Goal: Navigation & Orientation: Find specific page/section

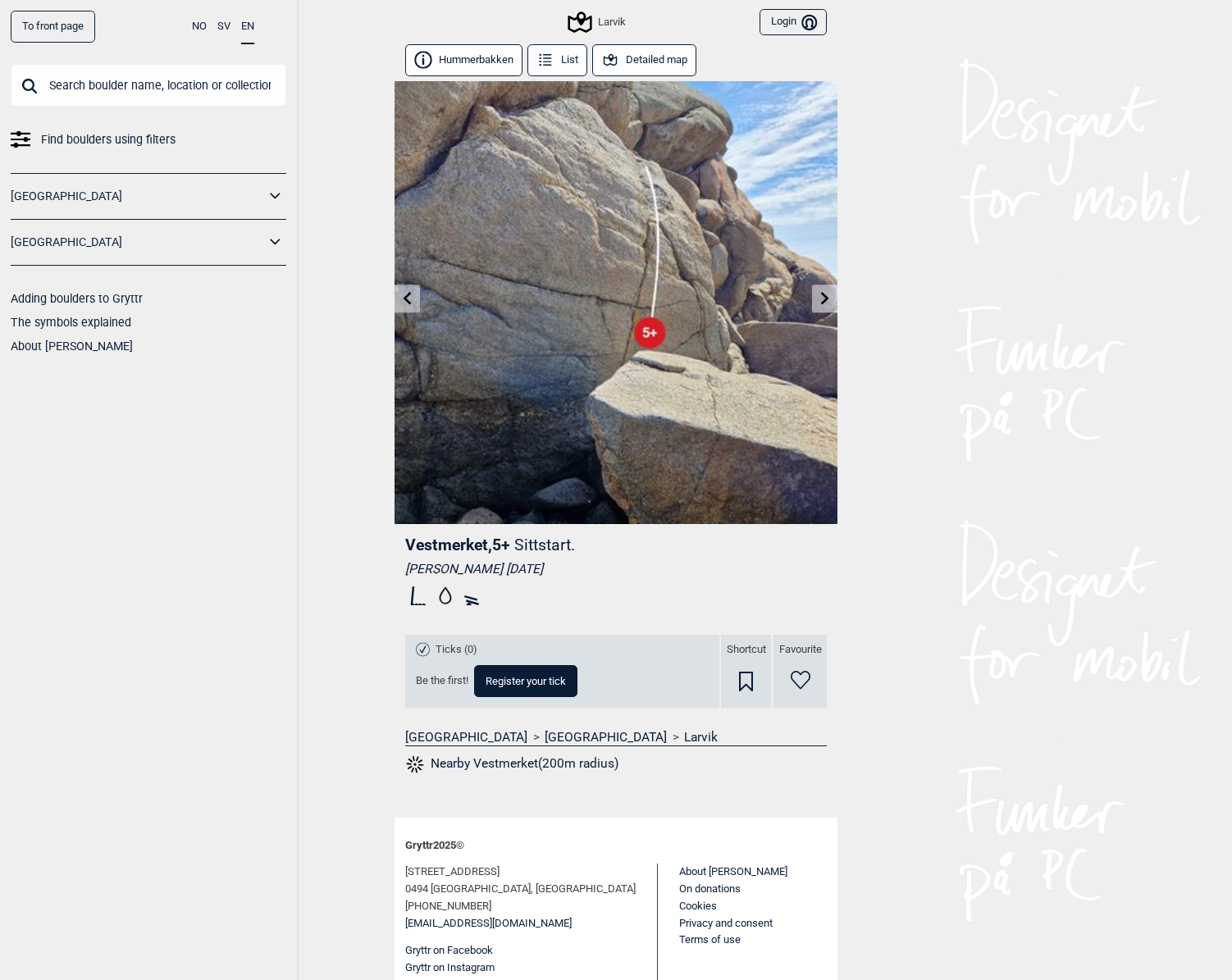
click at [603, 18] on div "Larvik" at bounding box center [597, 22] width 55 height 20
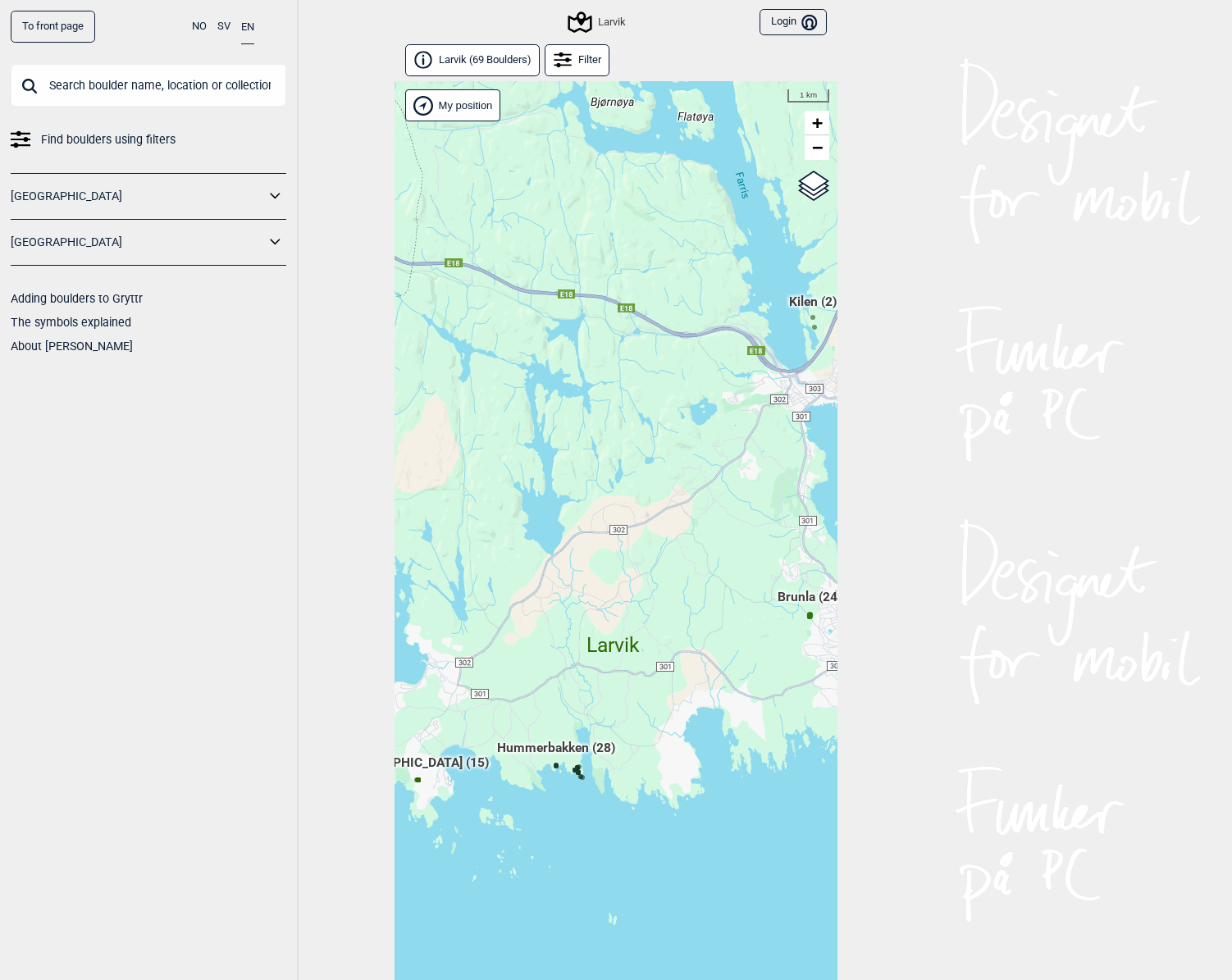
click at [36, 193] on link "[GEOGRAPHIC_DATA]" at bounding box center [138, 196] width 254 height 24
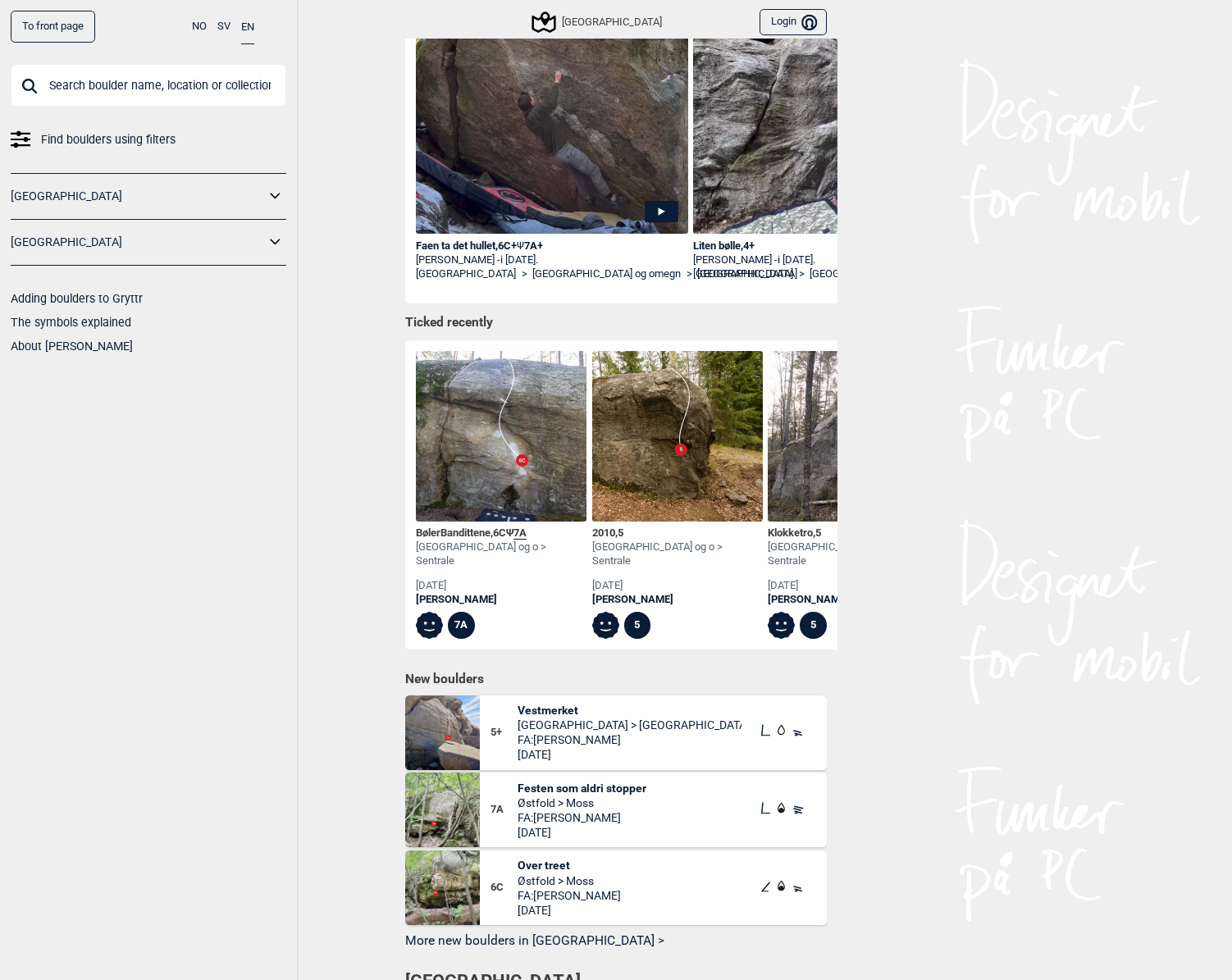
scroll to position [341, 0]
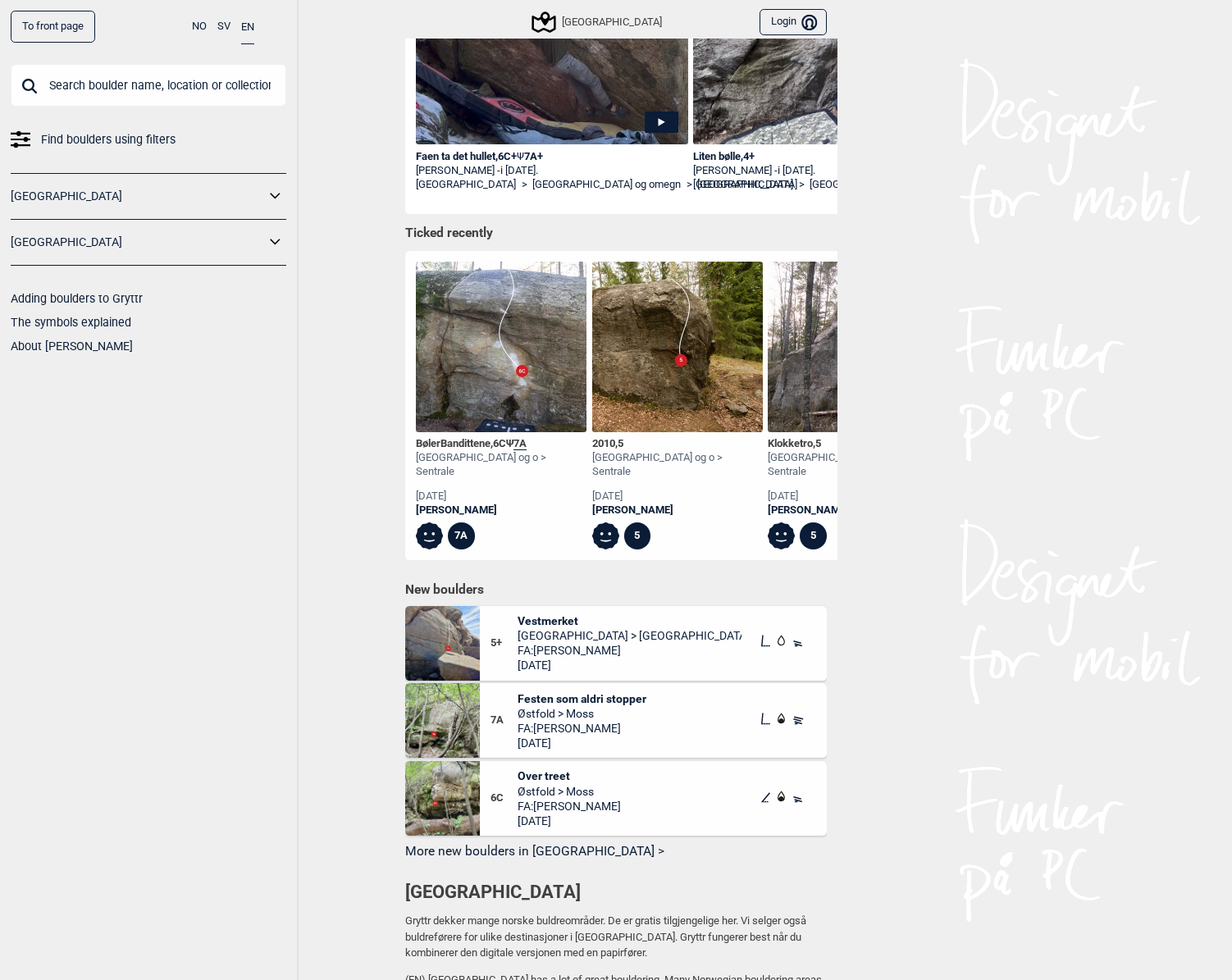
drag, startPoint x: 534, startPoint y: 606, endPoint x: 371, endPoint y: 650, distance: 168.8
click at [374, 647] on div "To front page NO SV EN Find boulders using filters [GEOGRAPHIC_DATA] [GEOGRAPHI…" at bounding box center [616, 490] width 1232 height 980
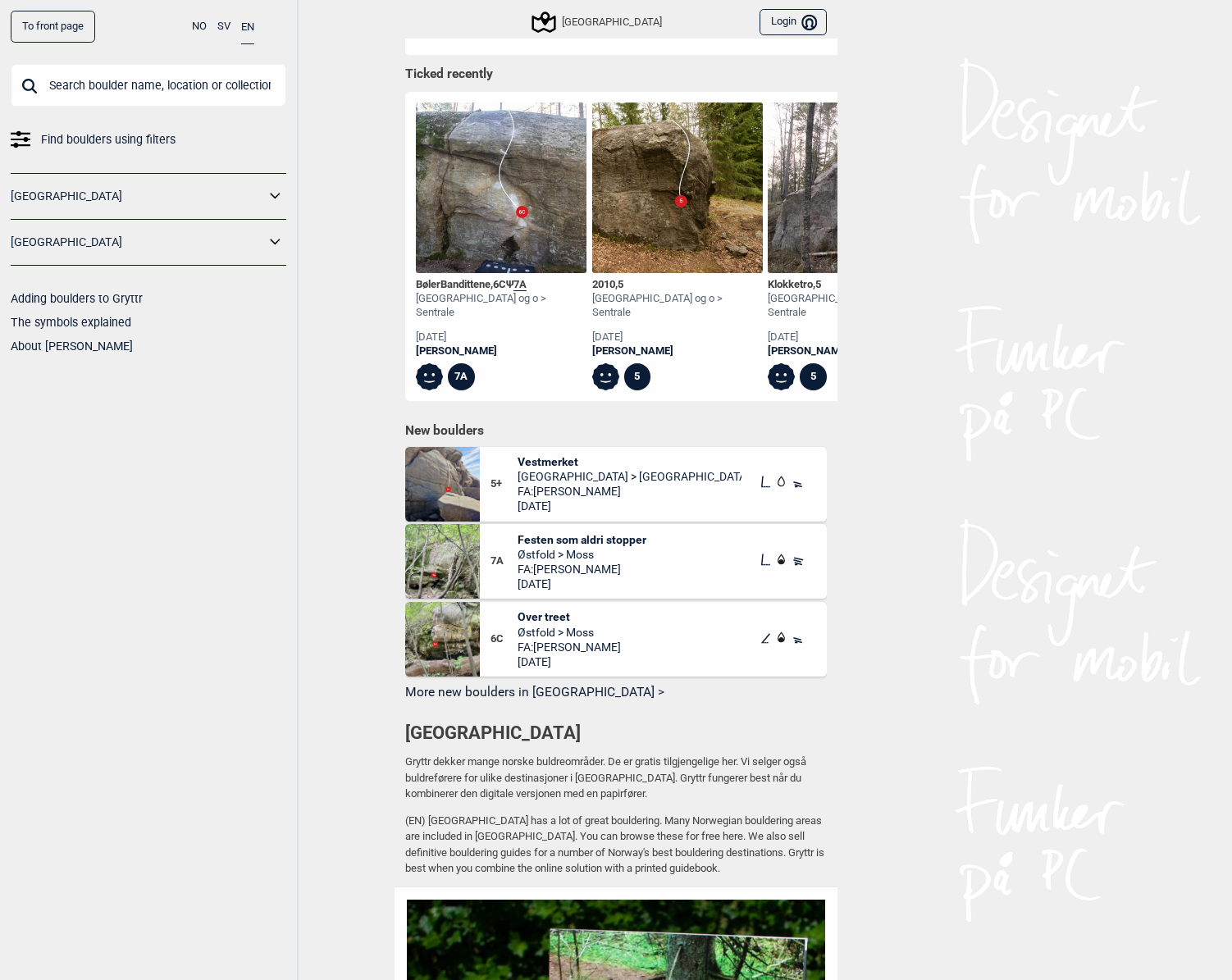
scroll to position [639, 0]
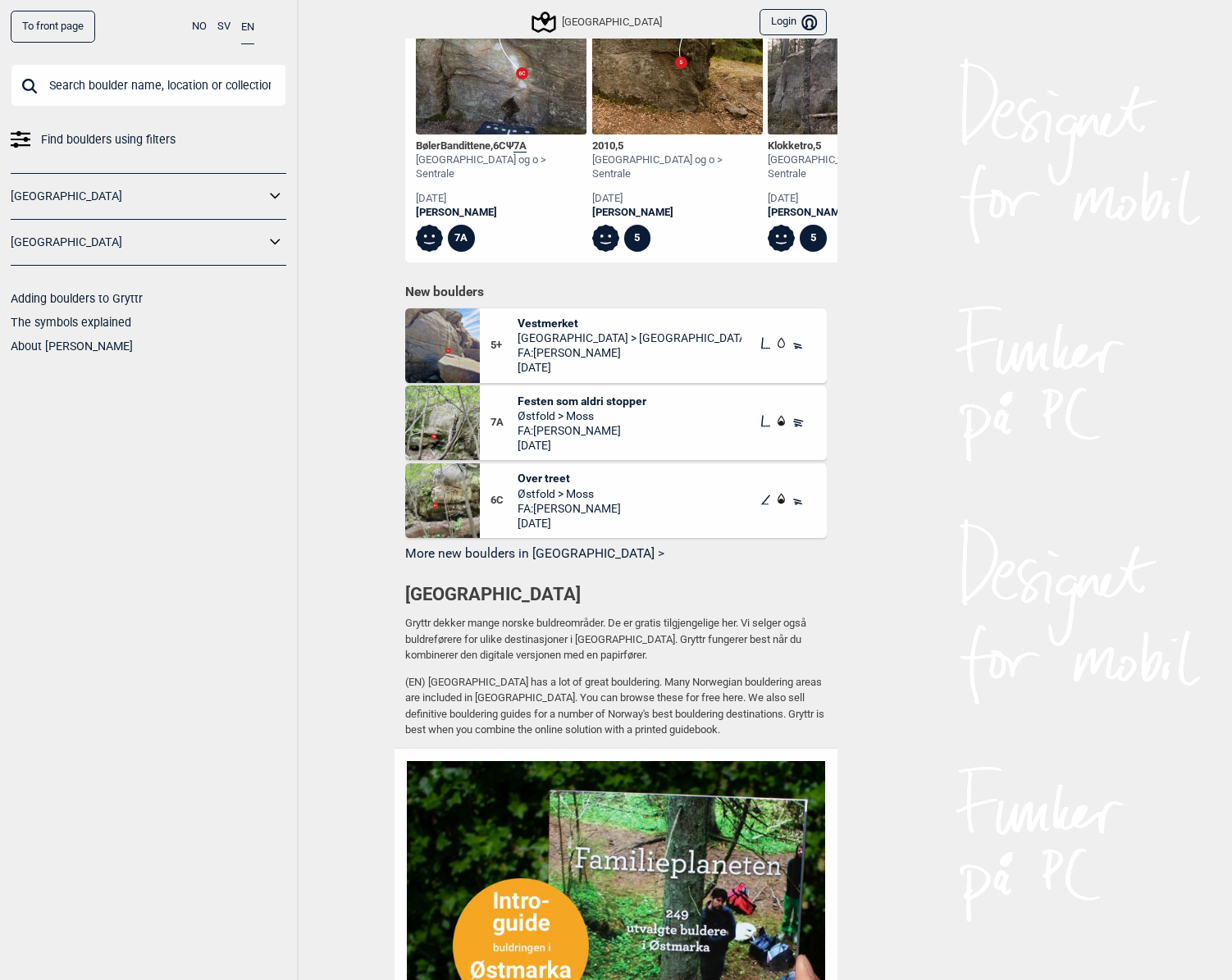
click at [442, 337] on img at bounding box center [443, 346] width 75 height 75
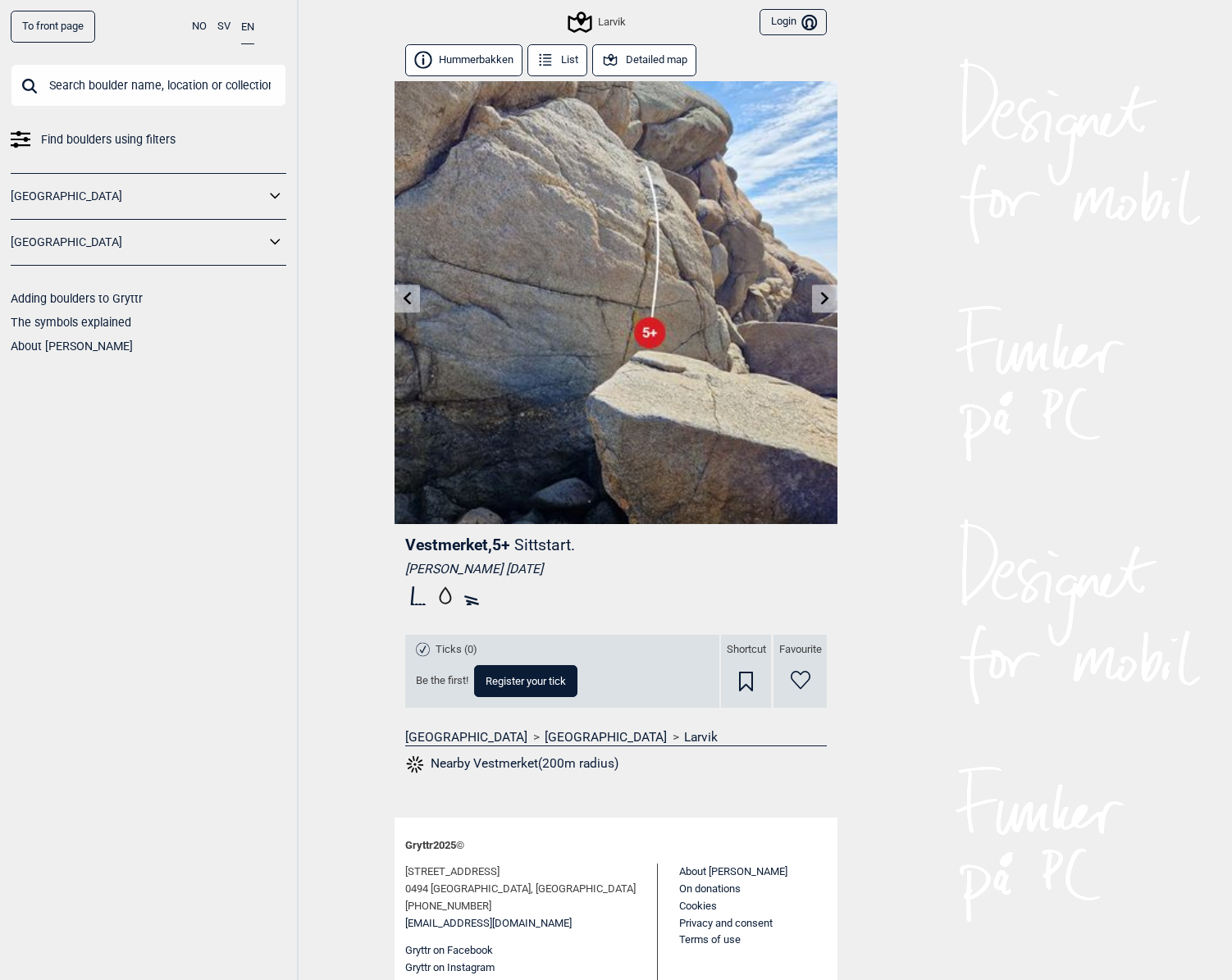
click at [822, 297] on icon at bounding box center [825, 298] width 13 height 13
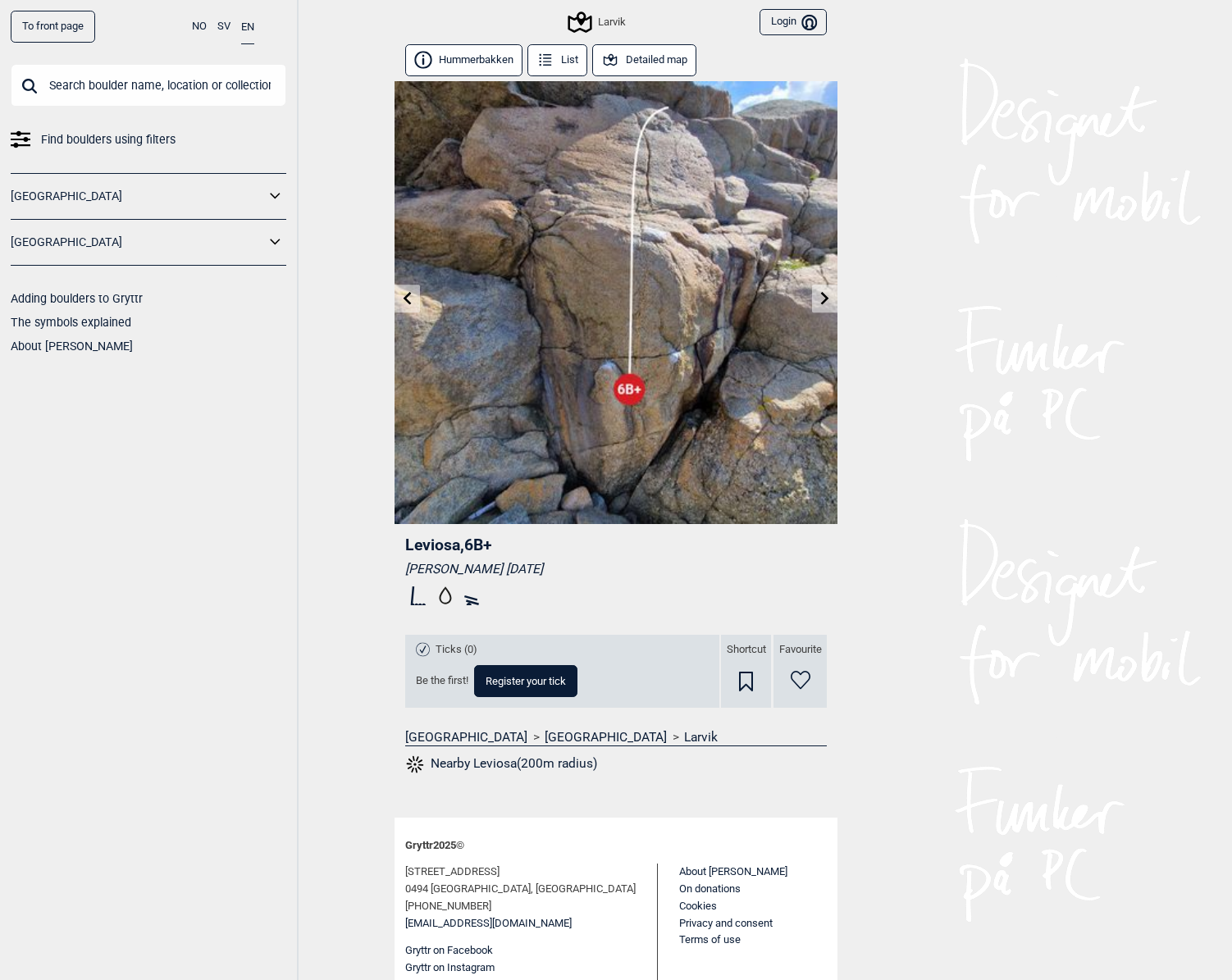
click at [825, 291] on link at bounding box center [824, 299] width 26 height 27
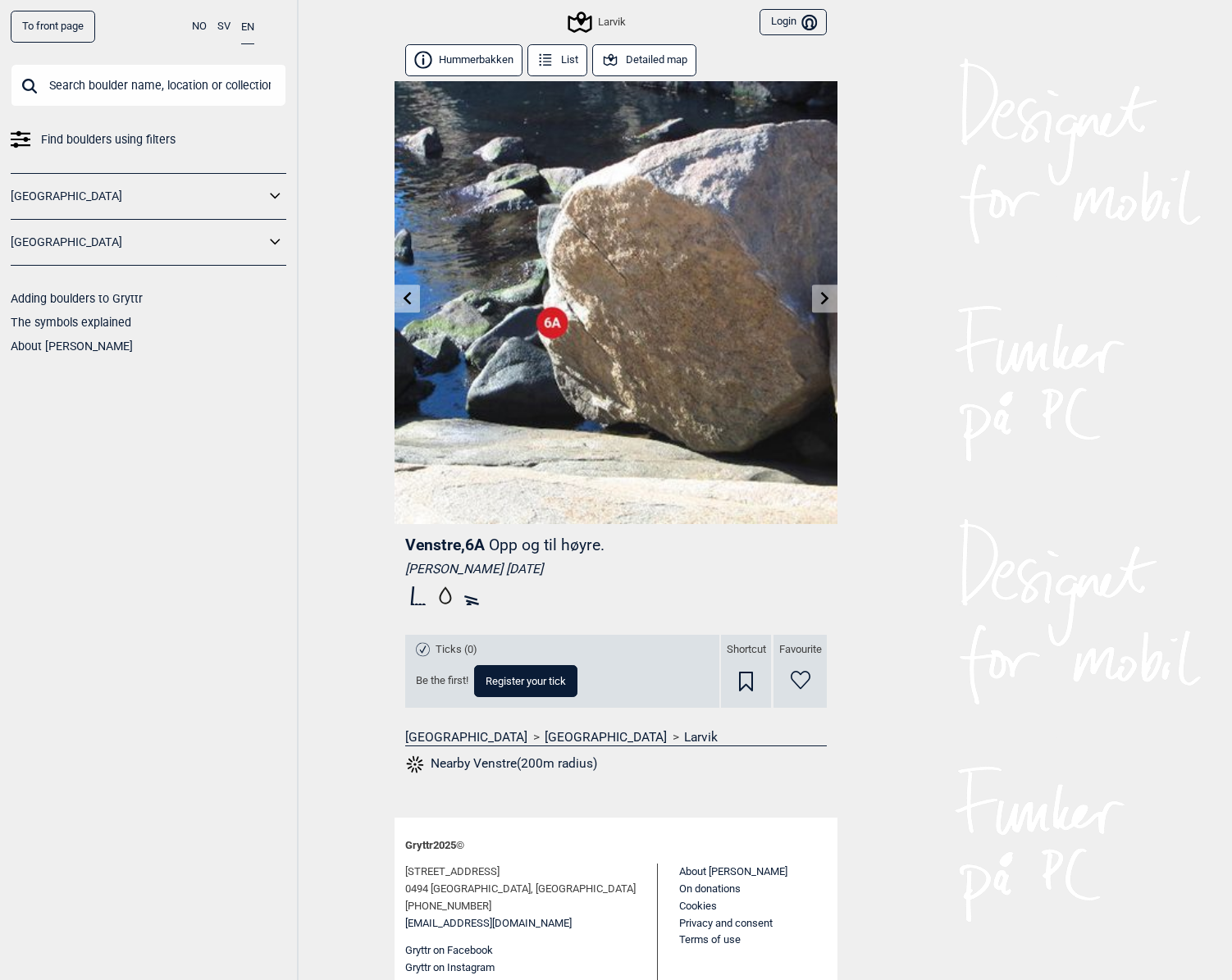
click at [819, 308] on link at bounding box center [824, 299] width 26 height 27
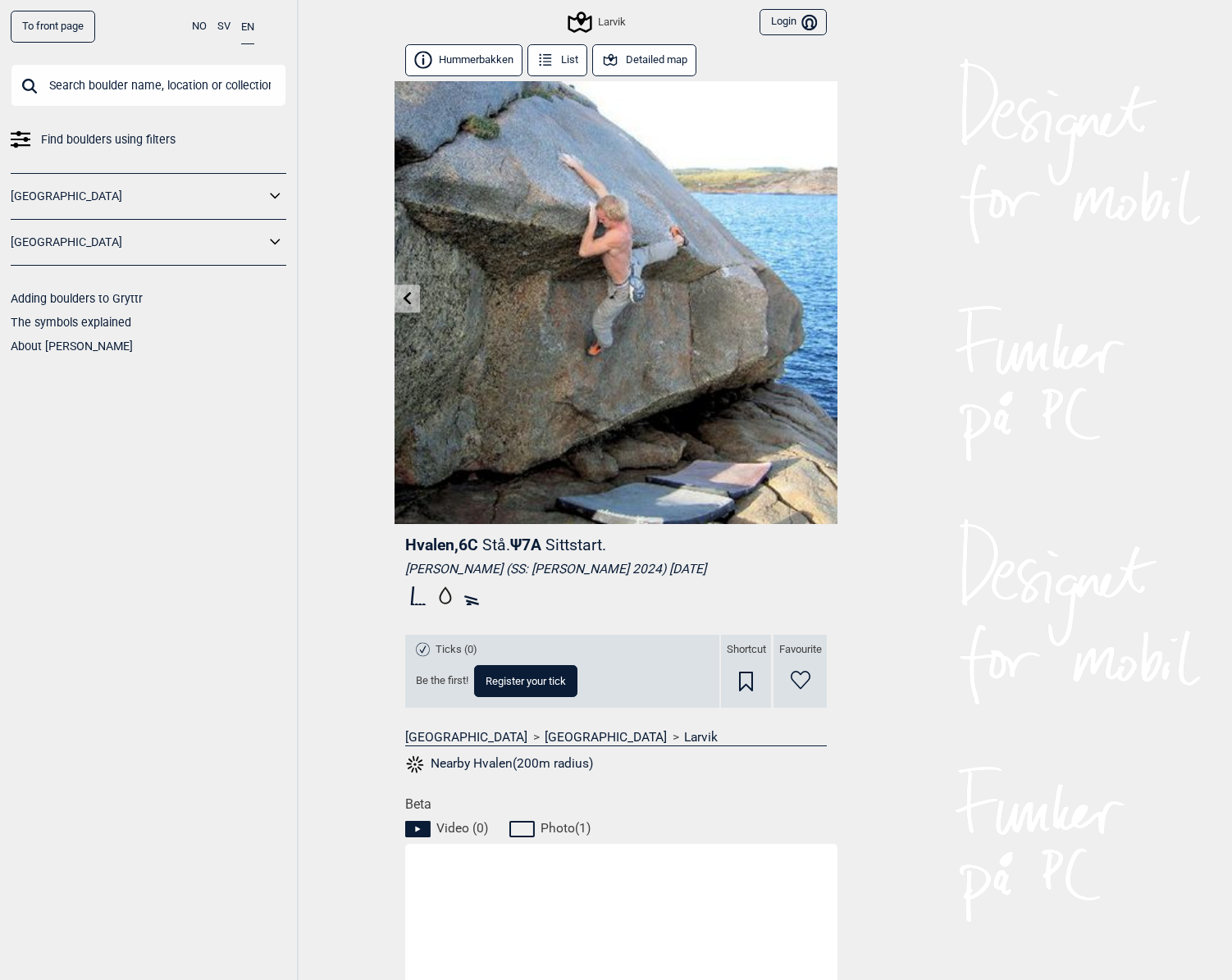
click at [467, 66] on button "Hummerbakken" at bounding box center [464, 59] width 118 height 32
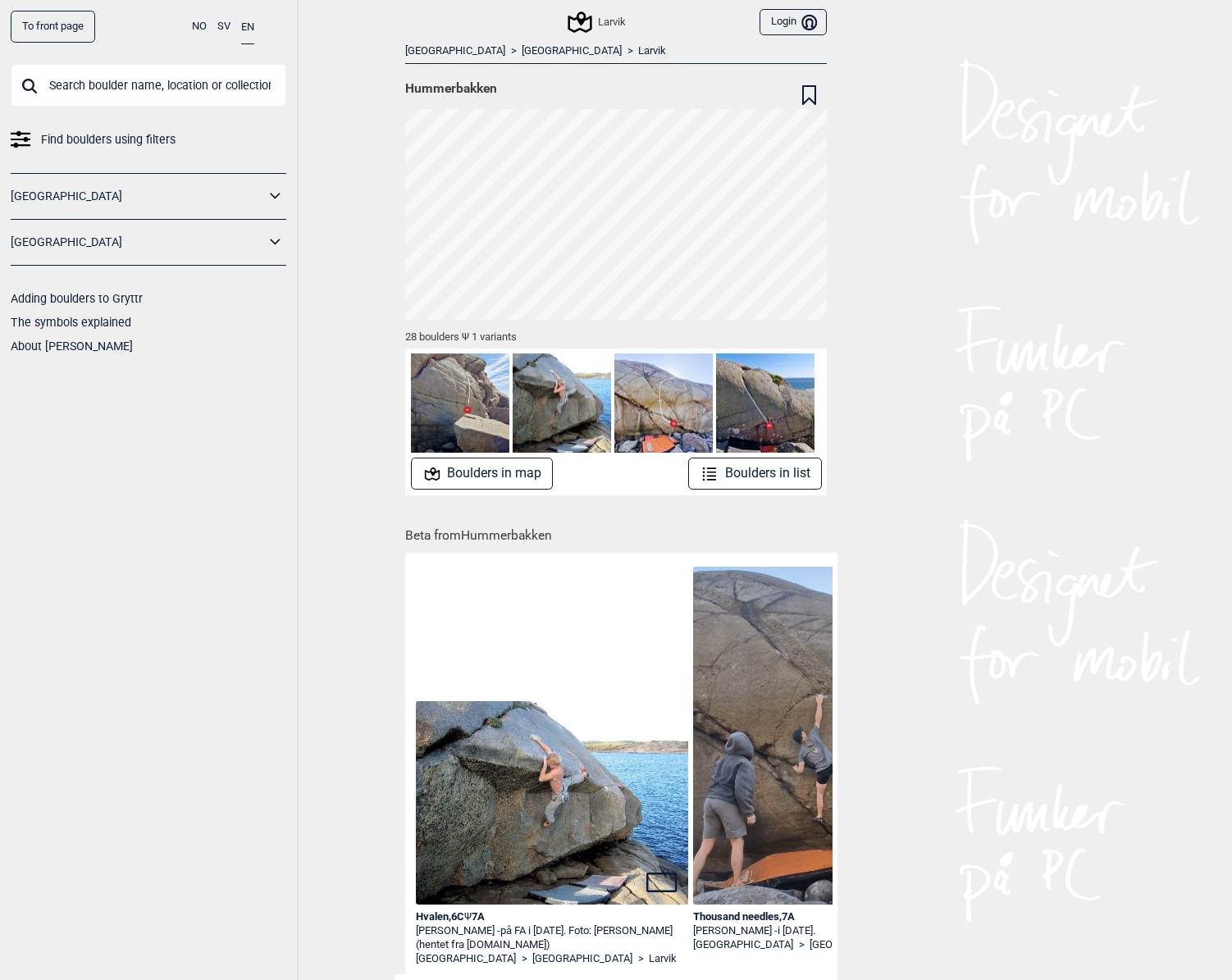
click at [680, 425] on img at bounding box center [663, 403] width 98 height 98
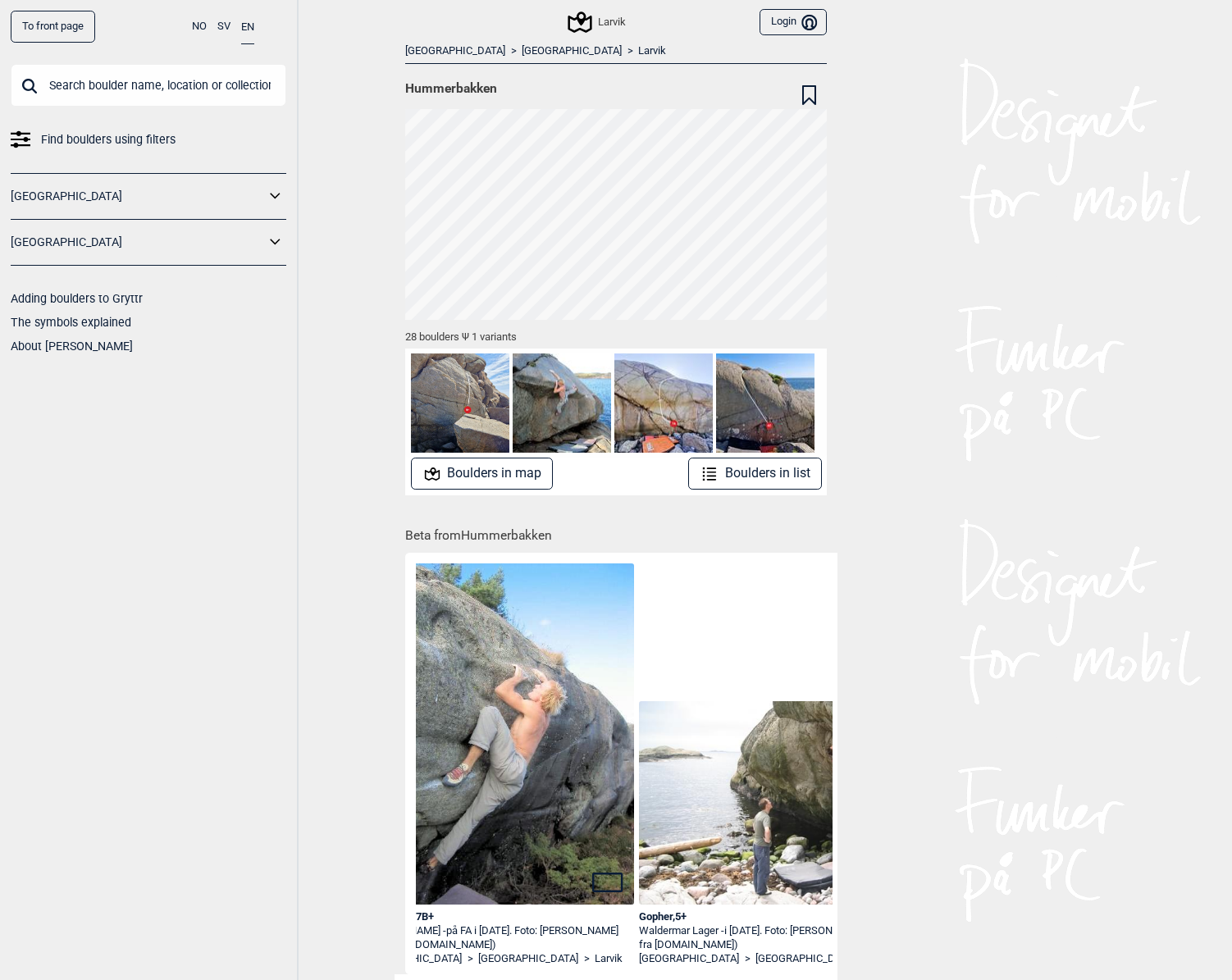
scroll to position [0, 1524]
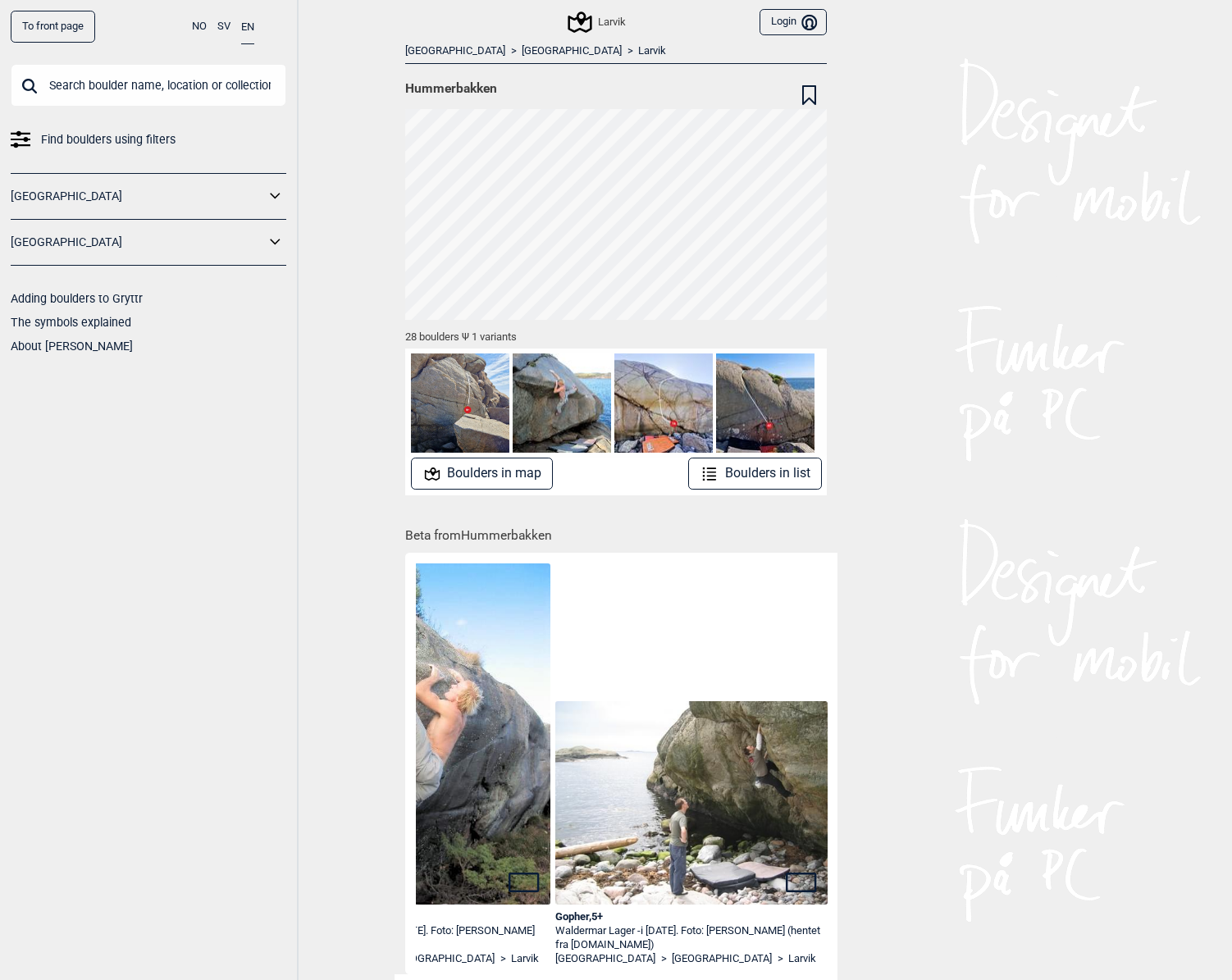
click at [508, 481] on button "Boulders in map" at bounding box center [482, 473] width 142 height 32
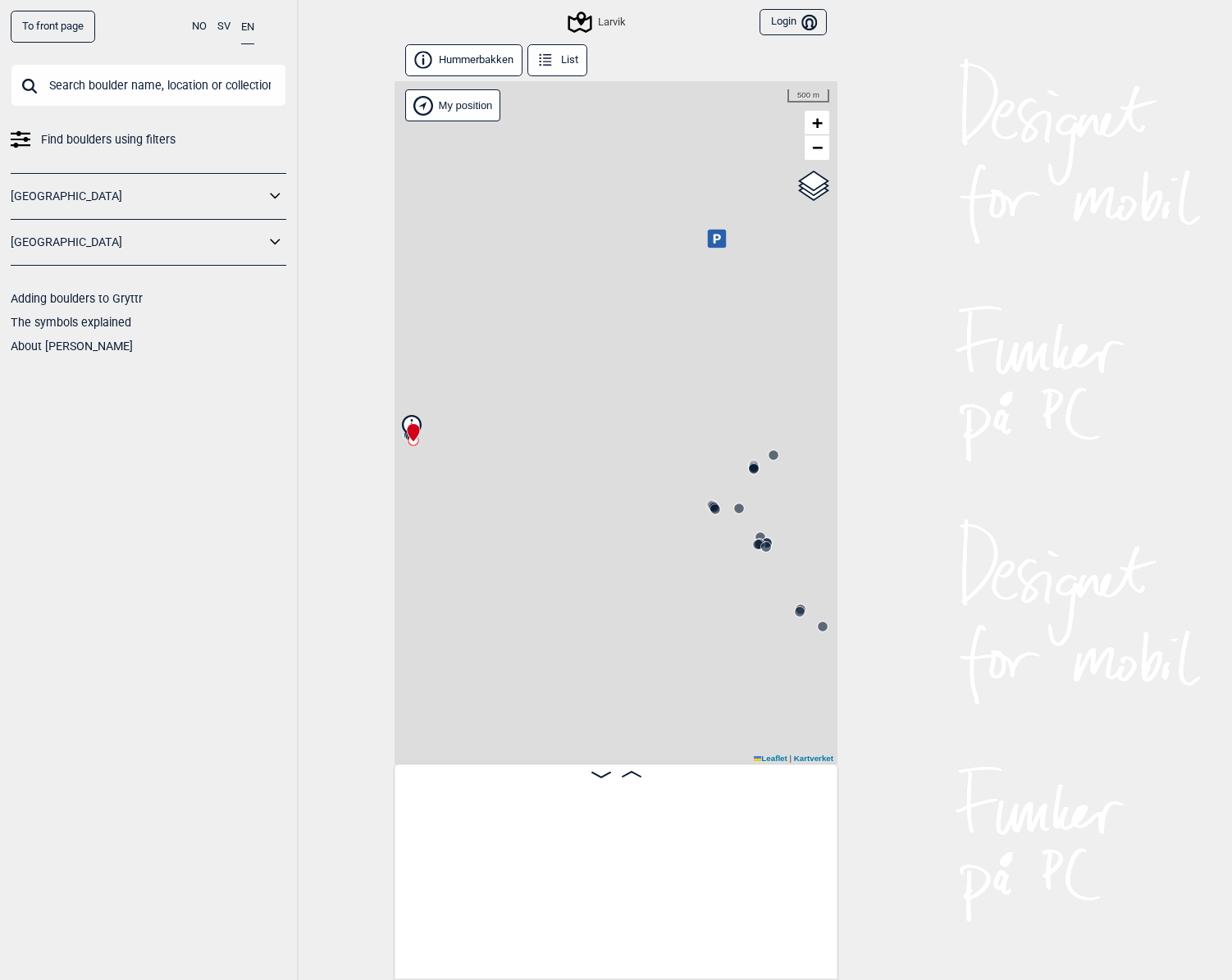
scroll to position [0, 129]
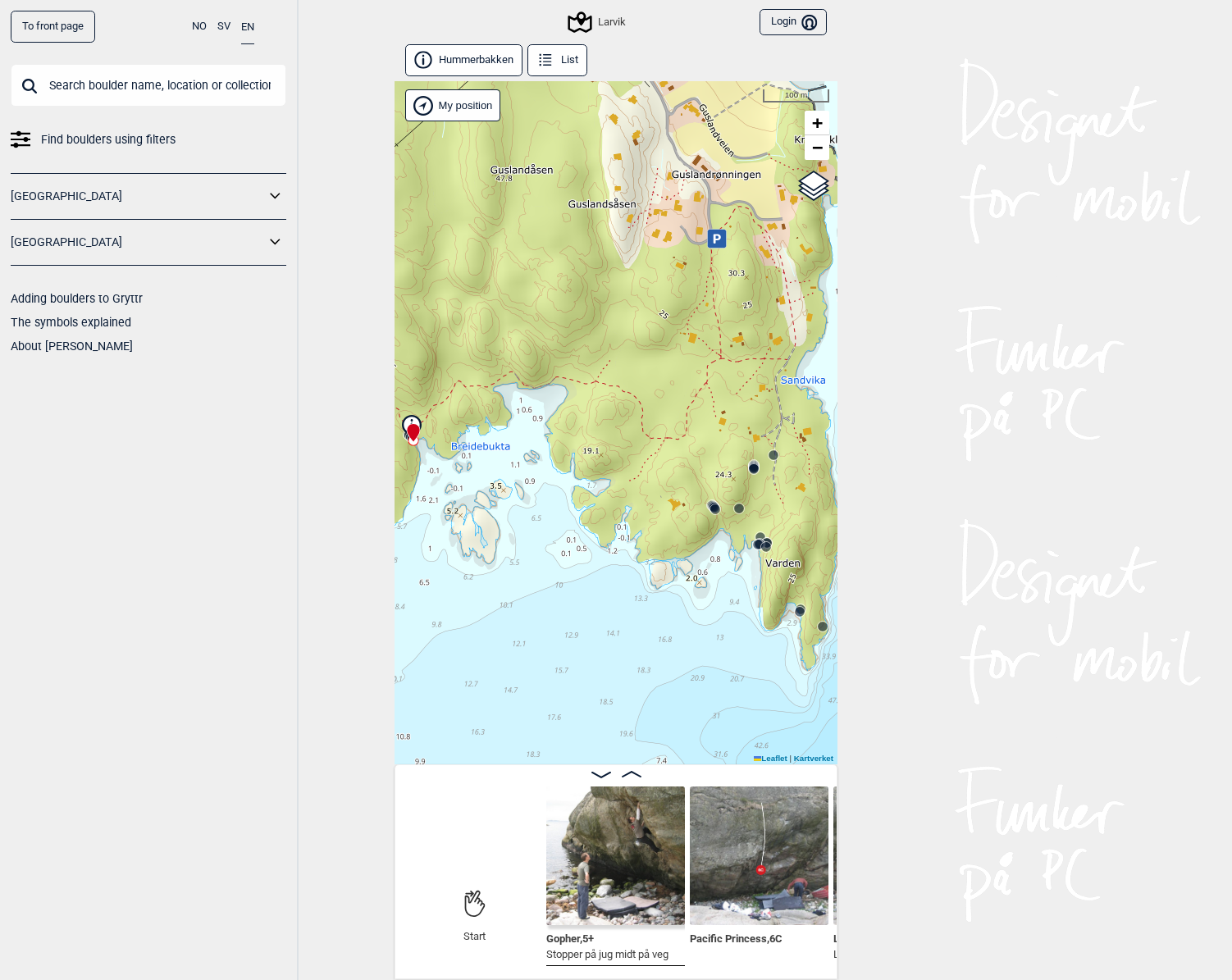
click at [551, 51] on icon at bounding box center [545, 59] width 18 height 18
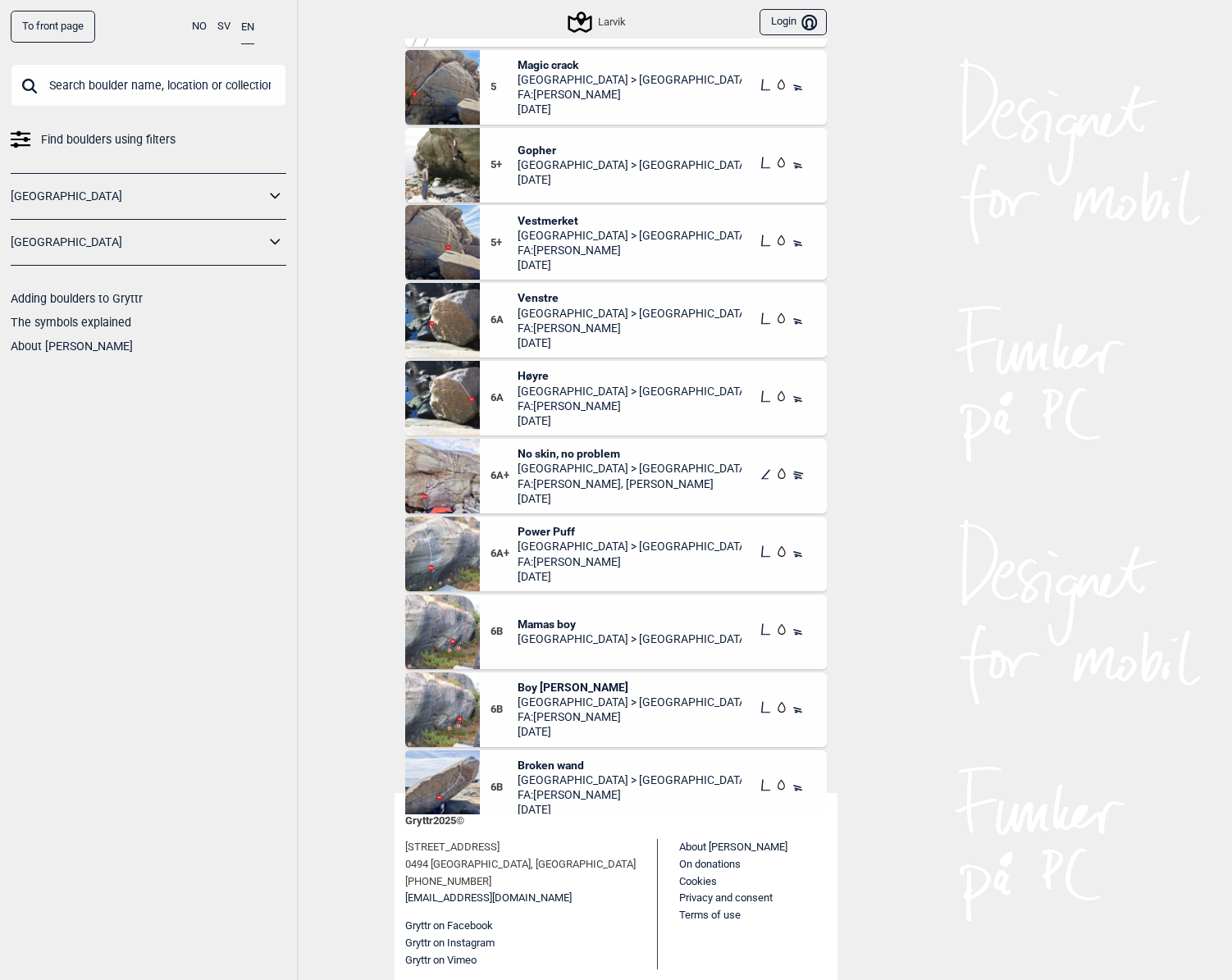
click at [608, 20] on div "Larvik" at bounding box center [597, 22] width 55 height 20
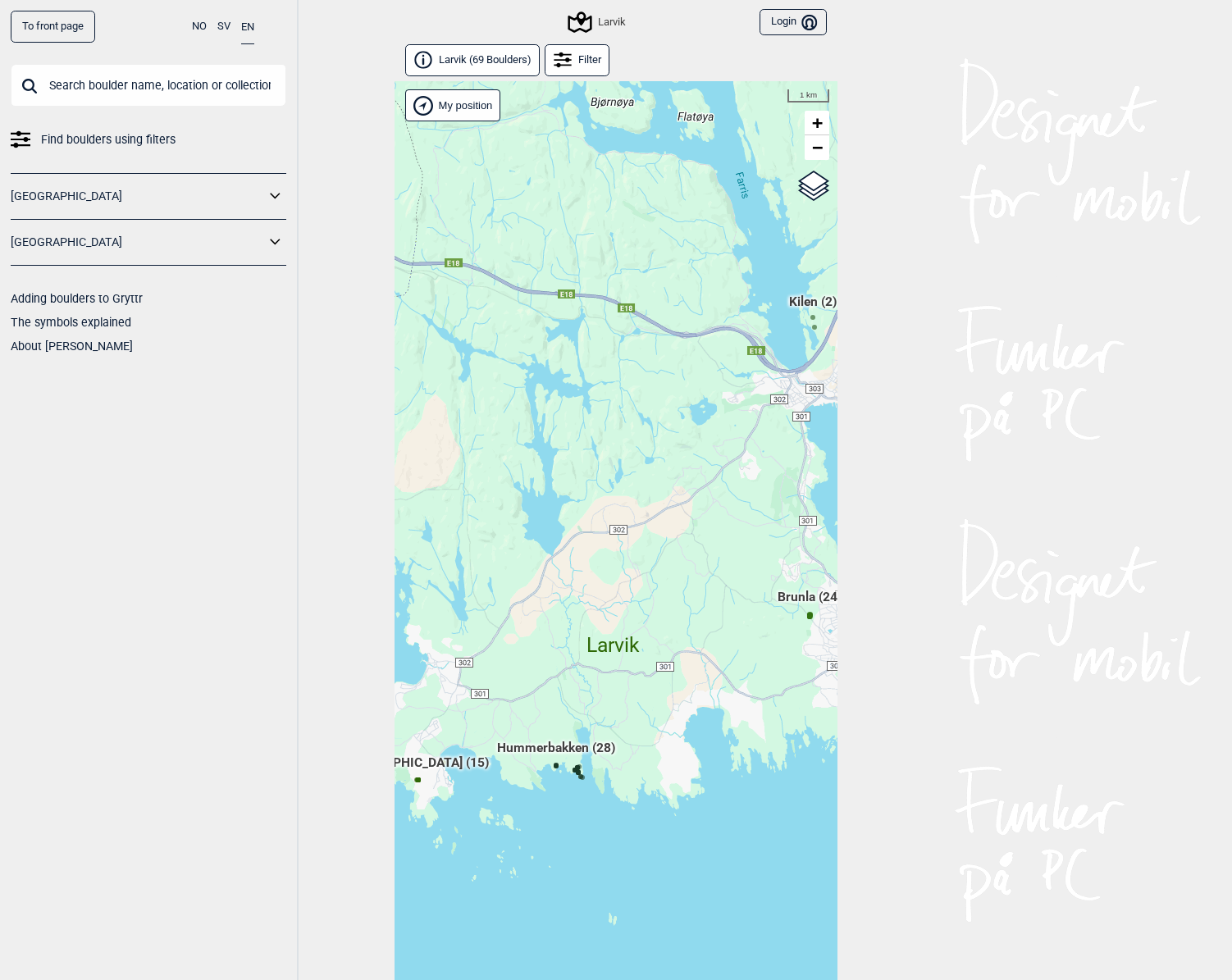
scroll to position [37, 0]
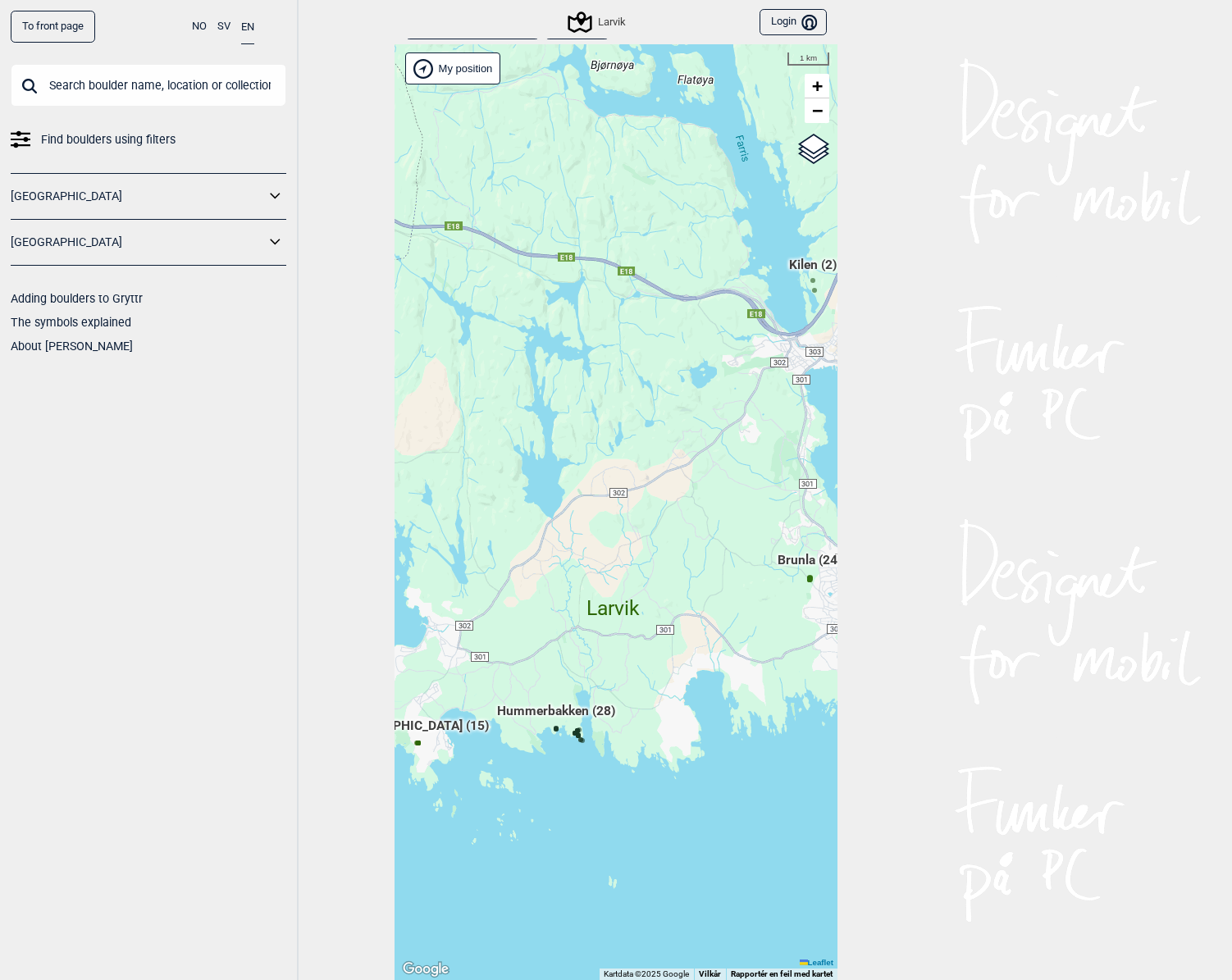
click at [414, 764] on div "Hallingdal Gol Ål Stange Kolomoen [GEOGRAPHIC_DATA] [GEOGRAPHIC_DATA][PERSON_NA…" at bounding box center [616, 512] width 443 height 936
click at [425, 719] on span "[GEOGRAPHIC_DATA] (15)" at bounding box center [413, 732] width 150 height 32
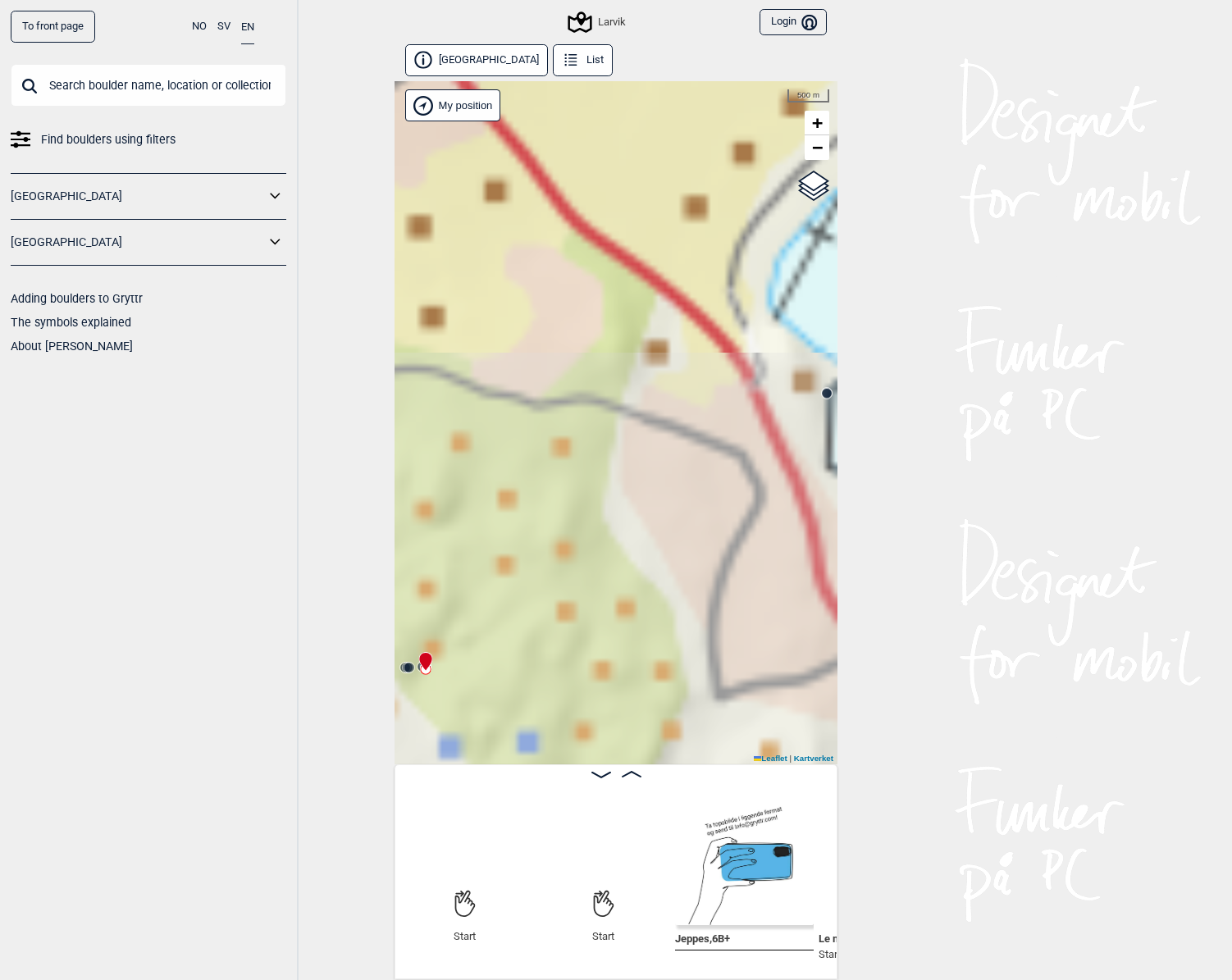
scroll to position [0, 129]
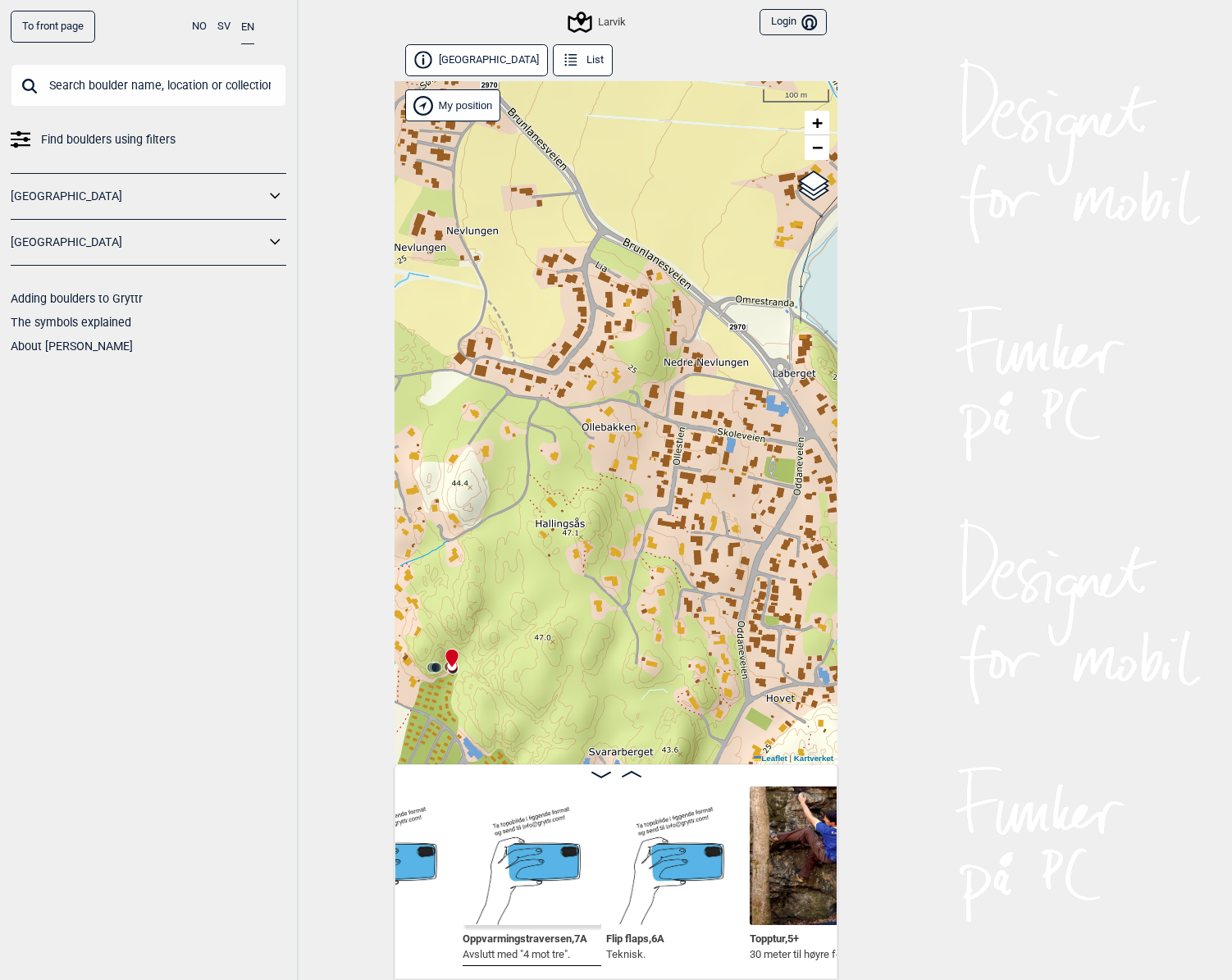
scroll to position [1, 0]
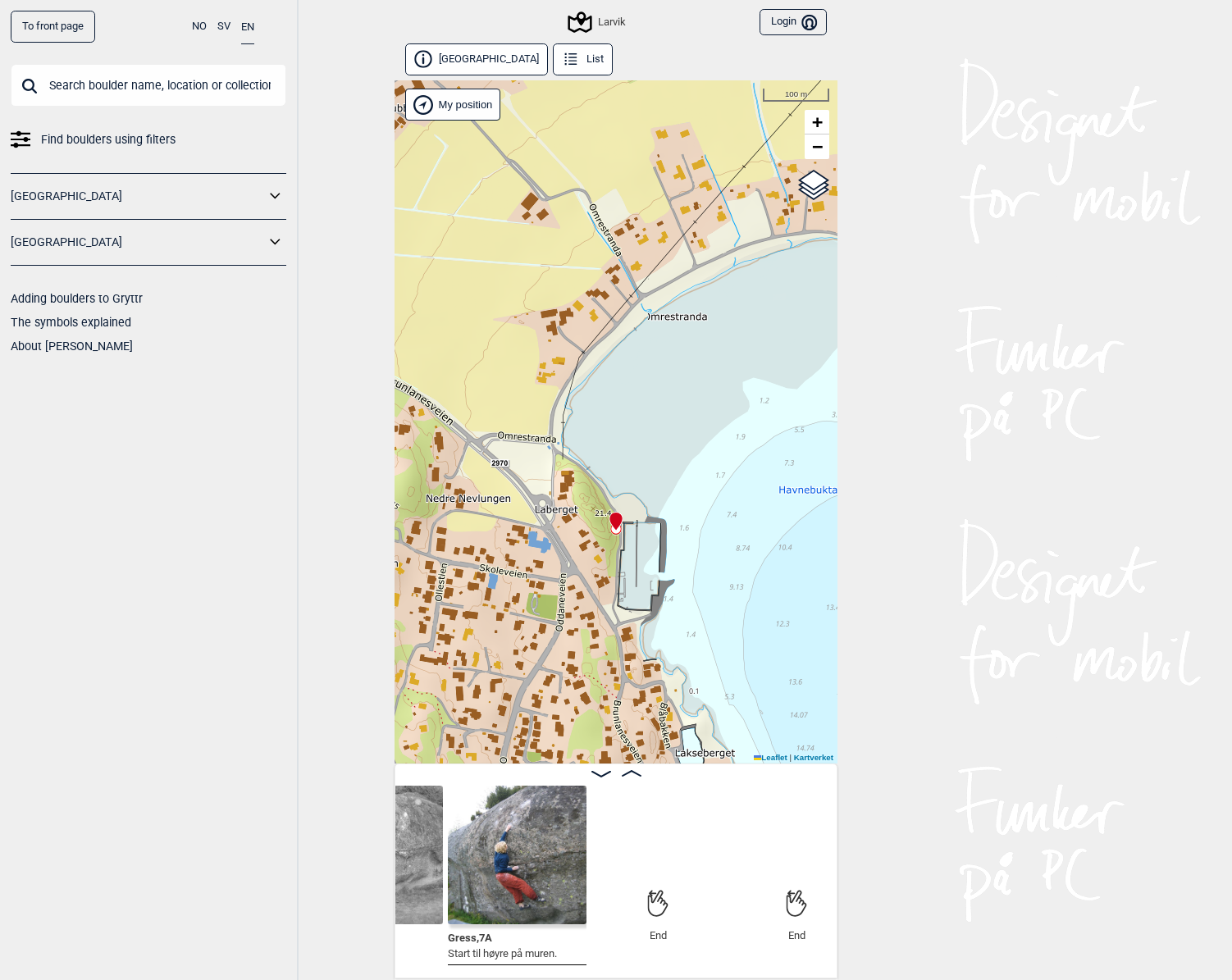
scroll to position [0, 2266]
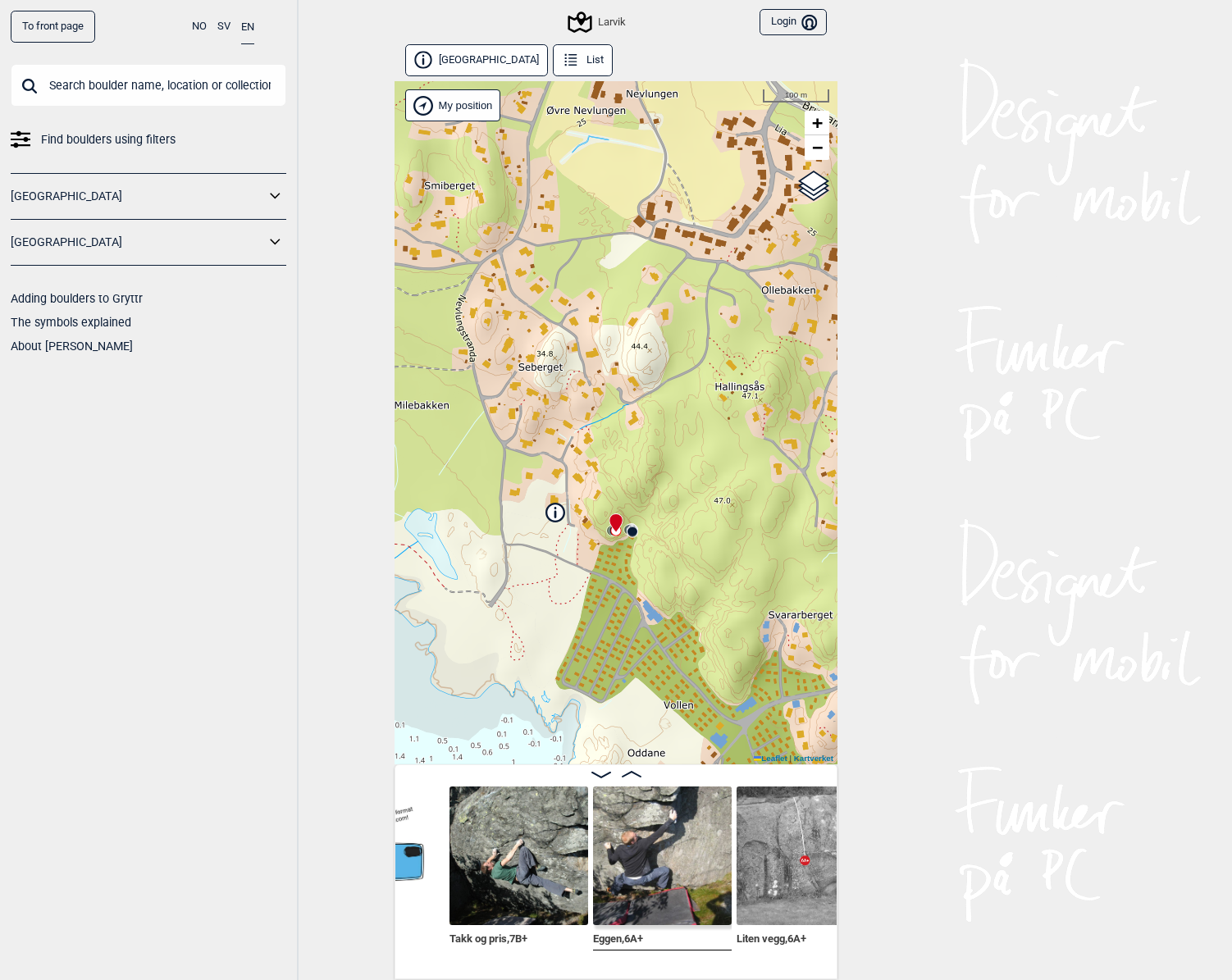
click at [597, 28] on div "Larvik" at bounding box center [597, 22] width 55 height 20
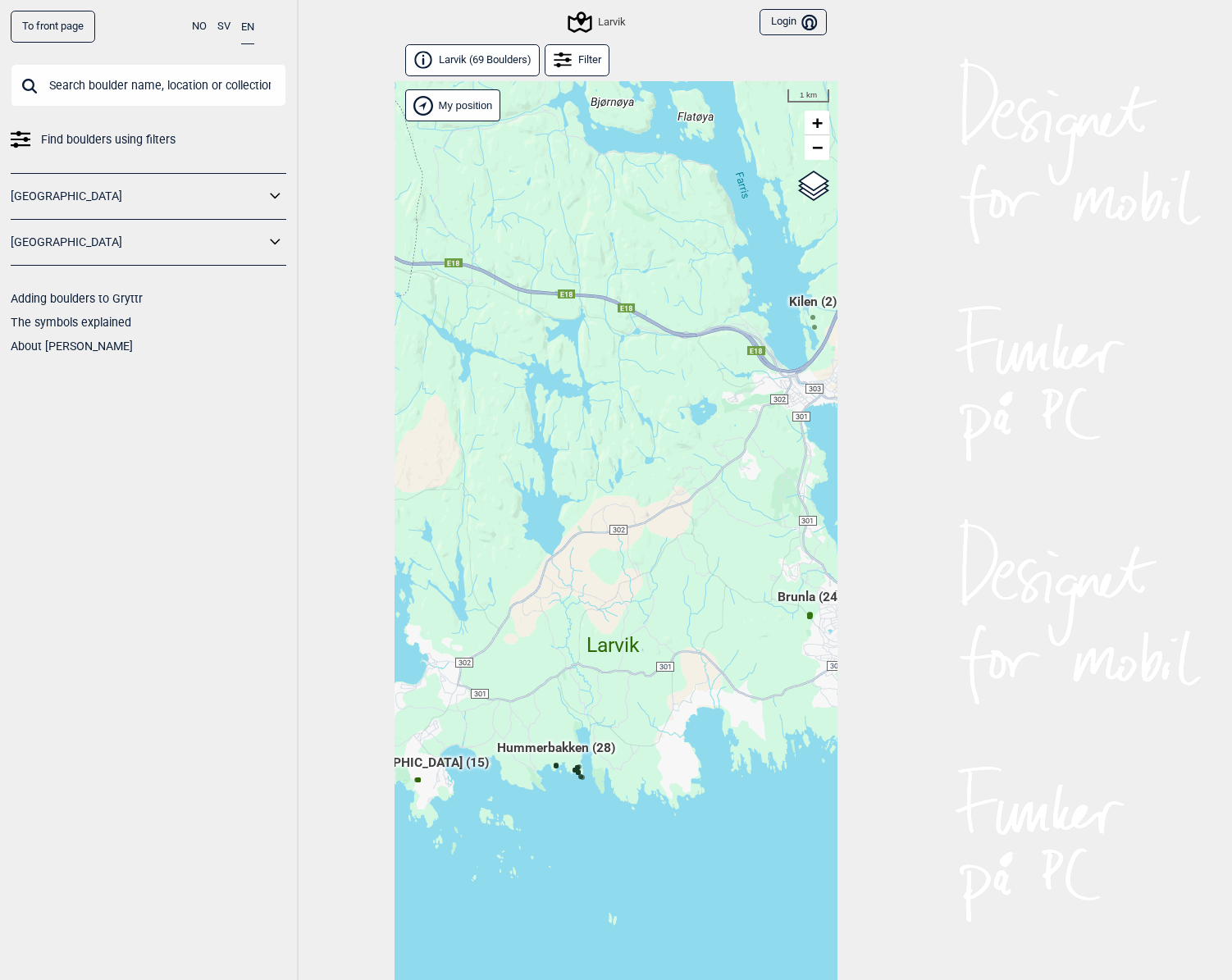
scroll to position [37, 0]
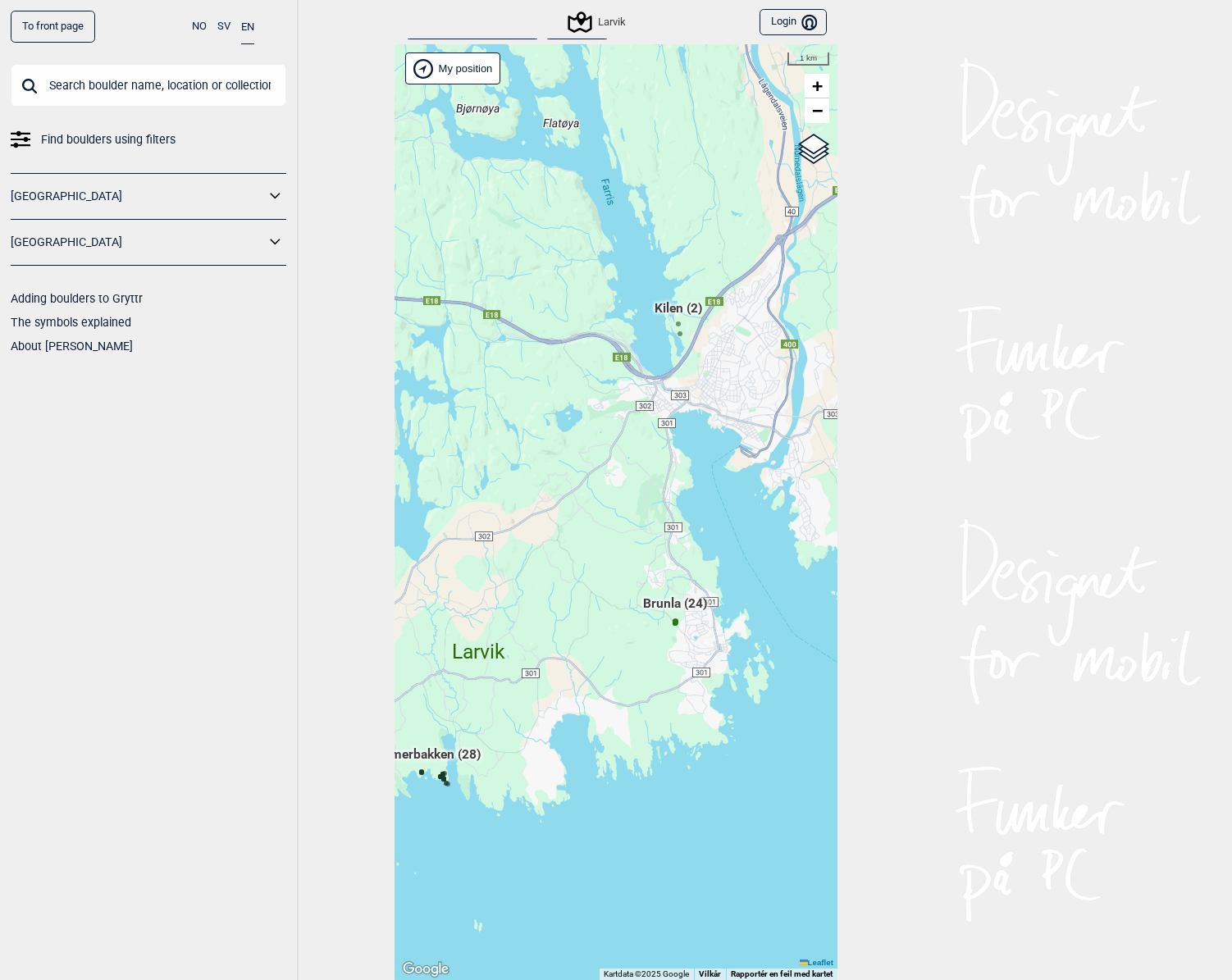
drag, startPoint x: 724, startPoint y: 560, endPoint x: 591, endPoint y: 603, distance: 139.8
click at [591, 603] on div "Hallingdal Gol Ål Stange Kolomoen [GEOGRAPHIC_DATA] [GEOGRAPHIC_DATA][PERSON_NA…" at bounding box center [616, 512] width 443 height 936
click at [670, 308] on span "Kilen (2)" at bounding box center [679, 315] width 48 height 32
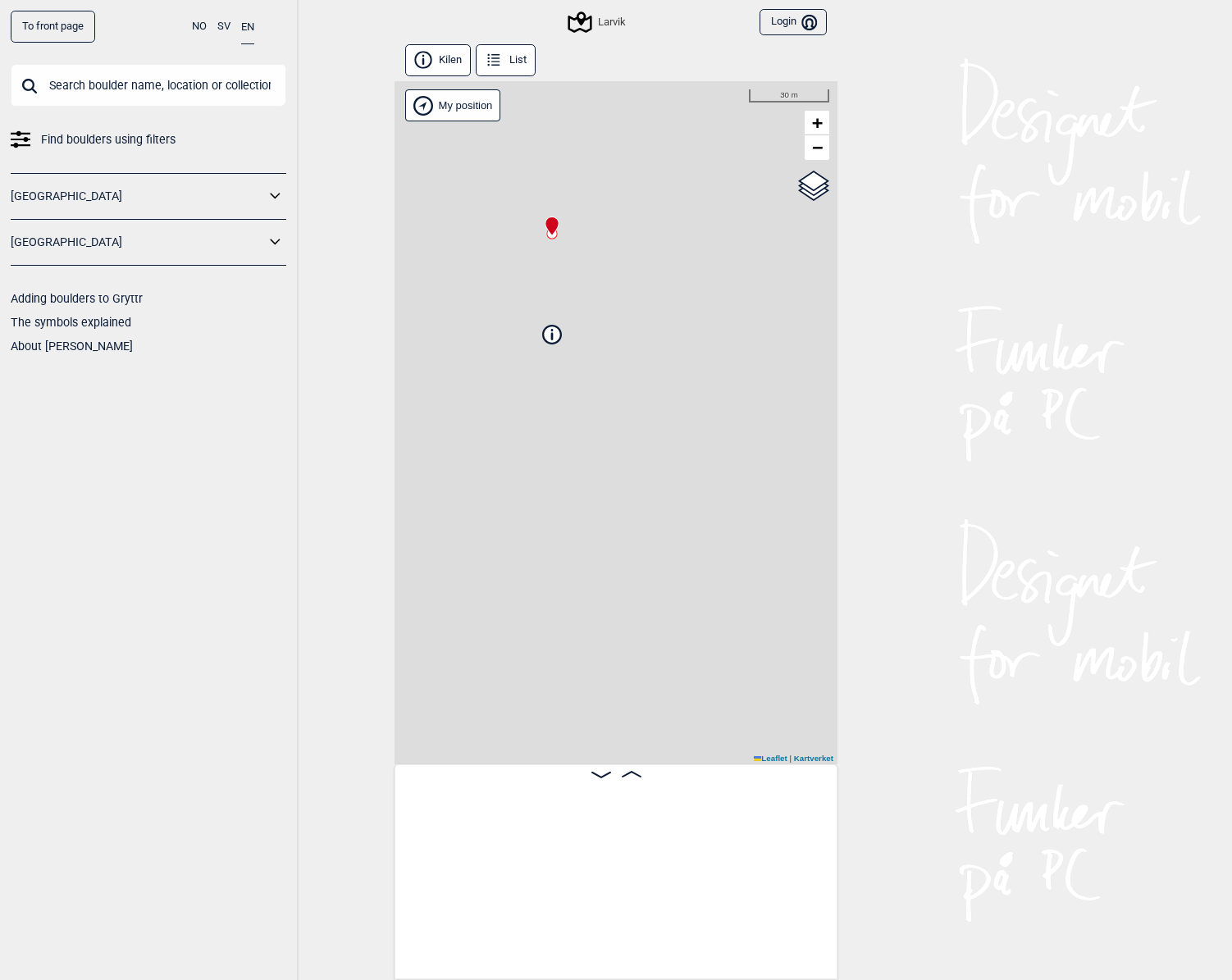
scroll to position [0, 129]
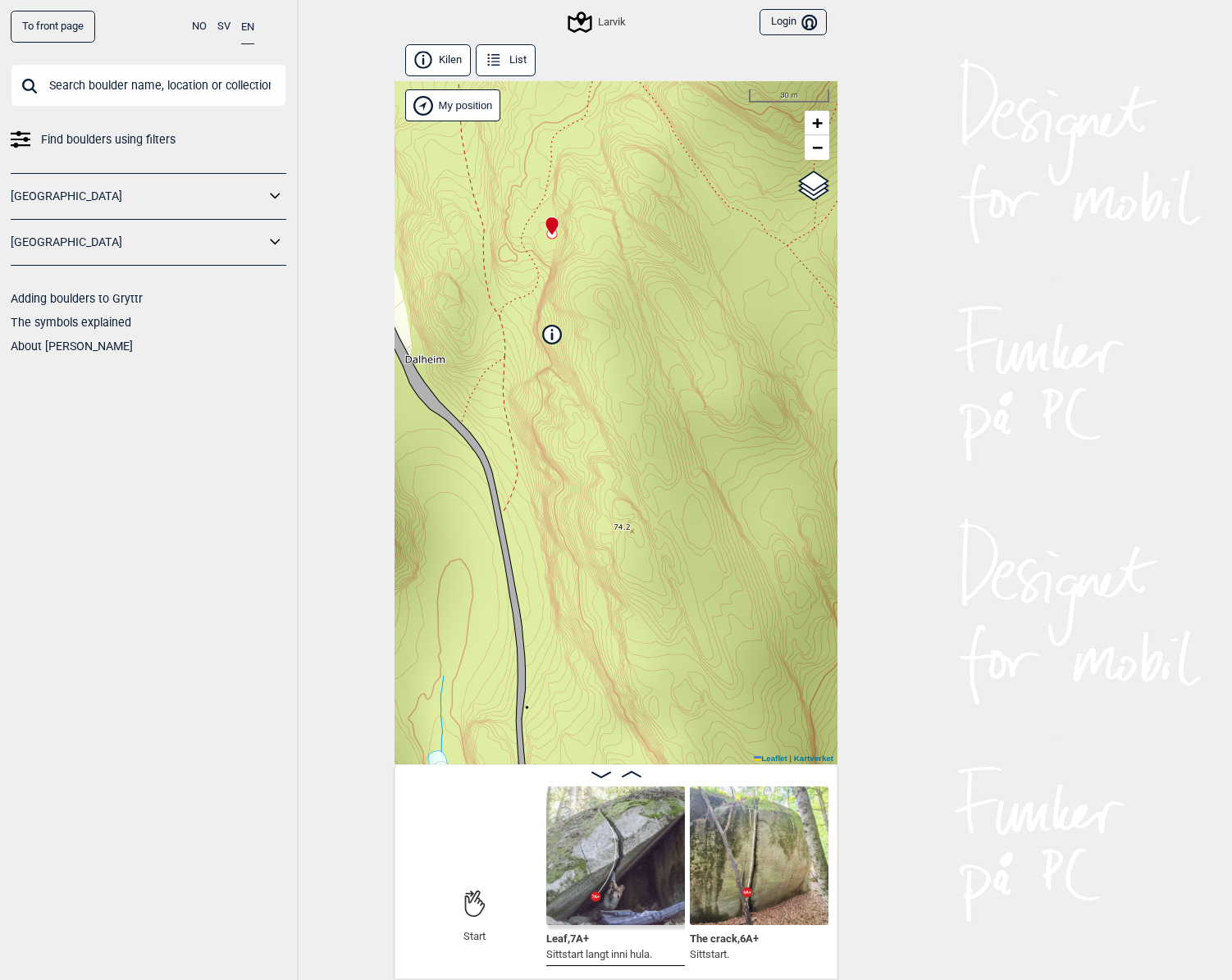
click at [609, 23] on div "Larvik" at bounding box center [597, 22] width 55 height 20
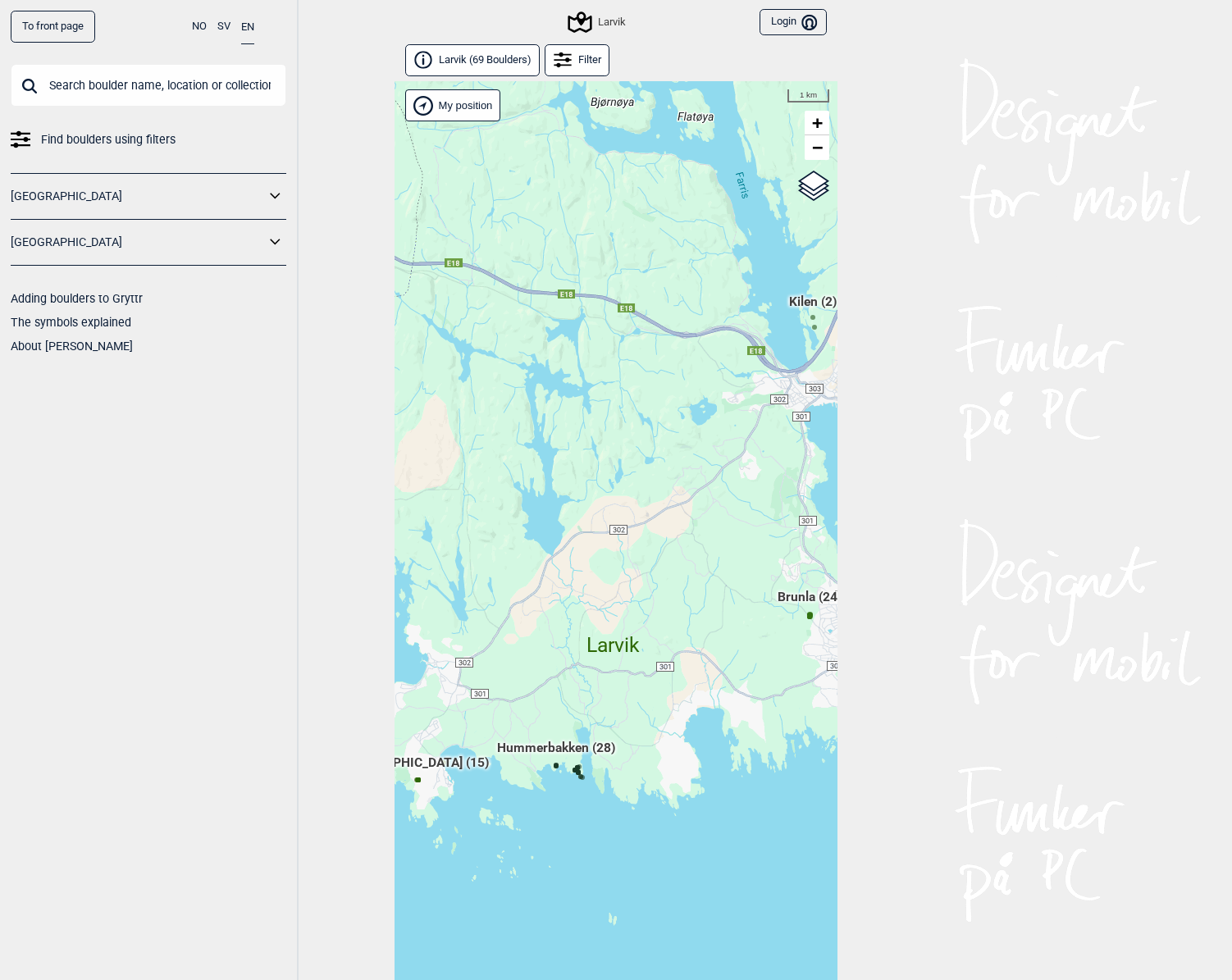
scroll to position [37, 0]
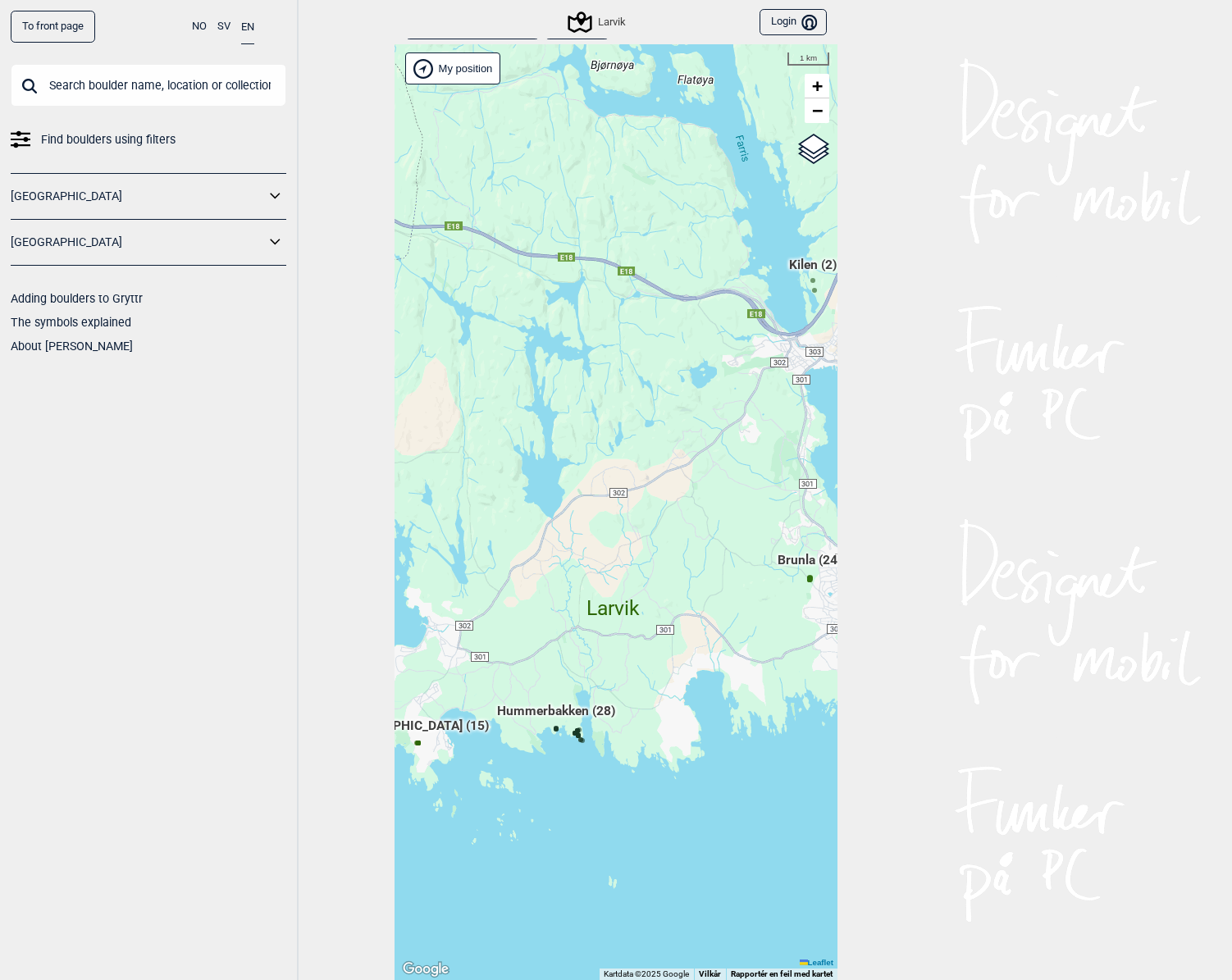
click at [806, 592] on div "Hallingdal Gol Ål Stange Kolomoen [GEOGRAPHIC_DATA] [GEOGRAPHIC_DATA][PERSON_NA…" at bounding box center [616, 512] width 443 height 936
click at [806, 562] on span "Brunla (24)" at bounding box center [809, 567] width 64 height 32
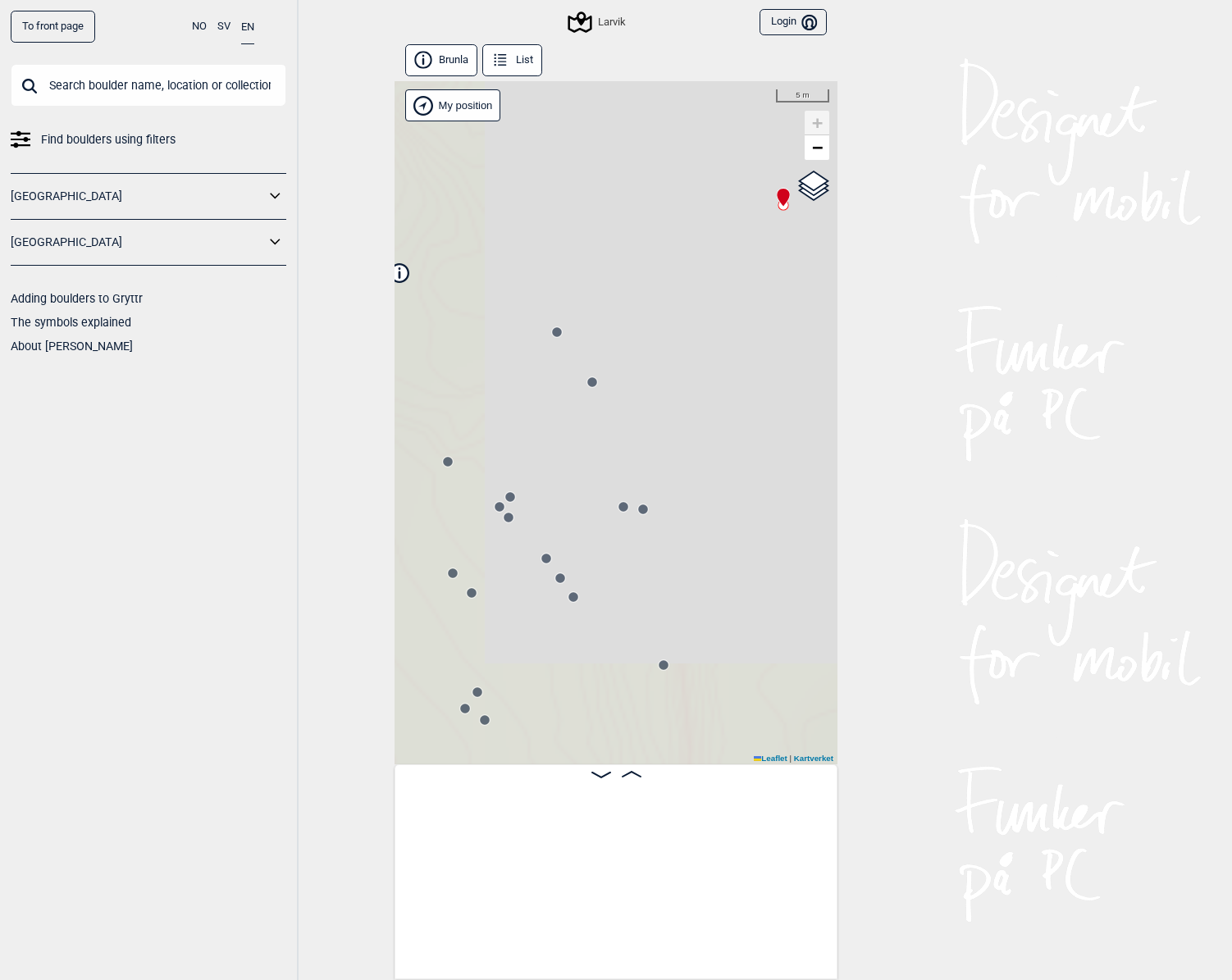
scroll to position [0, 129]
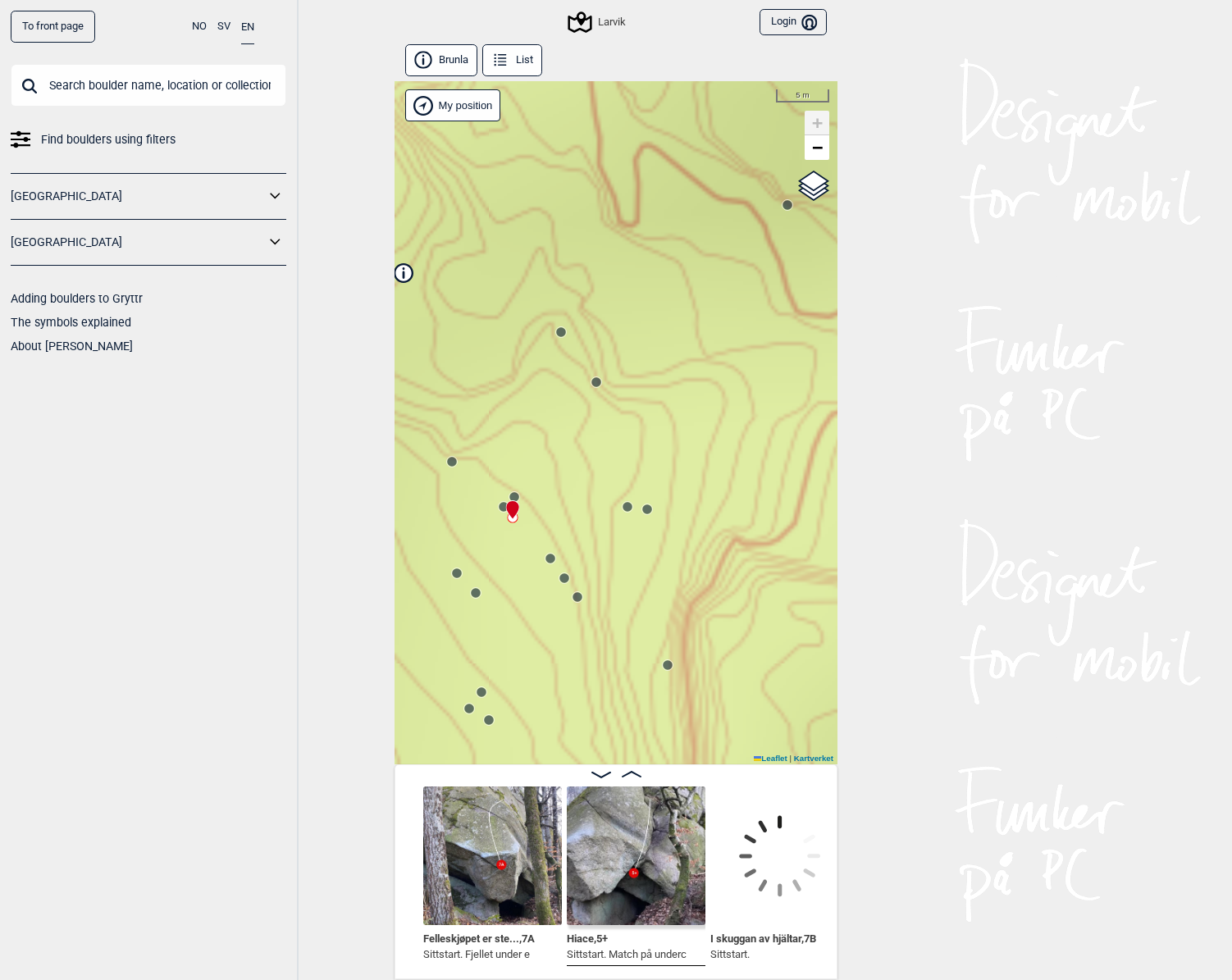
scroll to position [0, 1657]
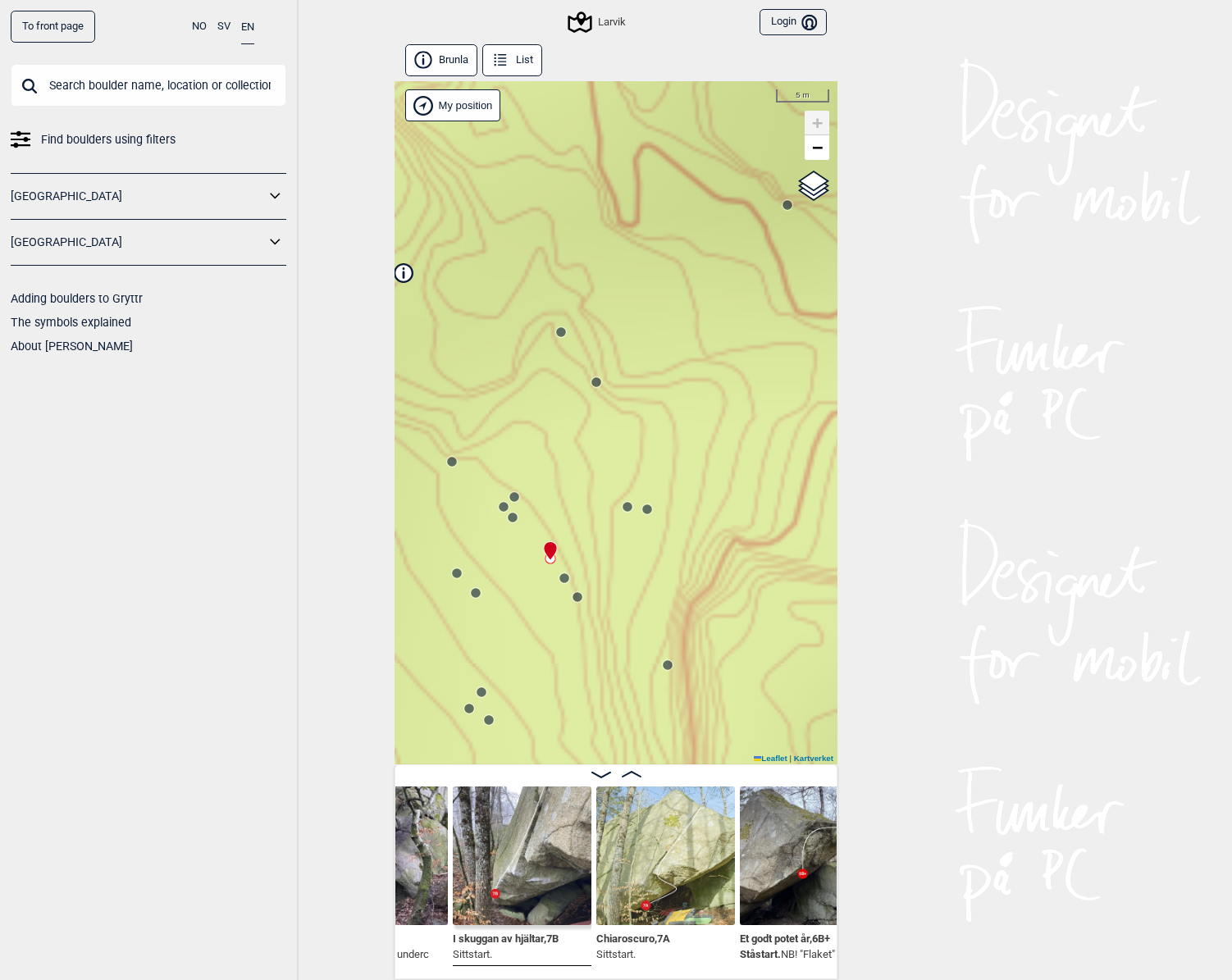
click at [611, 12] on div "Larvik" at bounding box center [597, 22] width 55 height 20
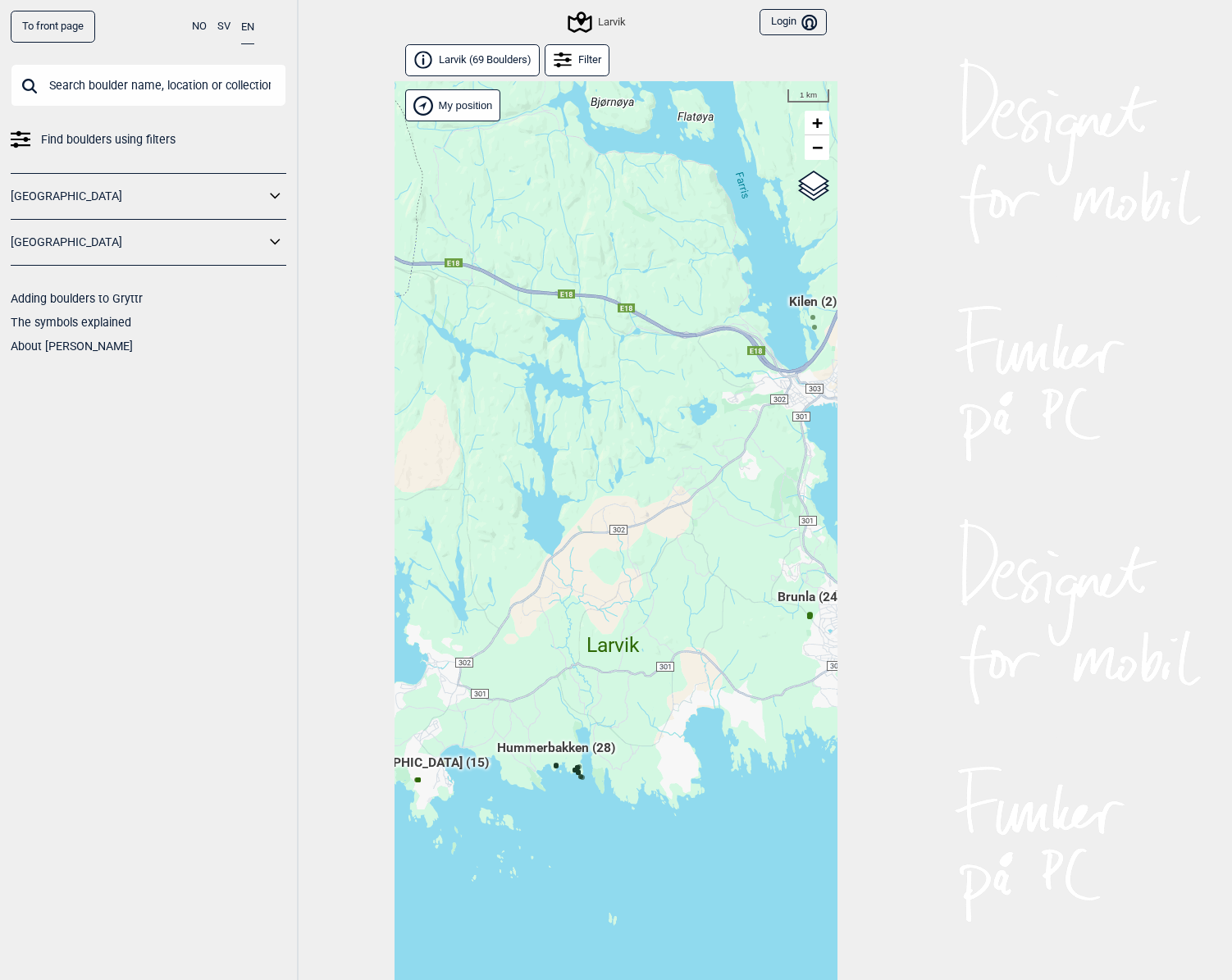
click at [498, 65] on span "Larvik ( 69 Boulders )" at bounding box center [485, 60] width 93 height 14
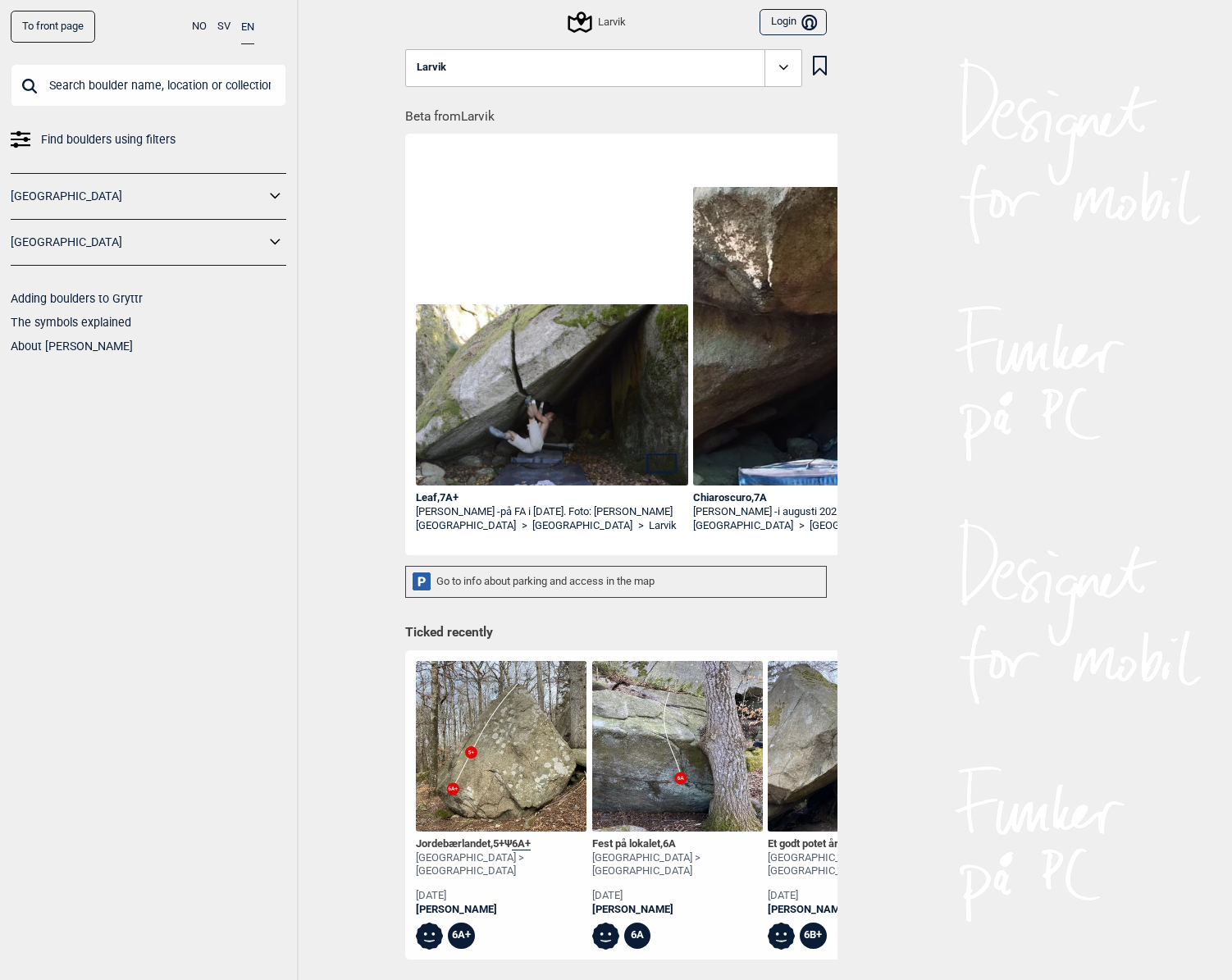
click at [536, 587] on div "Go to info about parking and access in the map" at bounding box center [616, 581] width 421 height 32
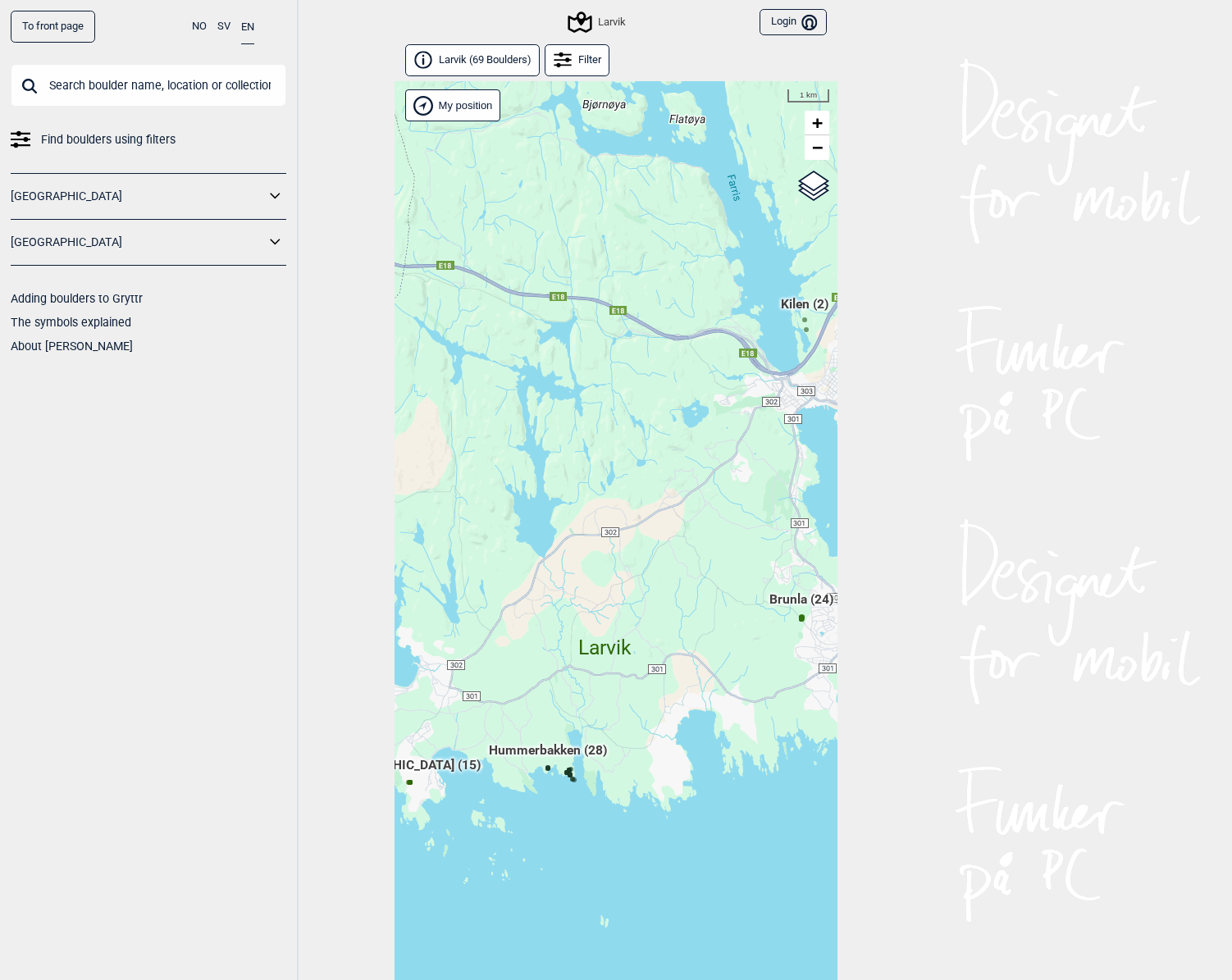
scroll to position [37, 0]
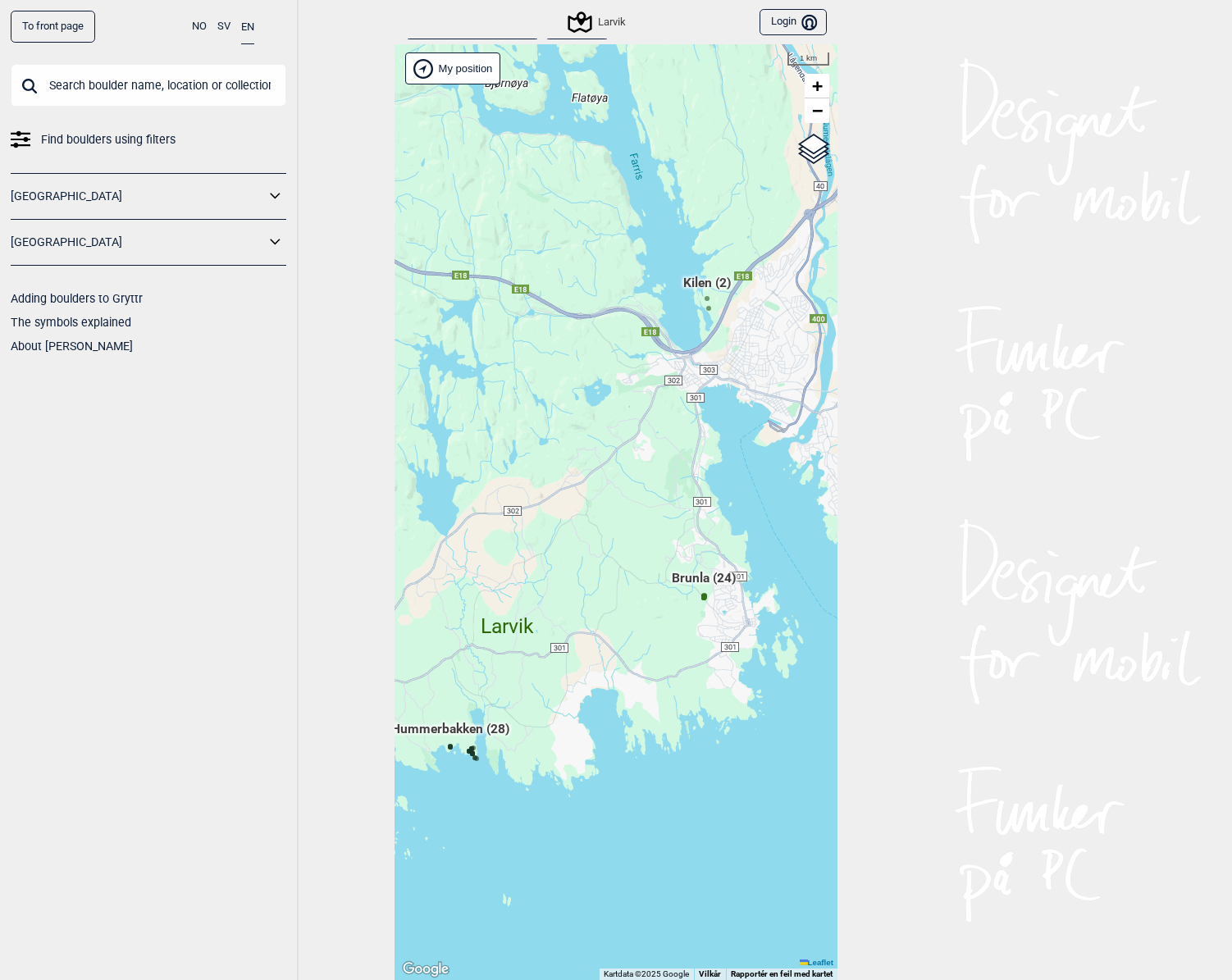
drag, startPoint x: 496, startPoint y: 291, endPoint x: 251, endPoint y: 390, distance: 264.2
click at [262, 381] on div "To front page NO SV EN Find boulders using filters [GEOGRAPHIC_DATA] [GEOGRAPHI…" at bounding box center [616, 490] width 1232 height 980
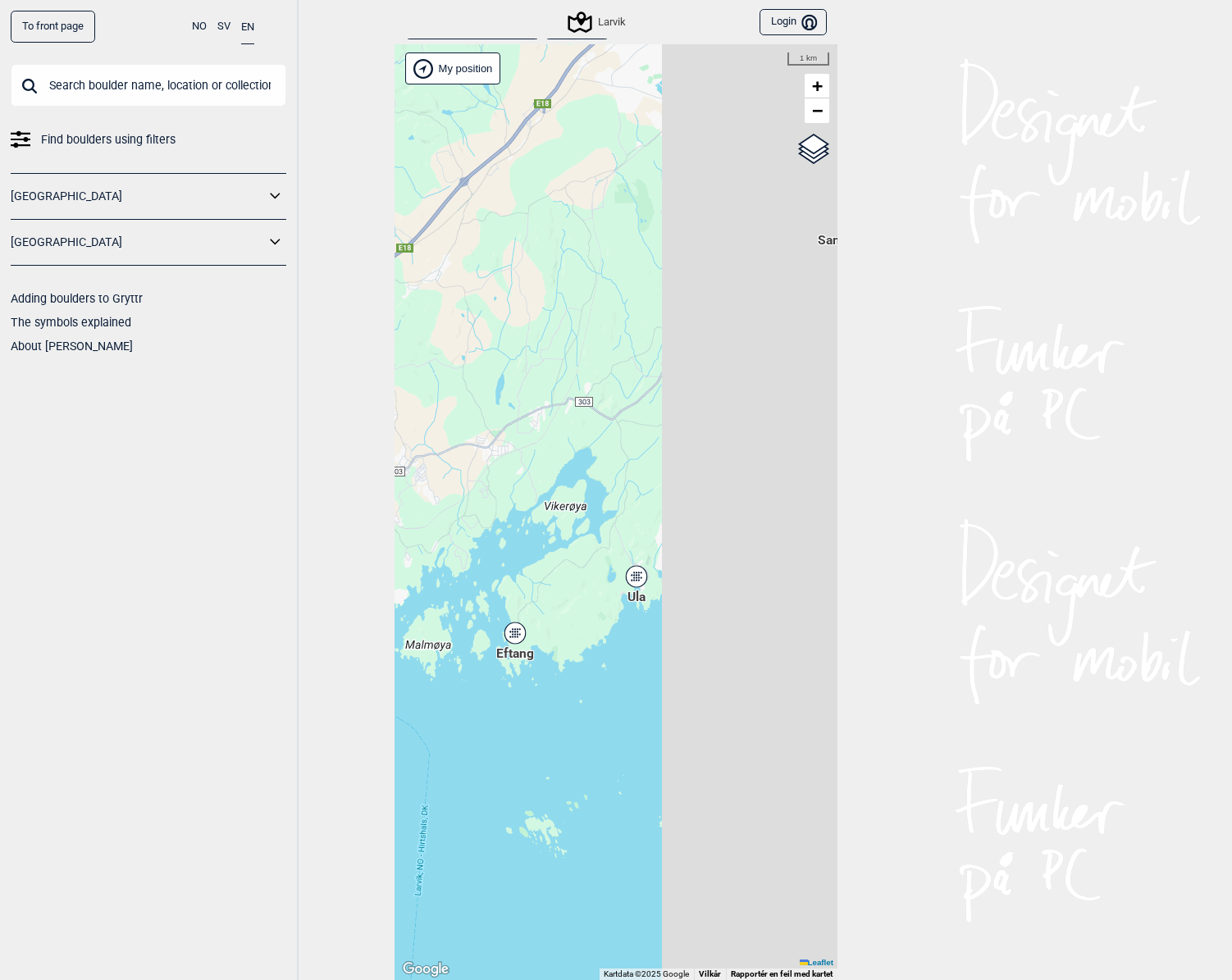
drag, startPoint x: 736, startPoint y: 441, endPoint x: 413, endPoint y: 439, distance: 323.0
click at [414, 440] on div "Hallingdal Gol Ål Stange Kolomoen [GEOGRAPHIC_DATA] [GEOGRAPHIC_DATA][PERSON_NA…" at bounding box center [616, 512] width 443 height 936
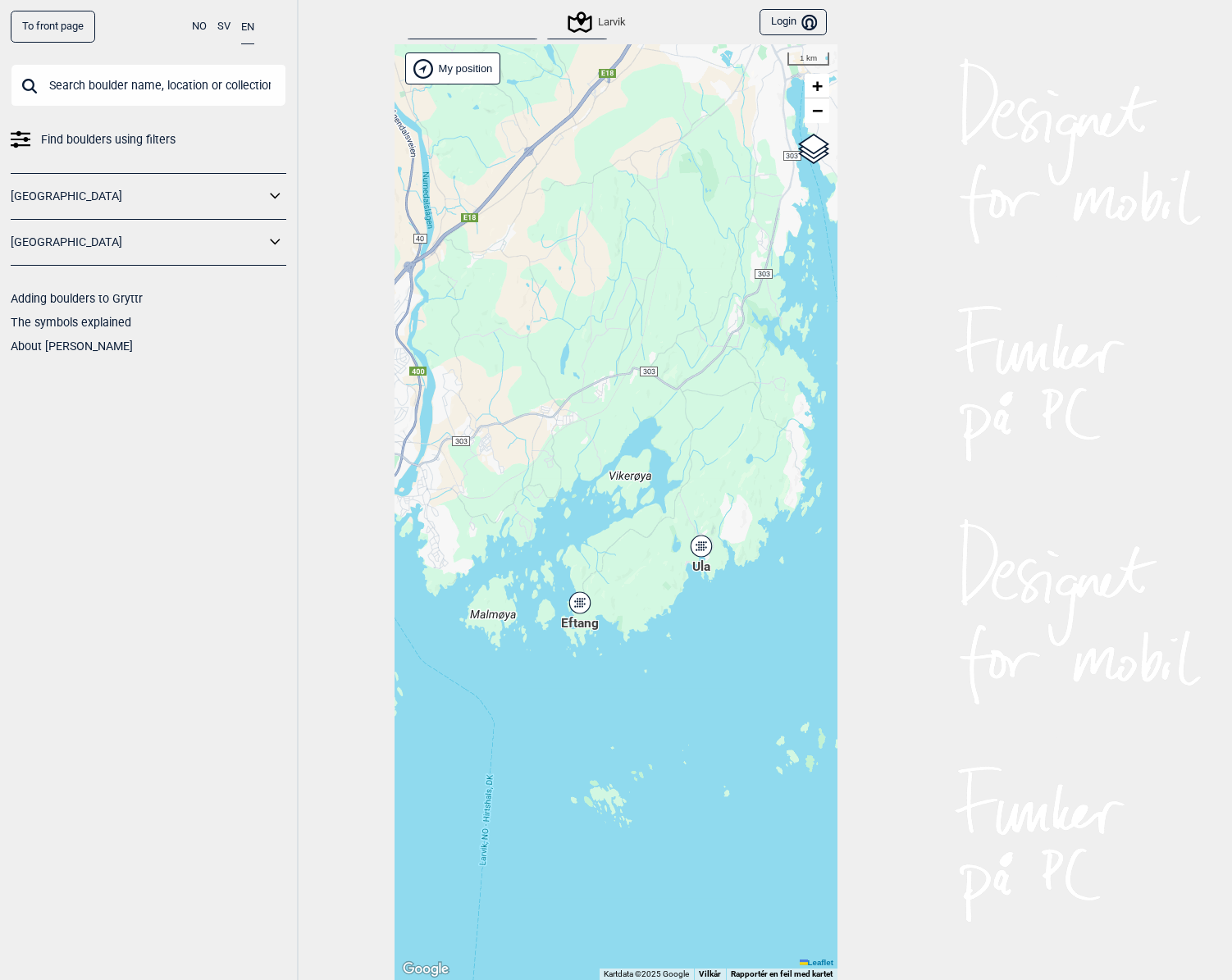
drag, startPoint x: 493, startPoint y: 554, endPoint x: 573, endPoint y: 514, distance: 89.4
click at [573, 518] on div "Hallingdal Gol Ål Stange Kolomoen [GEOGRAPHIC_DATA] [GEOGRAPHIC_DATA][PERSON_NA…" at bounding box center [616, 512] width 443 height 936
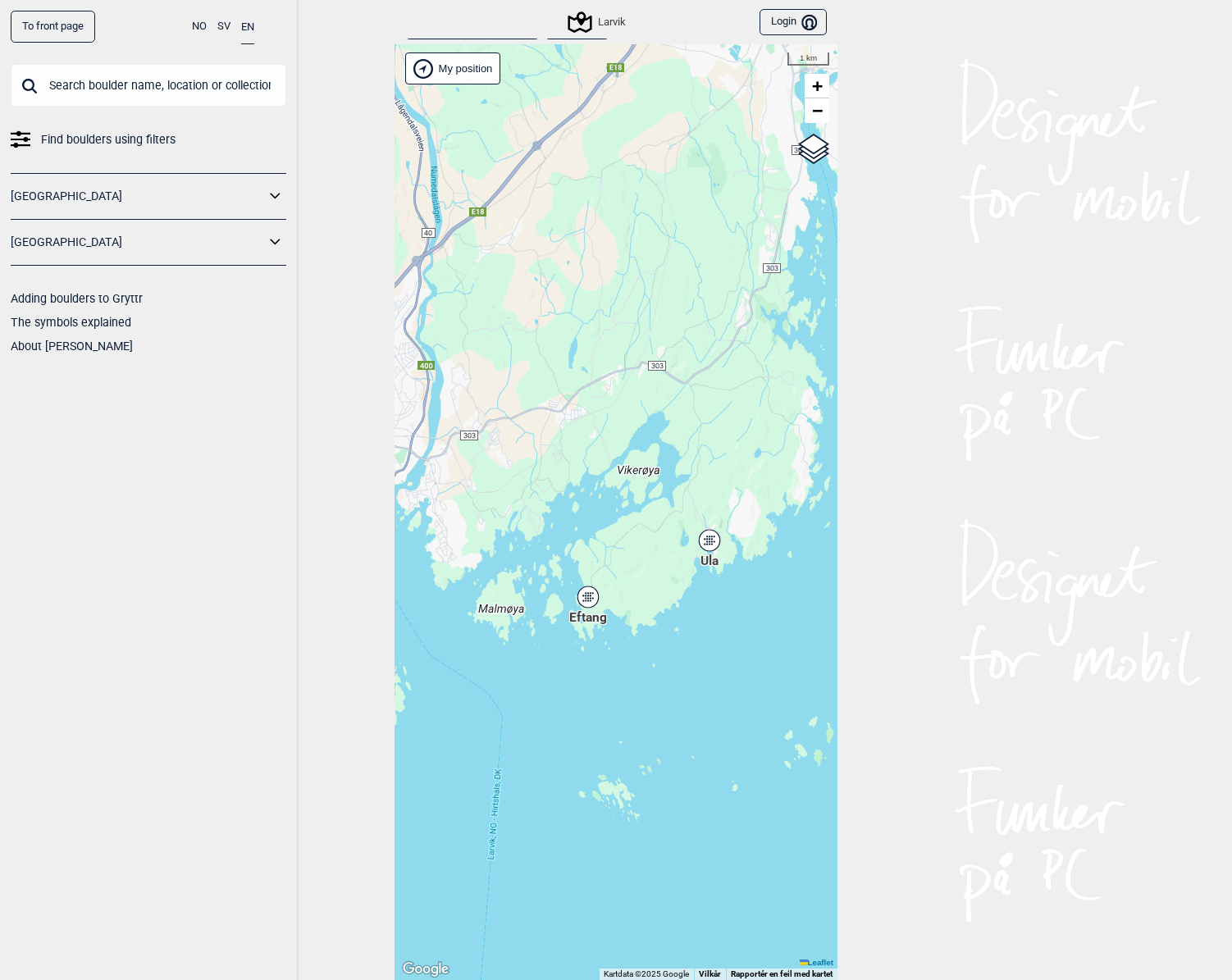
click at [588, 603] on icon at bounding box center [587, 597] width 20 height 21
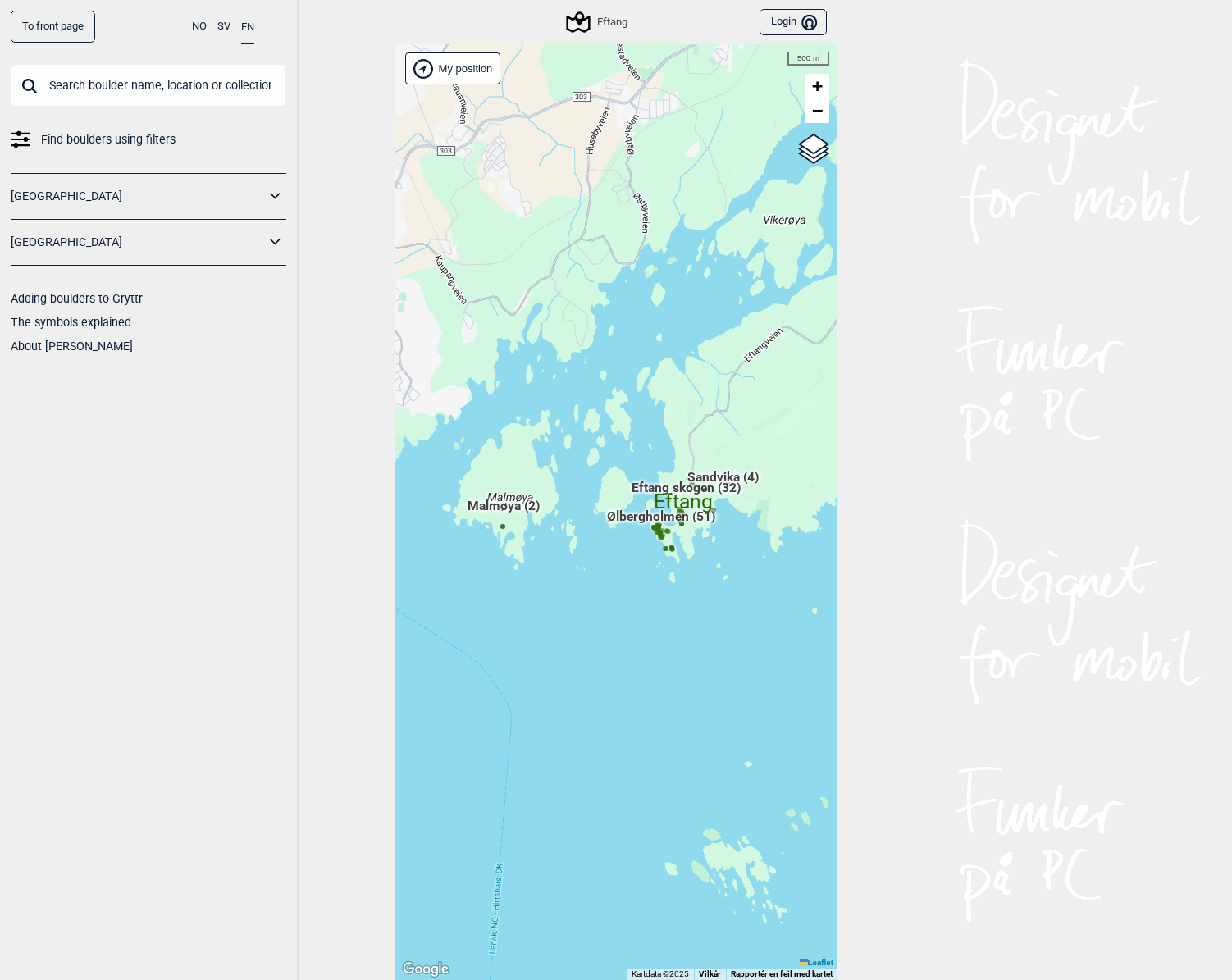
click at [503, 506] on span "Malmøya (2)" at bounding box center [504, 512] width 73 height 32
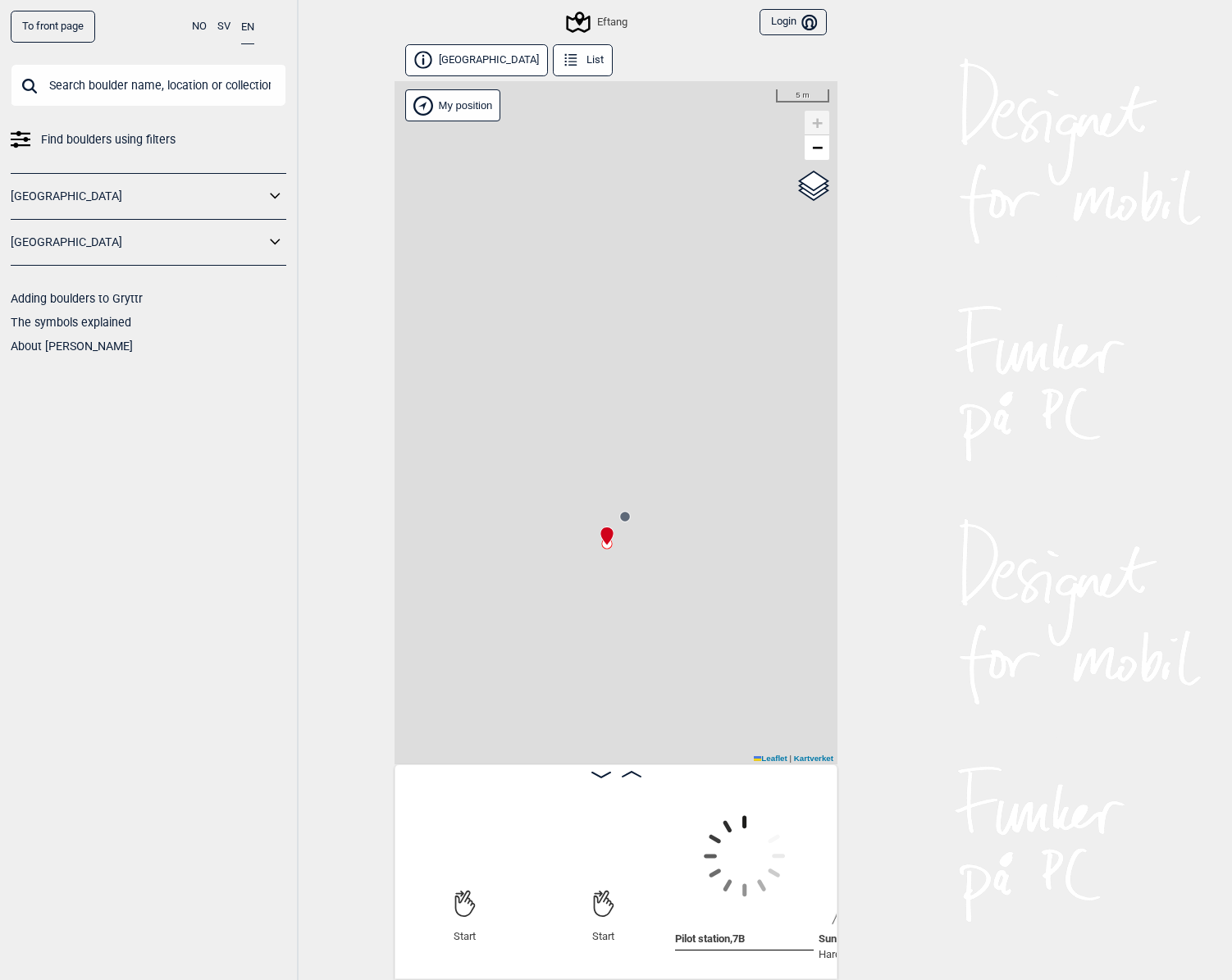
scroll to position [0, 129]
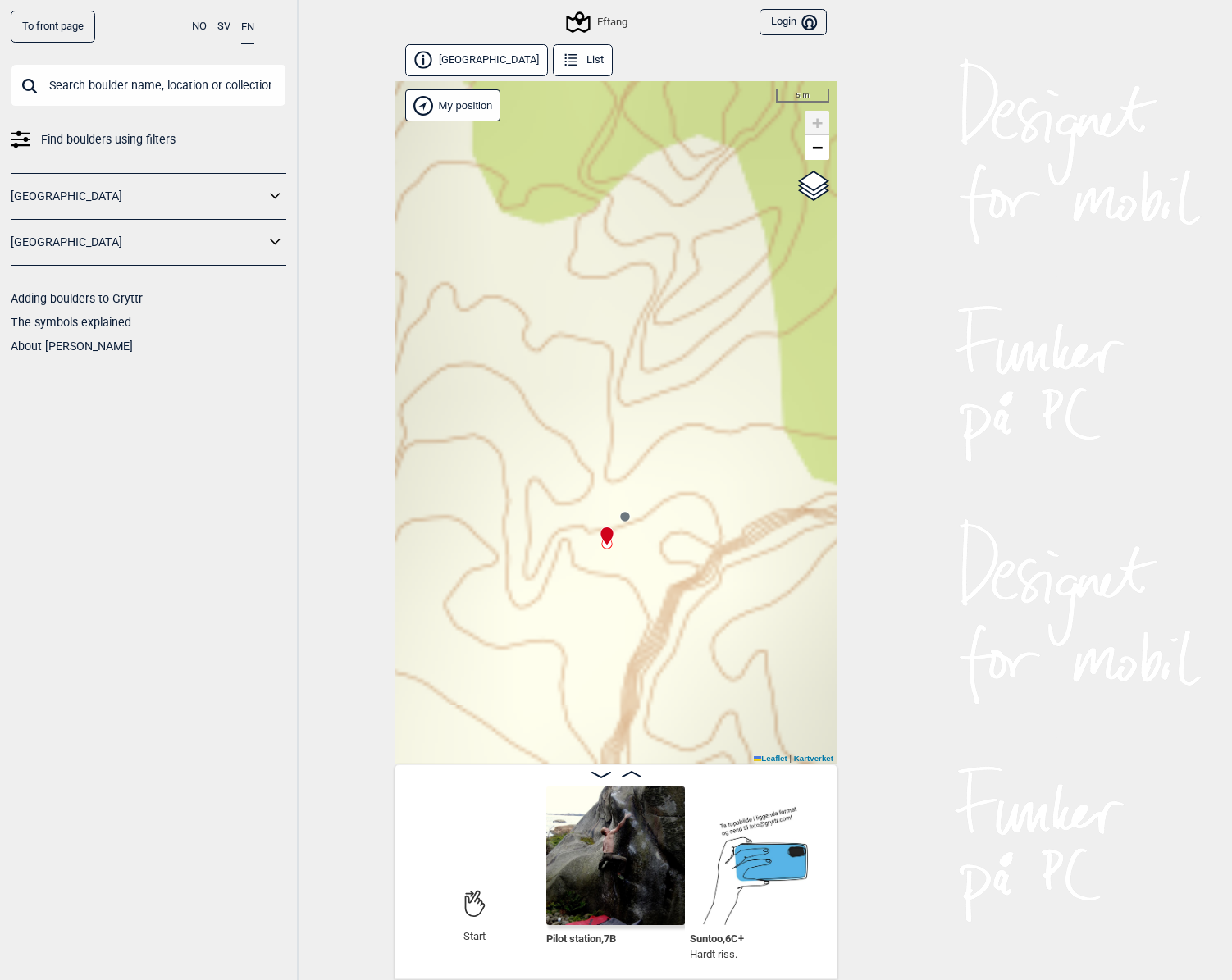
click at [645, 864] on img at bounding box center [615, 856] width 139 height 139
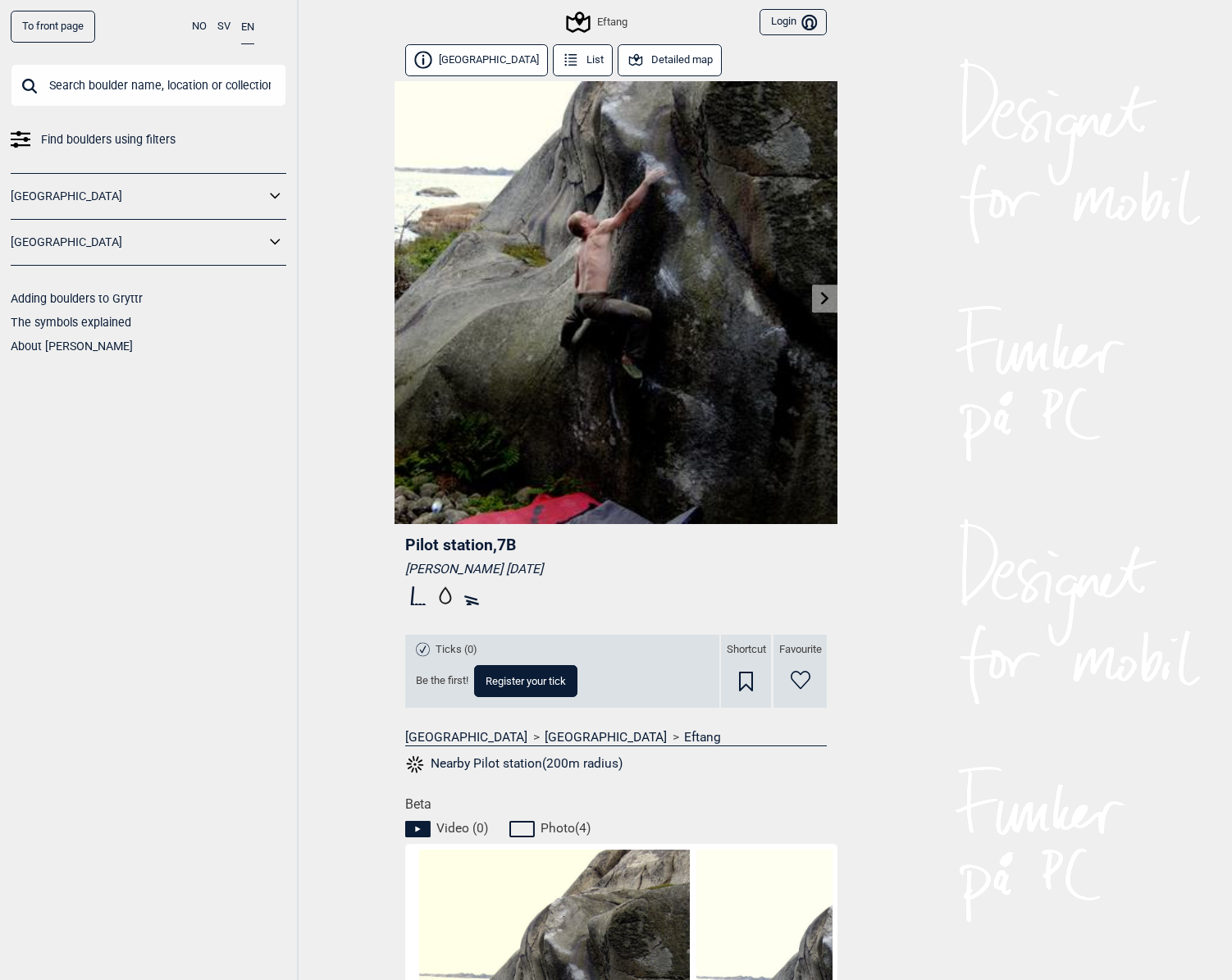
click at [605, 15] on div "Eftang" at bounding box center [597, 22] width 58 height 20
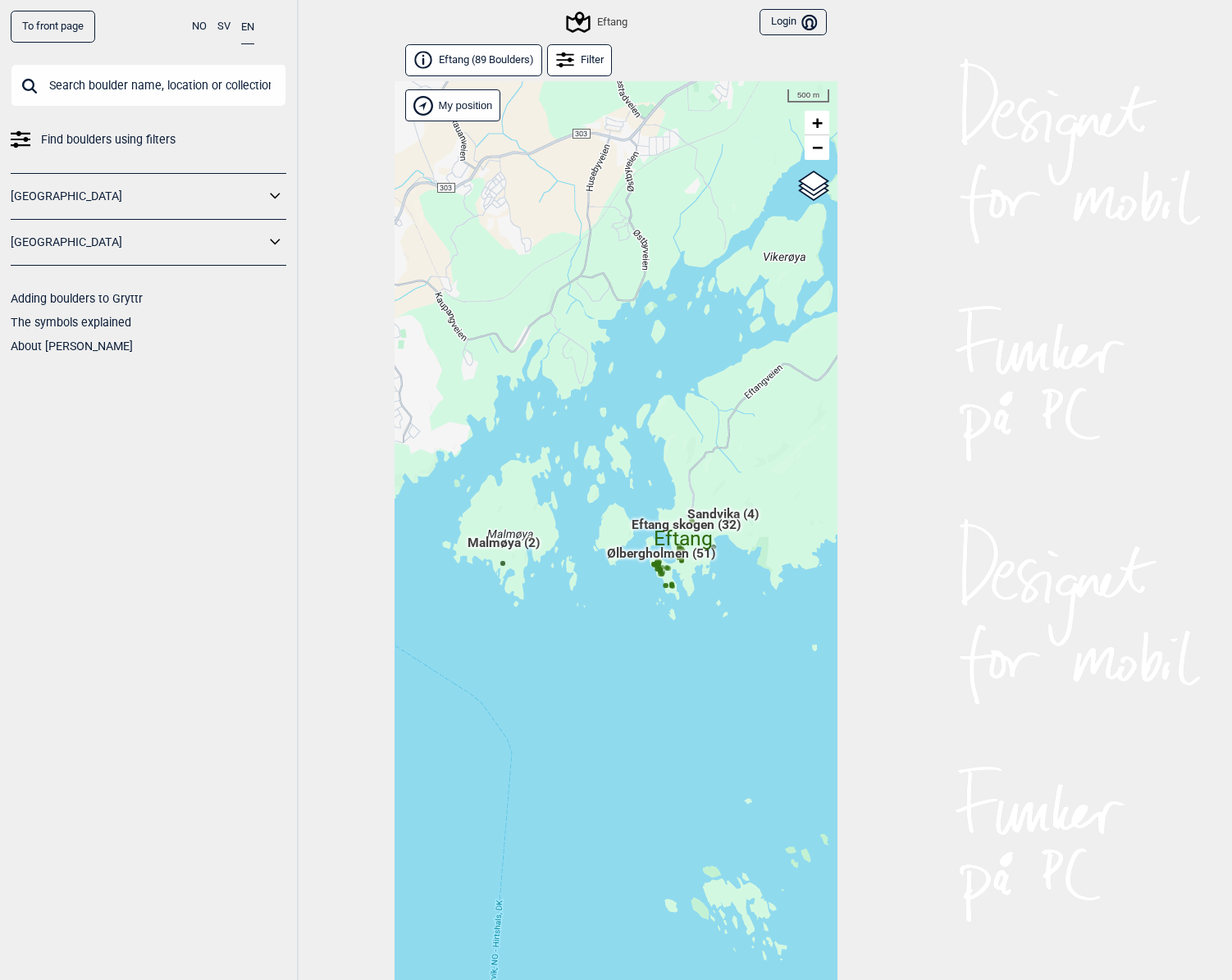
scroll to position [37, 0]
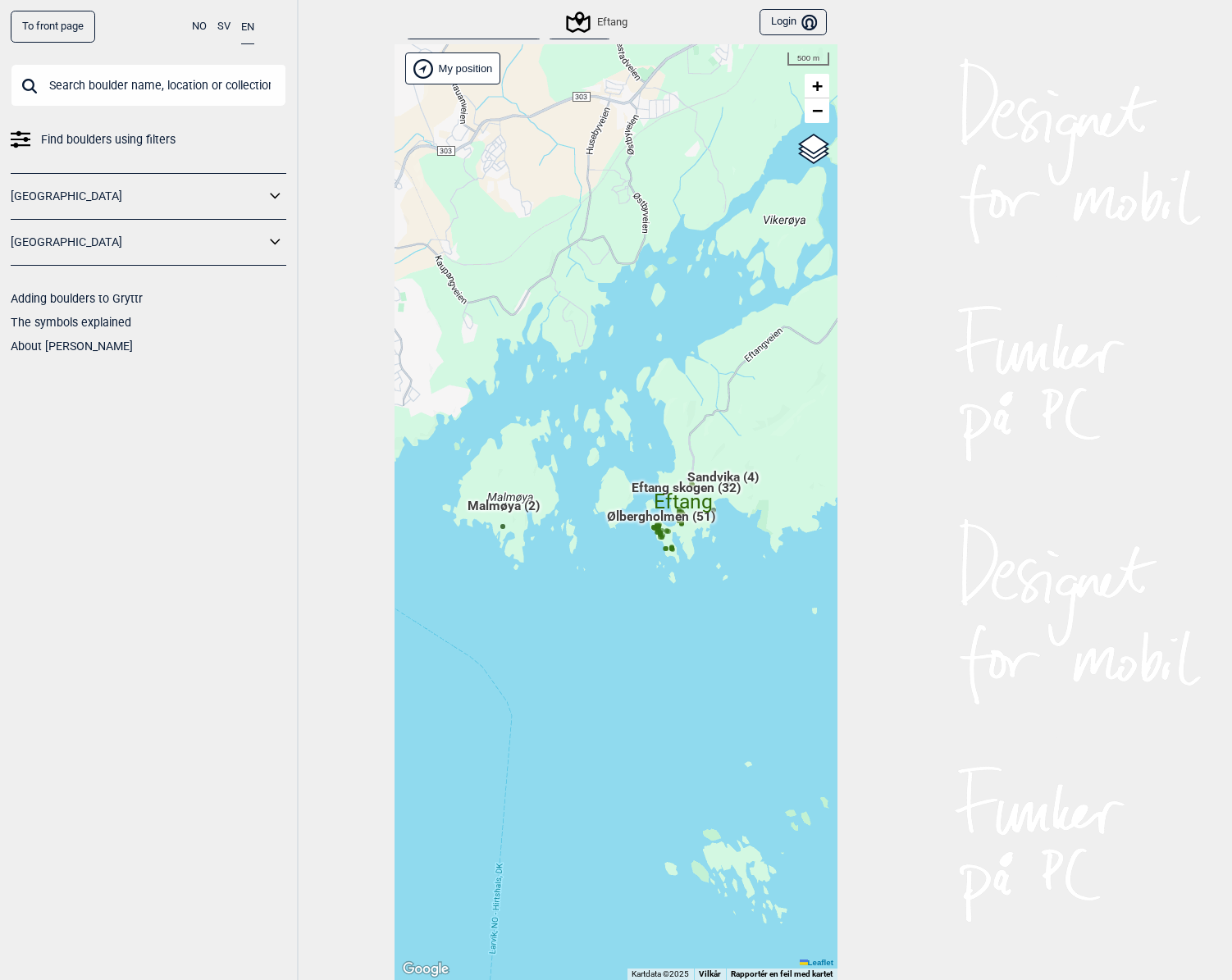
click at [509, 587] on div "Hallingdal Gol Ål Stange Kolomoen [GEOGRAPHIC_DATA] [GEOGRAPHIC_DATA][PERSON_NA…" at bounding box center [616, 512] width 443 height 936
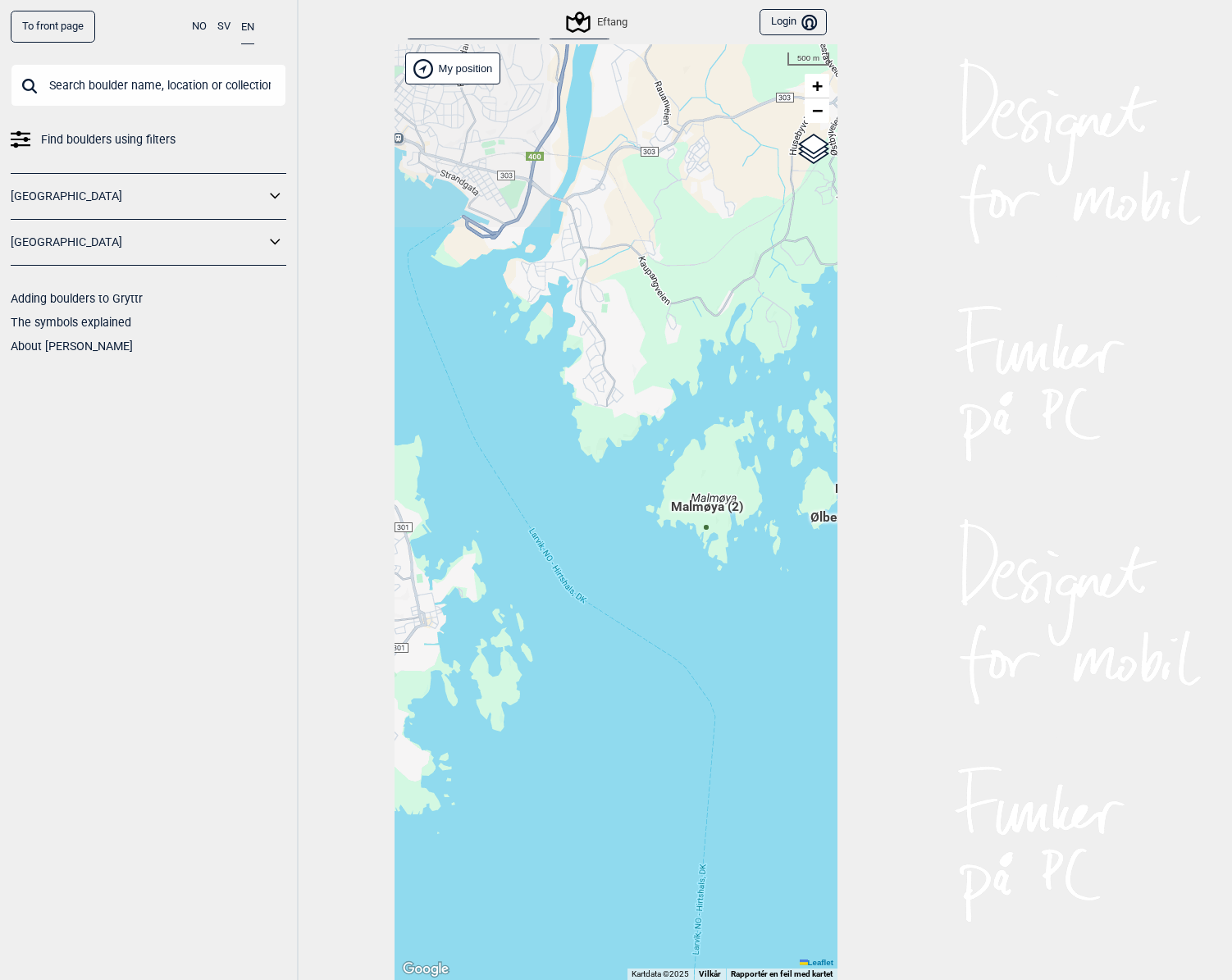
drag, startPoint x: 483, startPoint y: 575, endPoint x: 681, endPoint y: 575, distance: 198.0
click at [684, 575] on div "Hallingdal Gol Ål Stange Kolomoen [GEOGRAPHIC_DATA] [GEOGRAPHIC_DATA][PERSON_NA…" at bounding box center [616, 512] width 443 height 936
click at [707, 565] on div "Hallingdal Gol Ål Stange Kolomoen [GEOGRAPHIC_DATA] [GEOGRAPHIC_DATA][PERSON_NA…" at bounding box center [616, 512] width 443 height 936
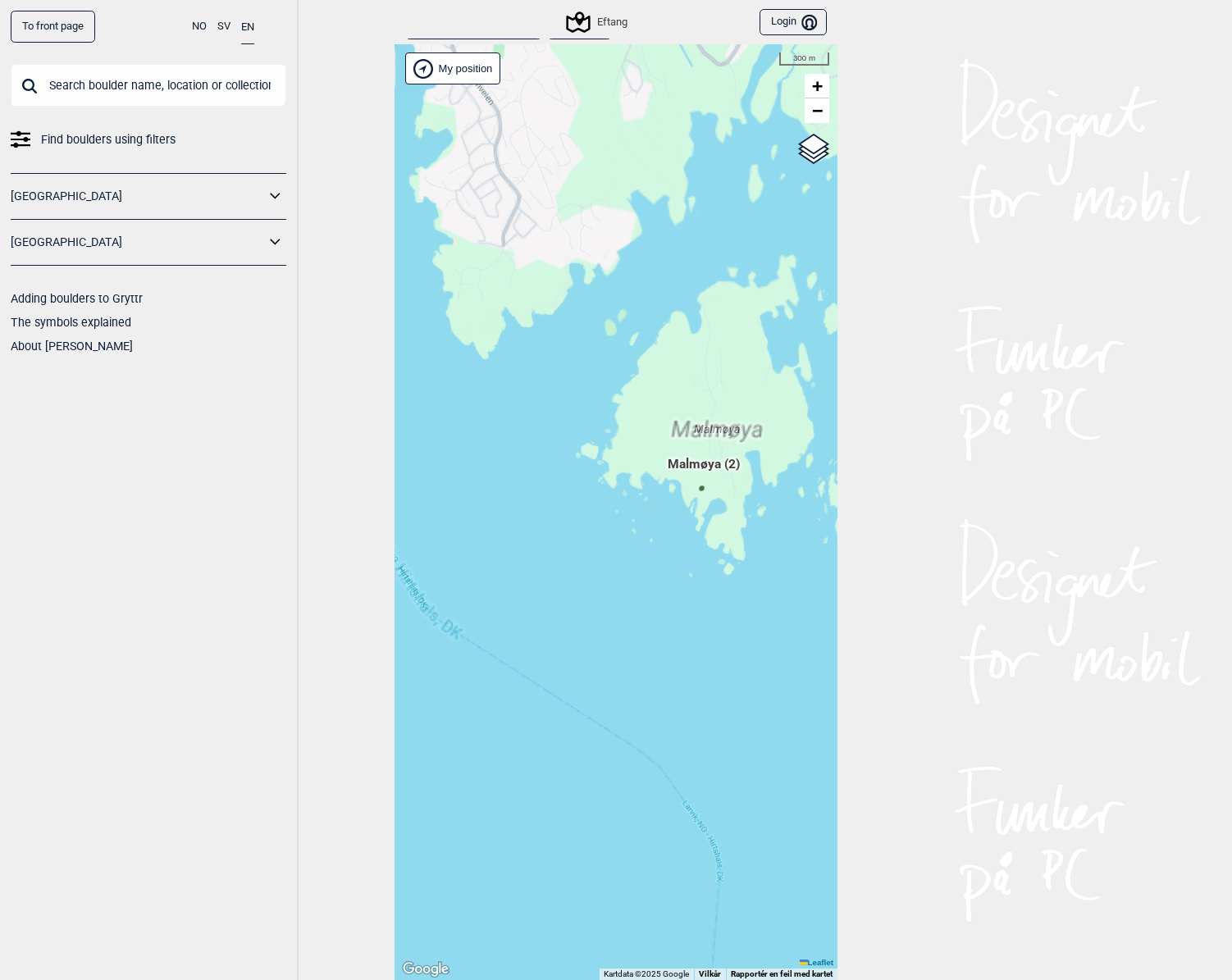
click at [705, 538] on div "Hallingdal Gol Ål Stange Kolomoen [GEOGRAPHIC_DATA] [GEOGRAPHIC_DATA][PERSON_NA…" at bounding box center [616, 512] width 443 height 936
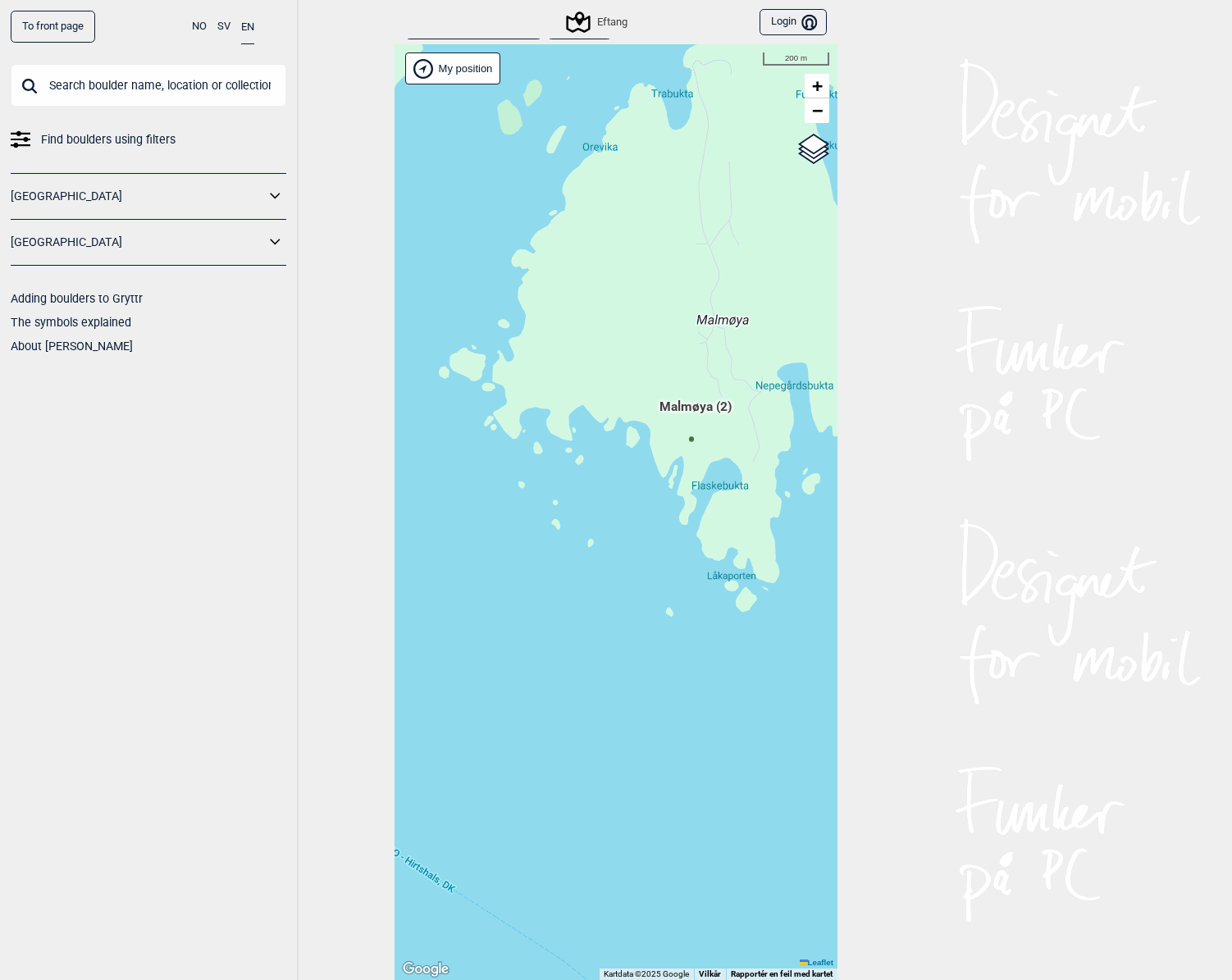
drag, startPoint x: 716, startPoint y: 514, endPoint x: 668, endPoint y: 510, distance: 48.2
click at [671, 510] on div "Hallingdal Gol Ål Stange Kolomoen [GEOGRAPHIC_DATA] [GEOGRAPHIC_DATA][PERSON_NA…" at bounding box center [616, 512] width 443 height 936
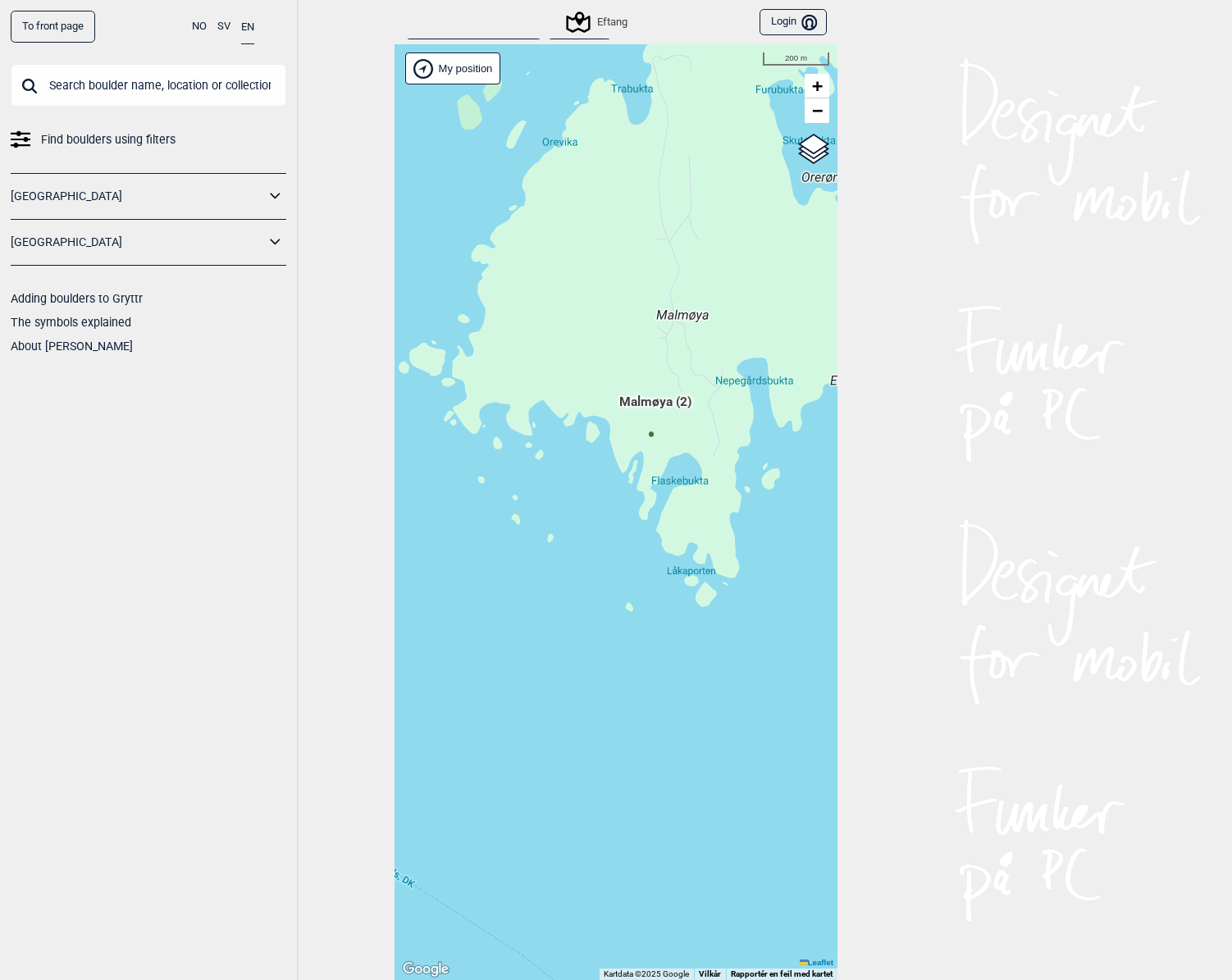
click at [588, 479] on div "Hallingdal Gol Ål Stange Kolomoen [GEOGRAPHIC_DATA] [GEOGRAPHIC_DATA][PERSON_NA…" at bounding box center [616, 512] width 443 height 936
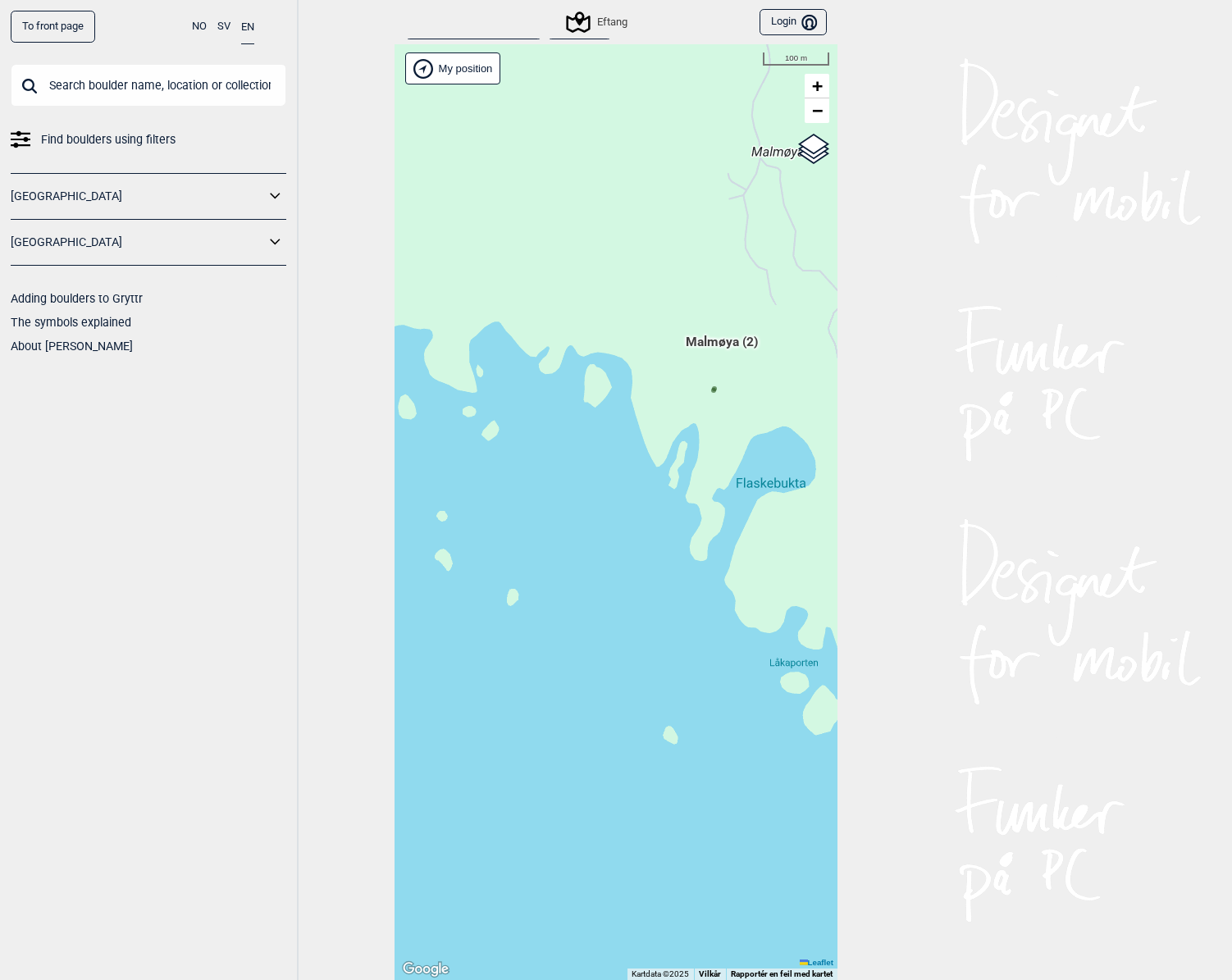
drag, startPoint x: 685, startPoint y: 490, endPoint x: 532, endPoint y: 490, distance: 153.0
click at [532, 490] on div "Hallingdal Gol Ål Stange Kolomoen [GEOGRAPHIC_DATA] [GEOGRAPHIC_DATA][PERSON_NA…" at bounding box center [616, 512] width 443 height 936
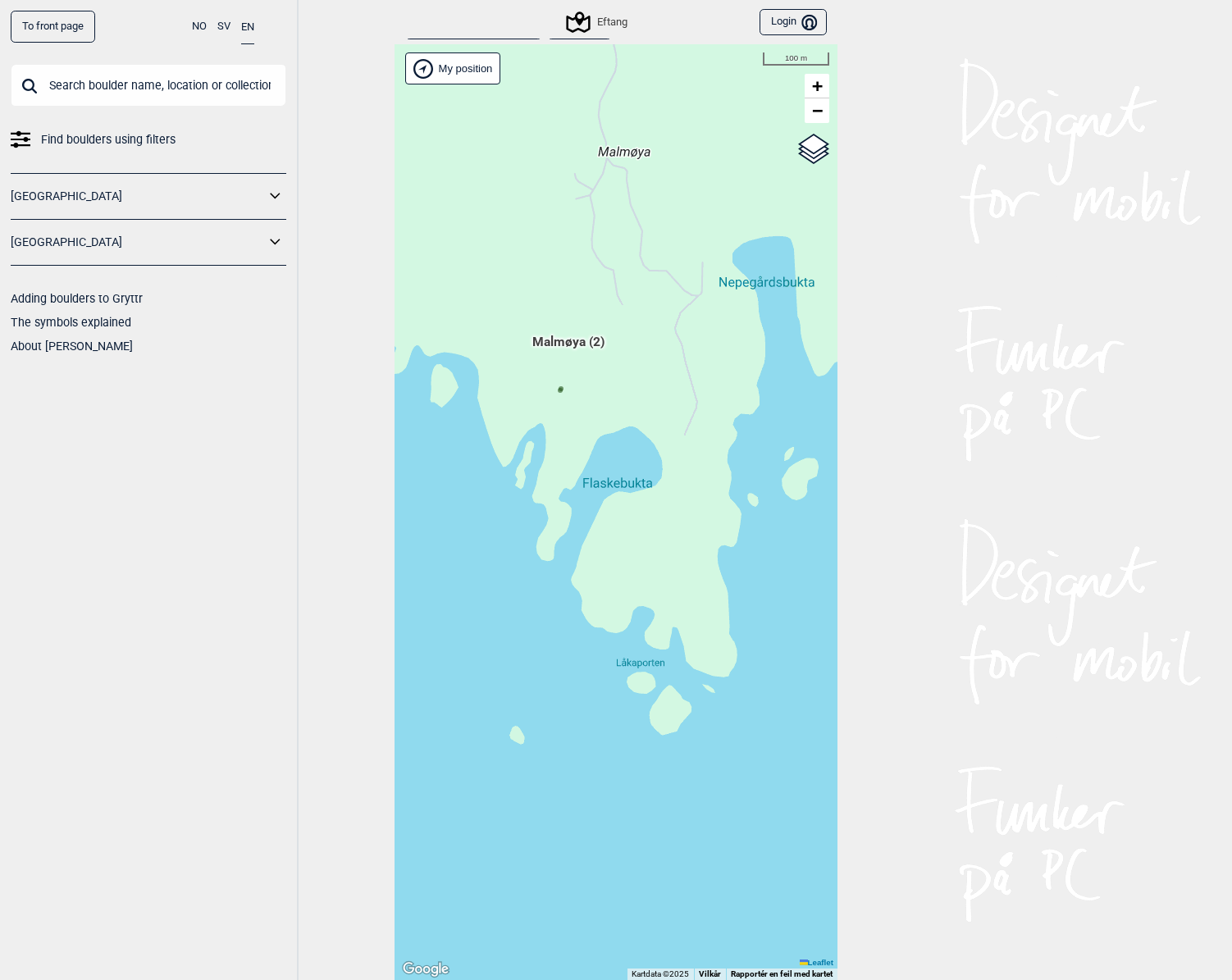
click at [569, 428] on div "Hallingdal Gol Ål Stange Kolomoen [GEOGRAPHIC_DATA] [GEOGRAPHIC_DATA][PERSON_NA…" at bounding box center [616, 512] width 443 height 936
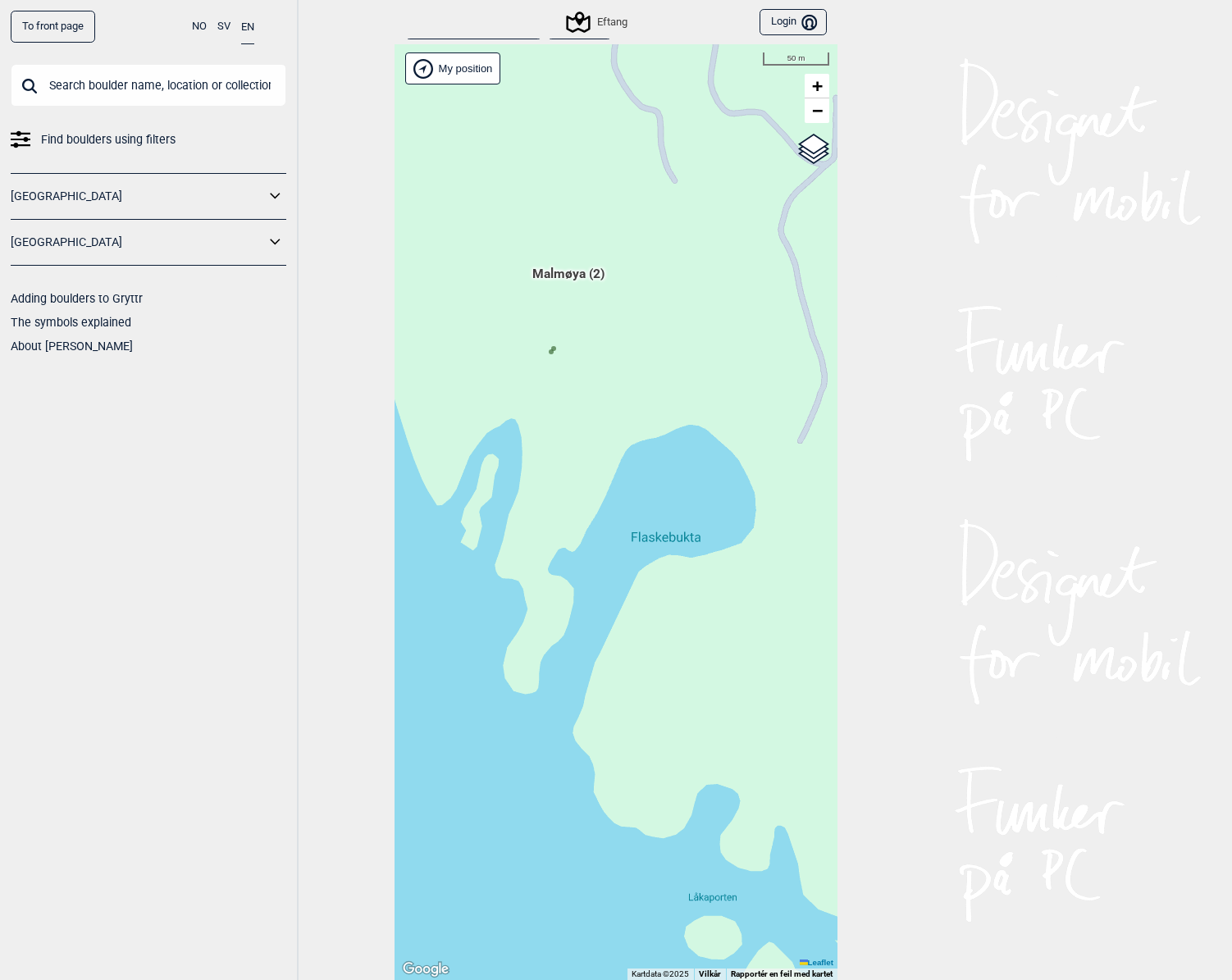
click at [549, 353] on circle at bounding box center [551, 351] width 5 height 5
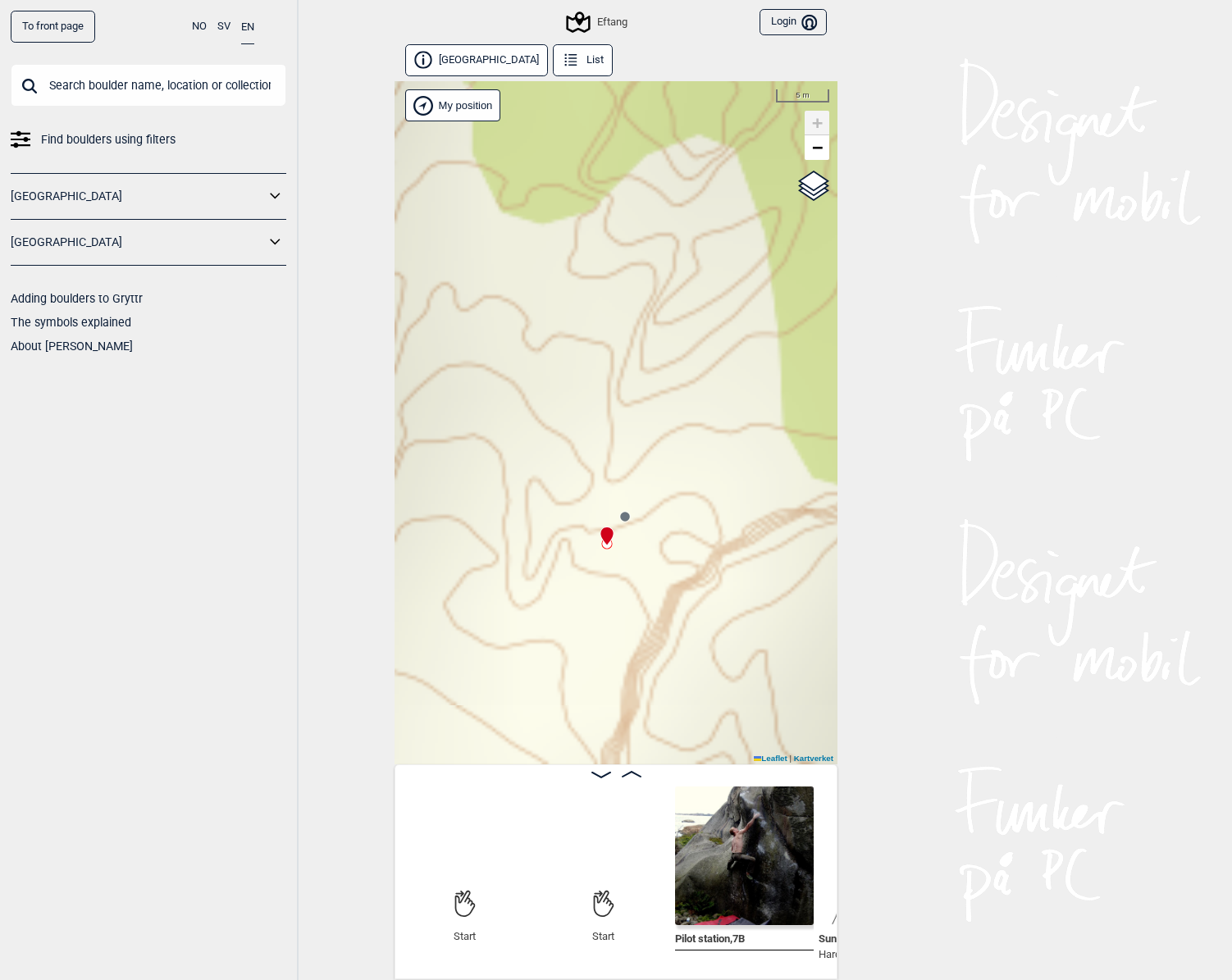
scroll to position [0, 129]
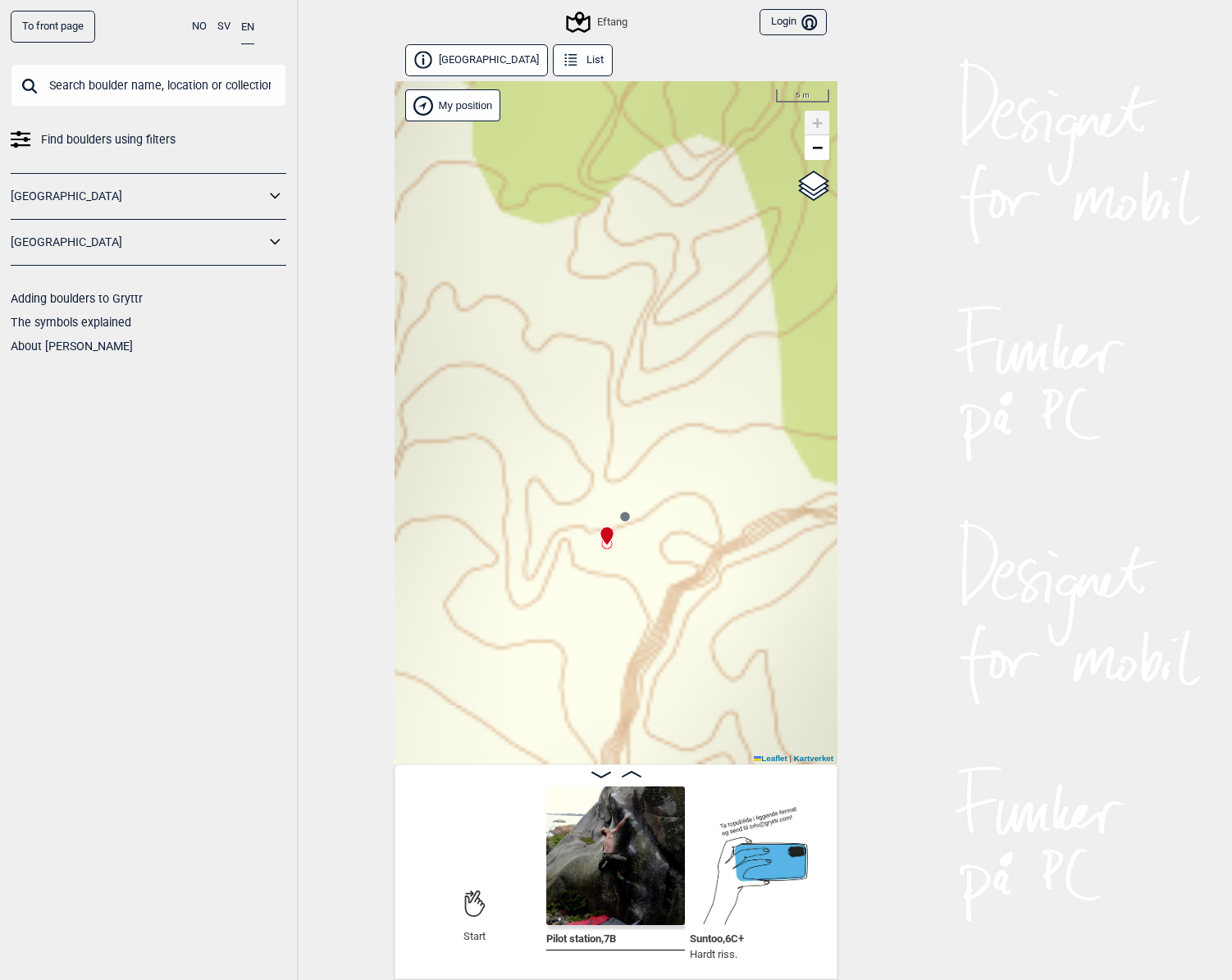
click at [614, 852] on img at bounding box center [615, 856] width 139 height 139
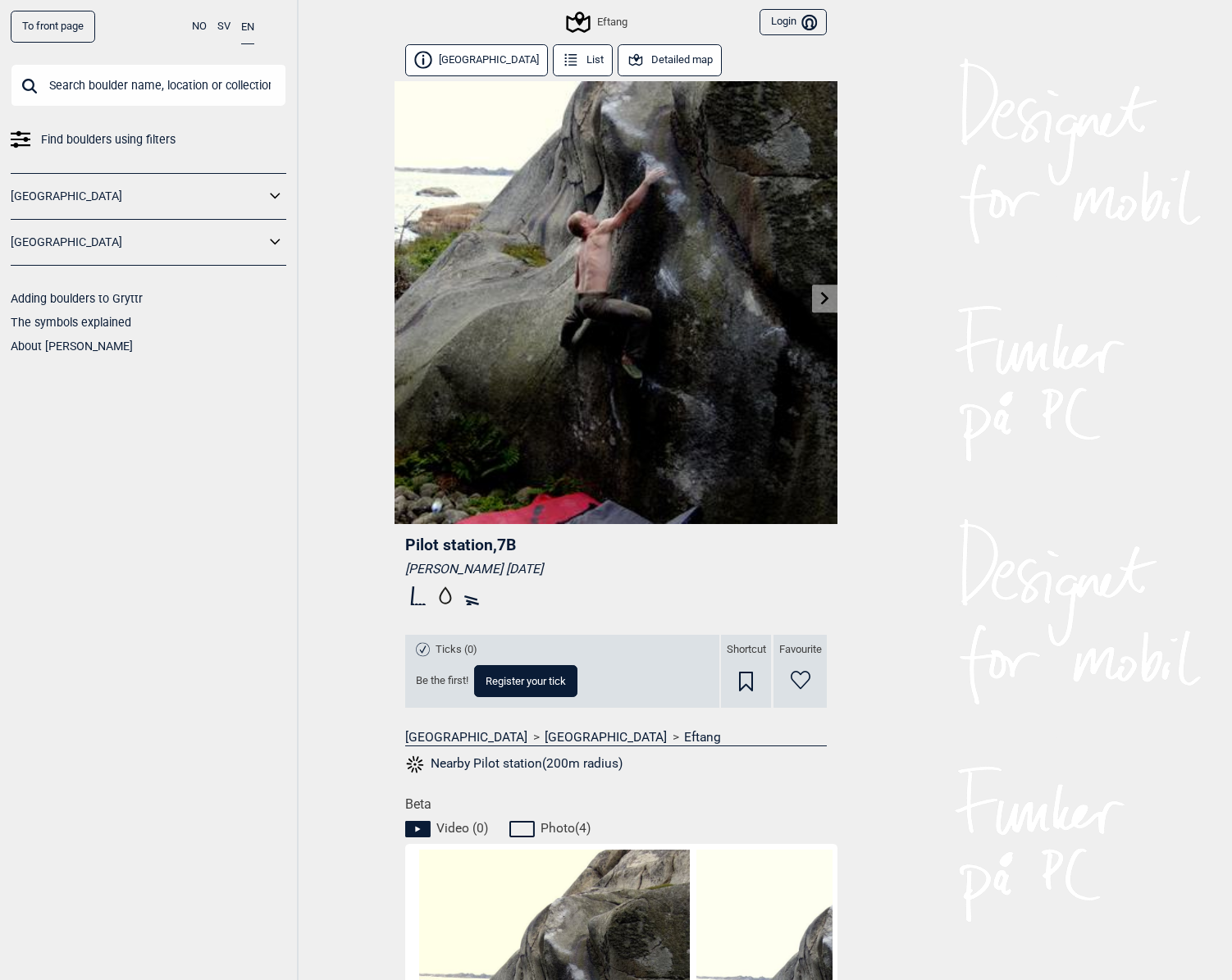
click at [827, 303] on icon at bounding box center [825, 298] width 13 height 13
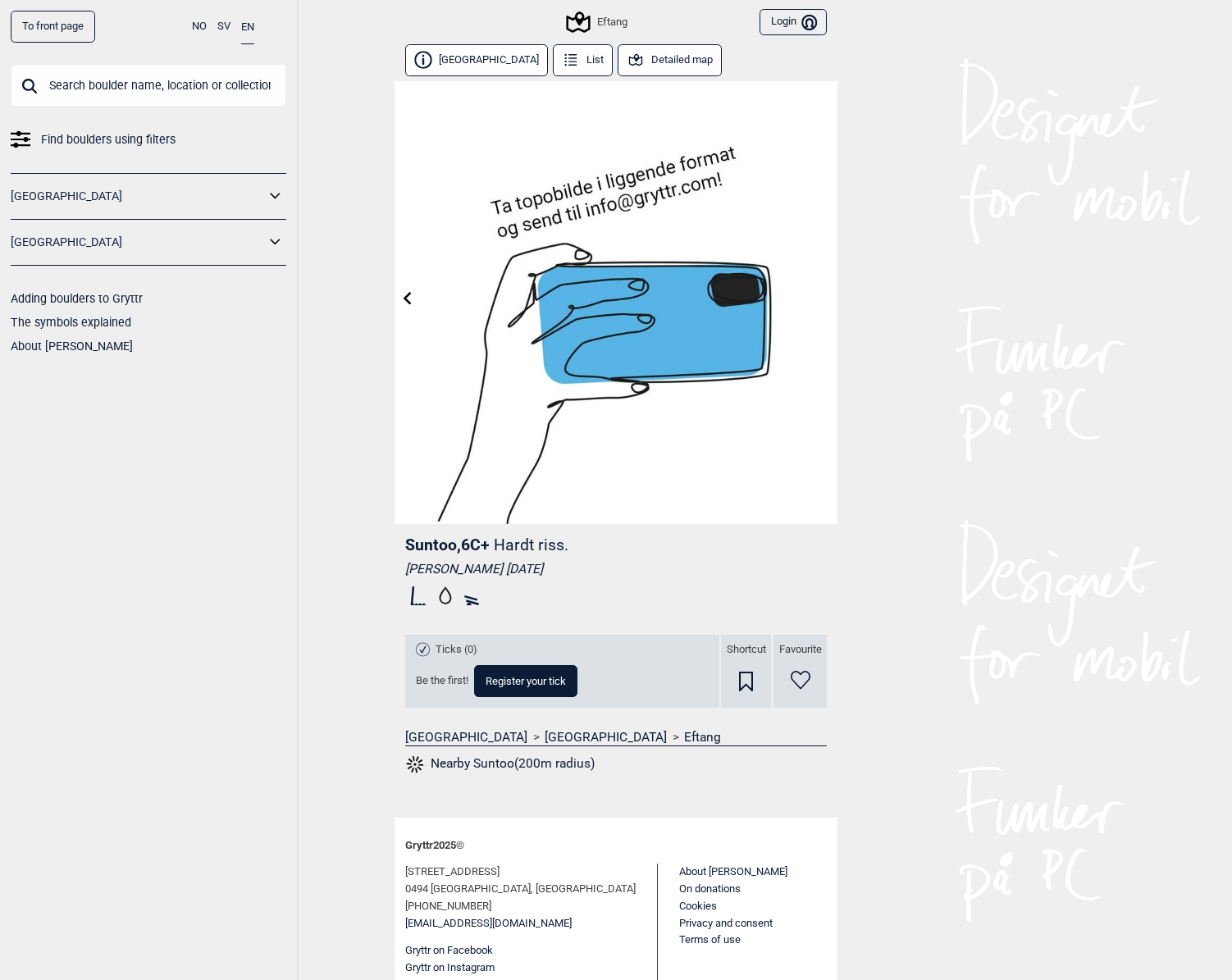
click at [410, 302] on icon at bounding box center [408, 298] width 13 height 13
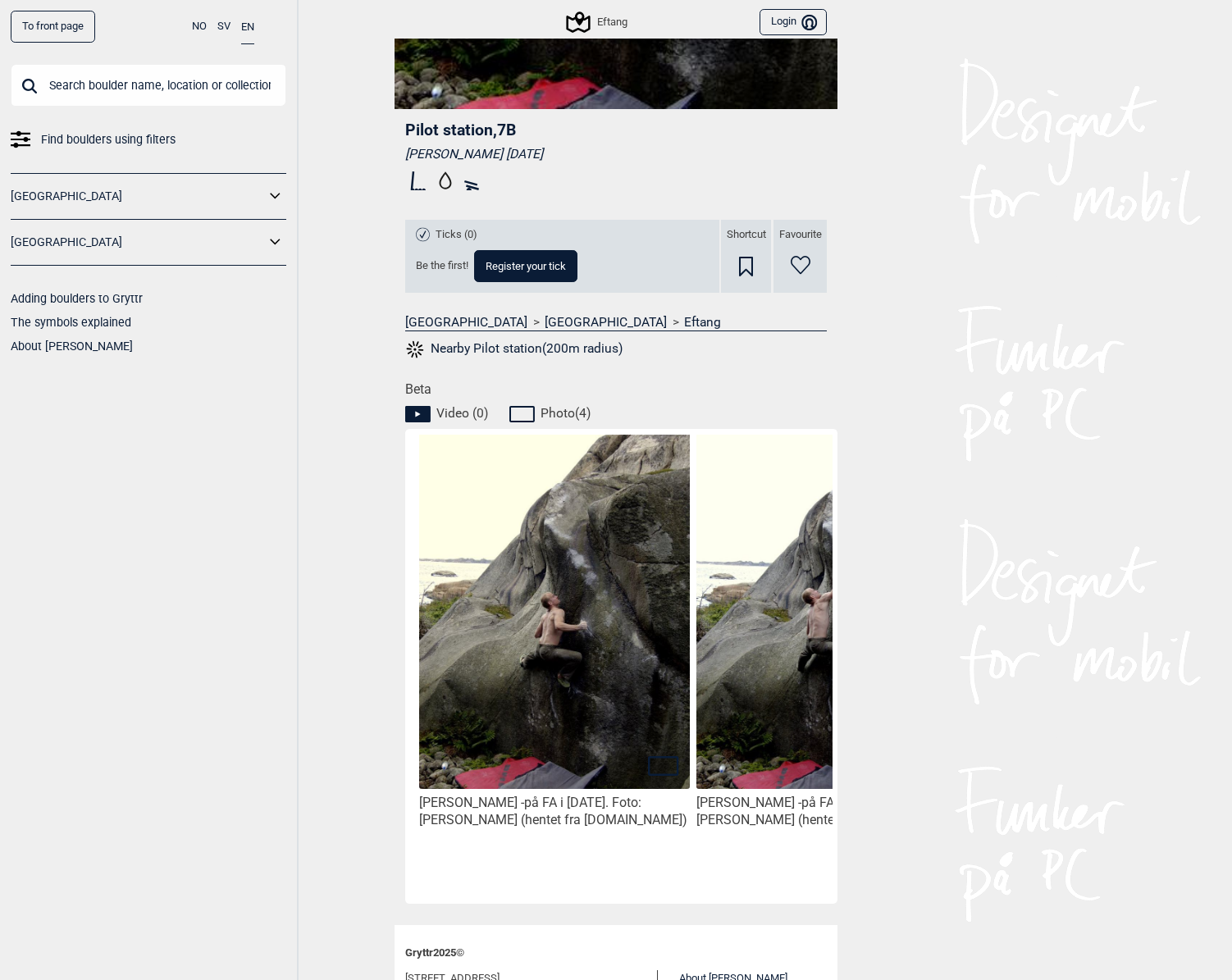
scroll to position [417, 0]
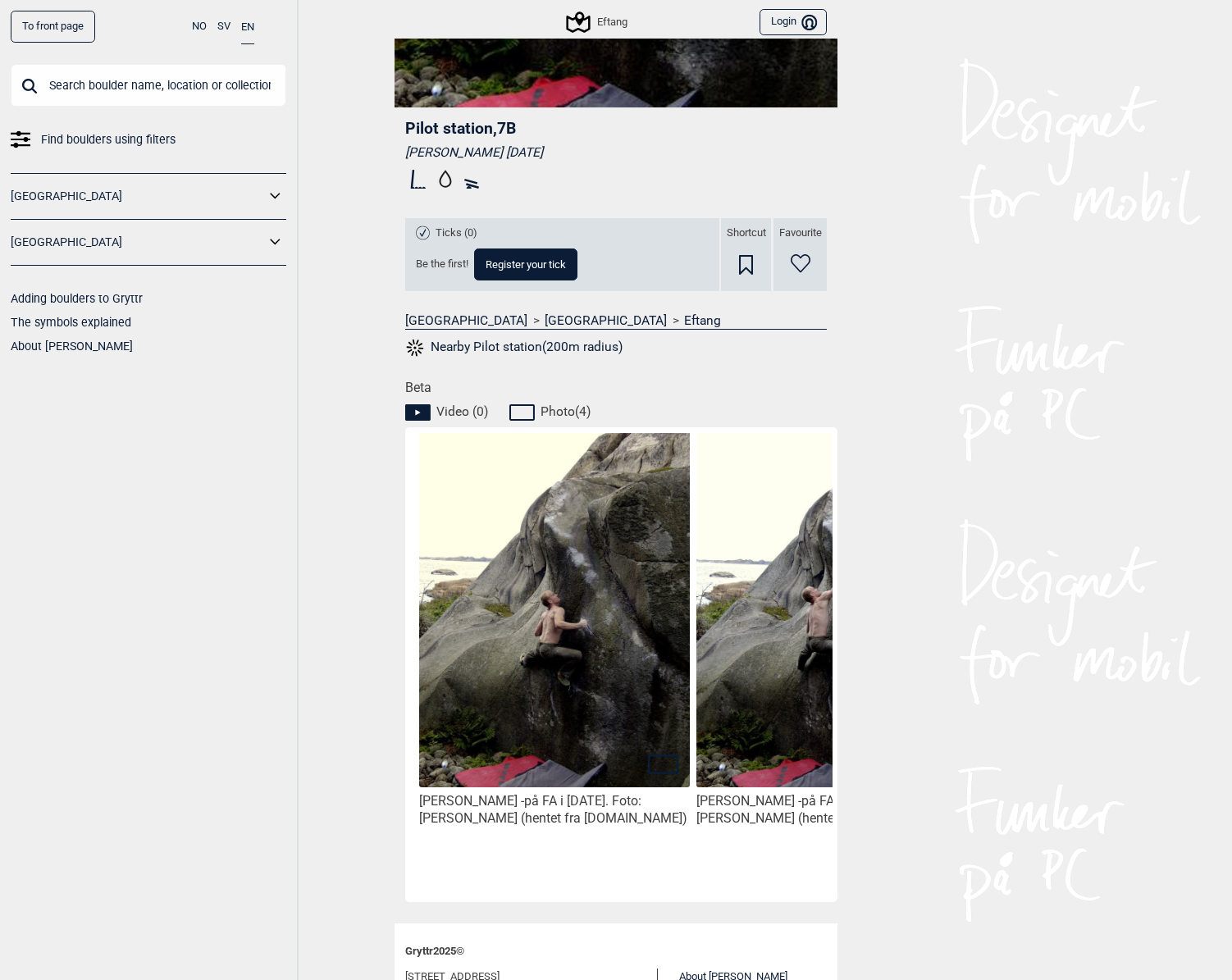
click at [598, 629] on img at bounding box center [553, 618] width 270 height 407
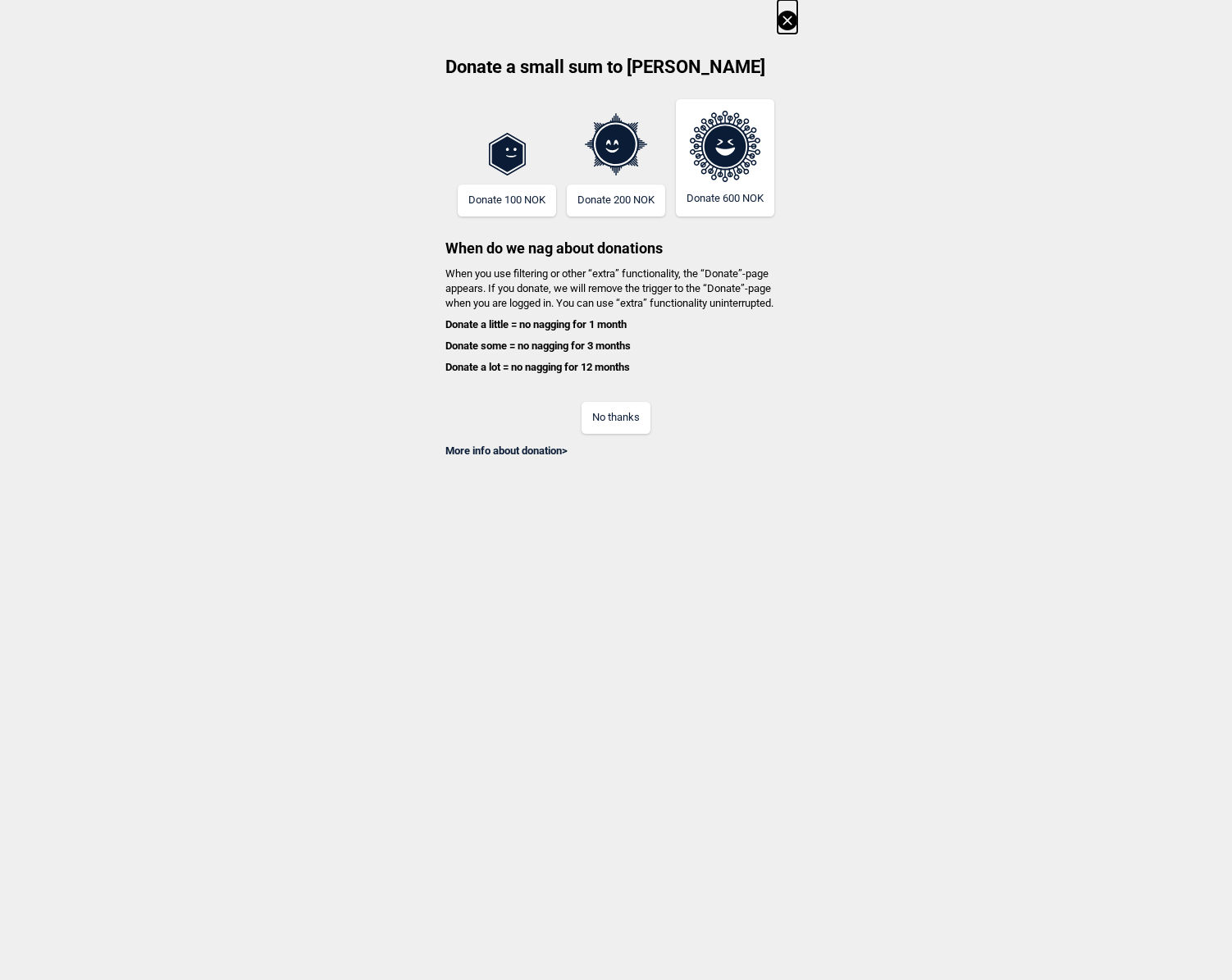
click at [788, 16] on icon at bounding box center [787, 20] width 20 height 20
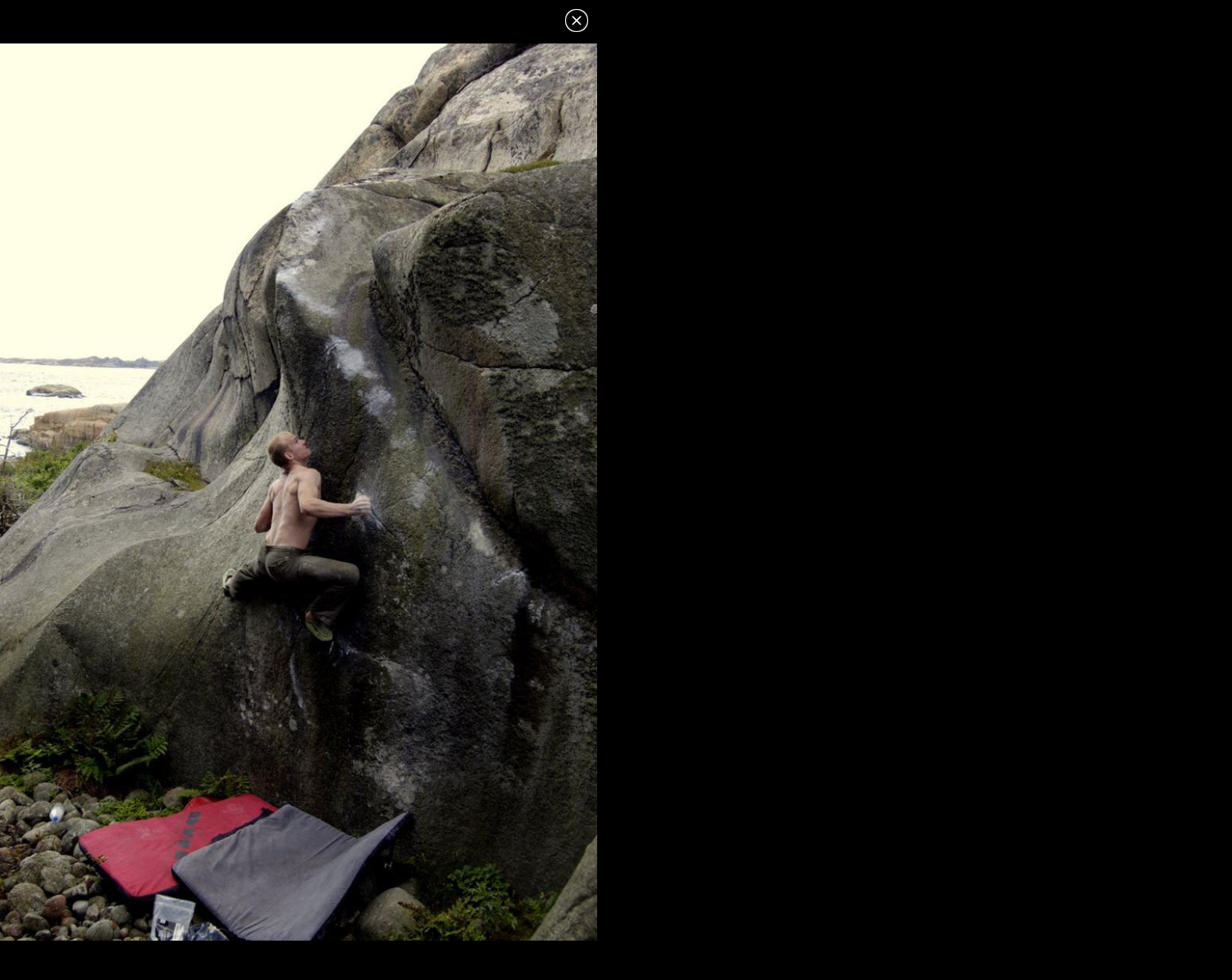
click at [579, 22] on icon at bounding box center [576, 20] width 20 height 20
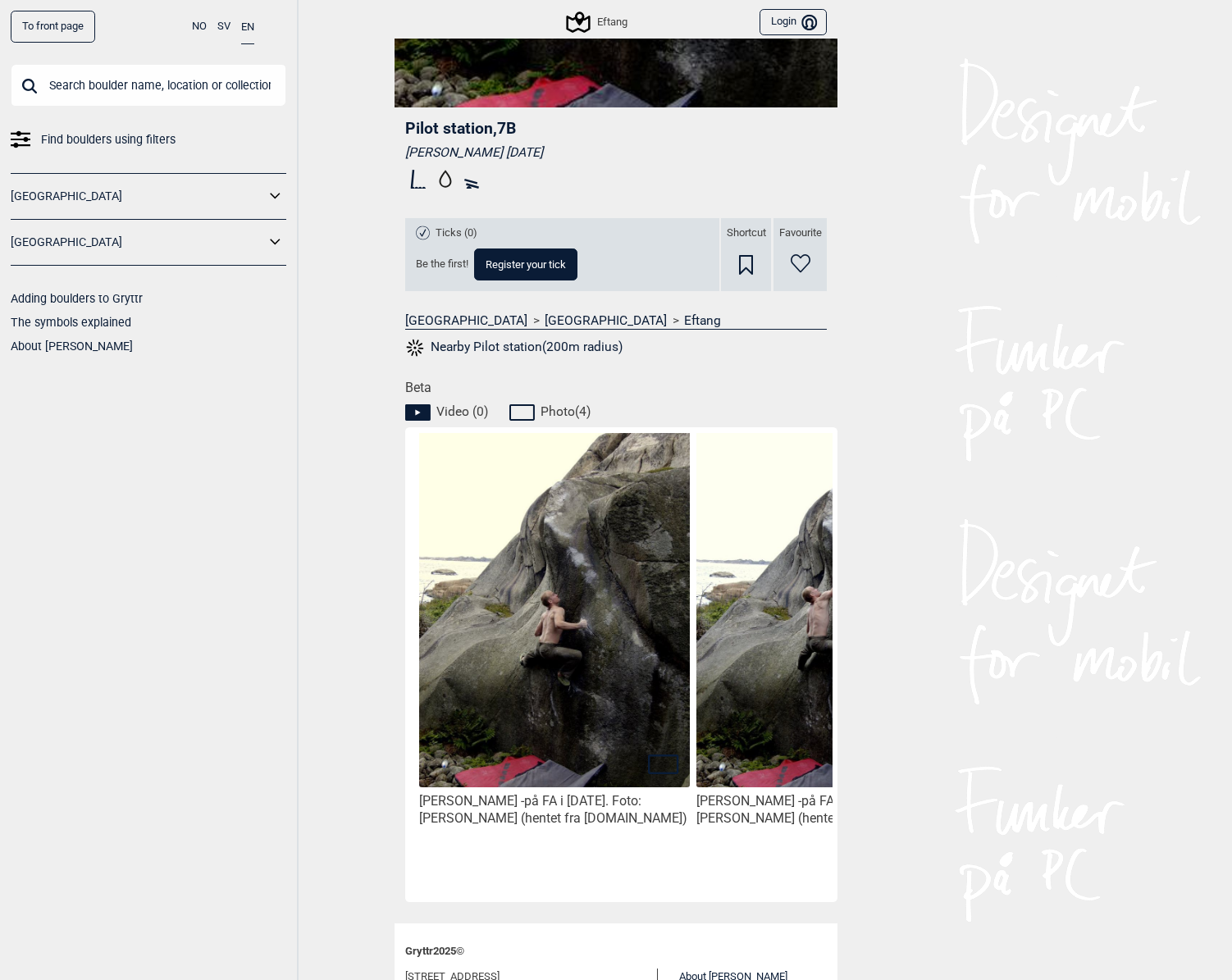
click at [603, 20] on div "Eftang" at bounding box center [597, 22] width 58 height 20
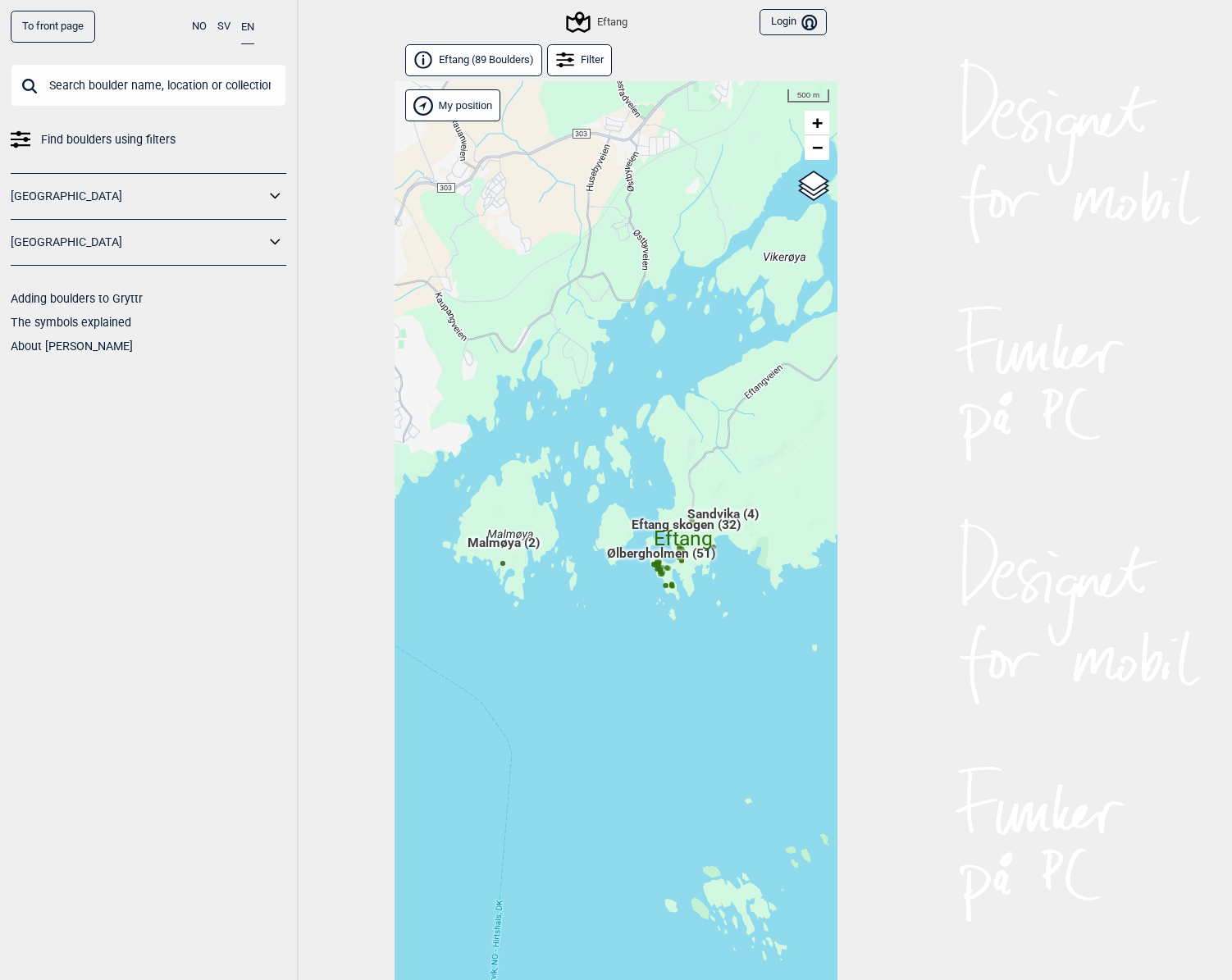
click at [603, 20] on div "Eftang" at bounding box center [597, 22] width 58 height 20
click at [486, 64] on span "Eftang ( 89 Boulders )" at bounding box center [486, 60] width 96 height 14
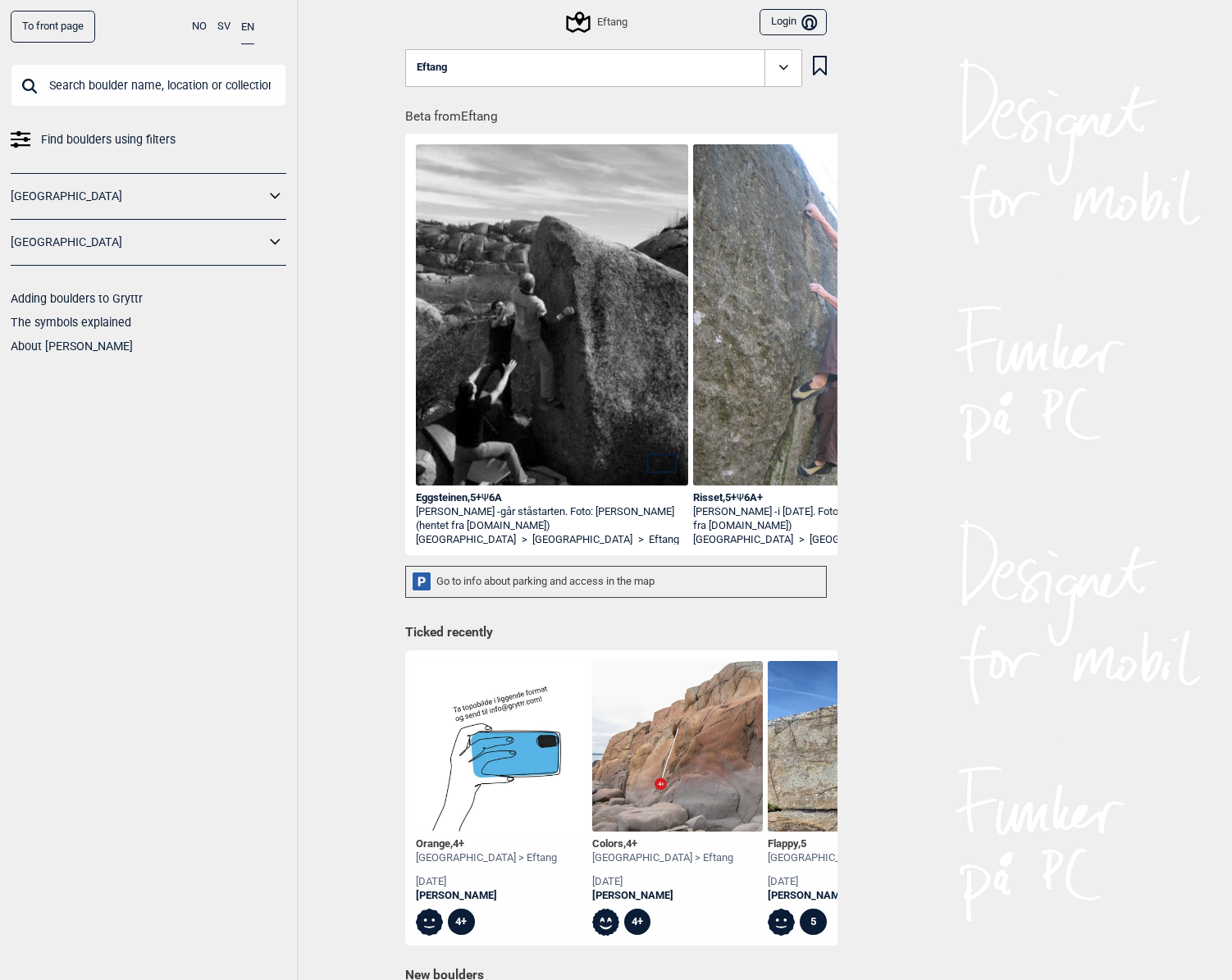
click at [783, 68] on icon at bounding box center [782, 67] width 9 height 5
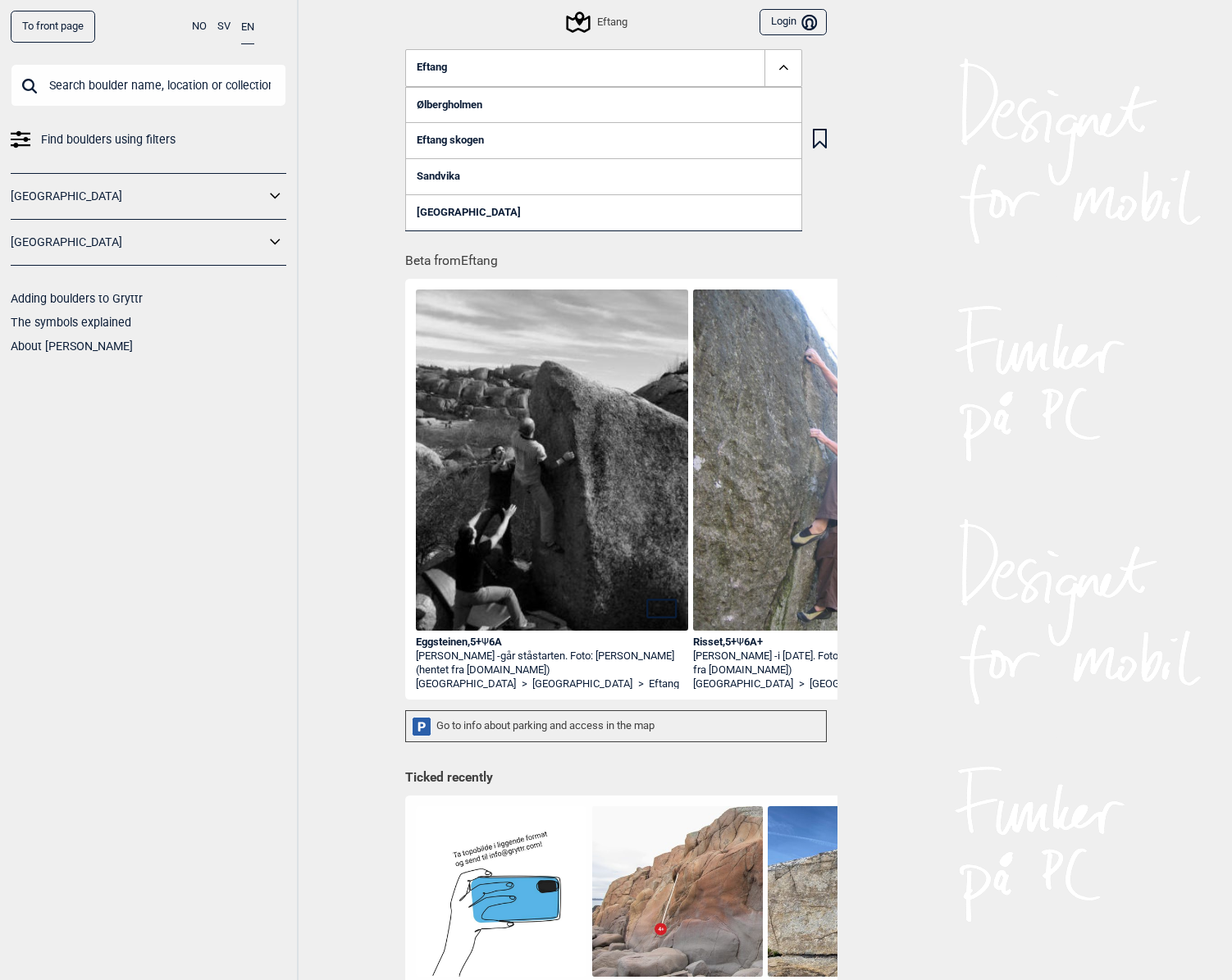
click at [783, 68] on icon at bounding box center [784, 68] width 19 height 19
